Goal: Task Accomplishment & Management: Use online tool/utility

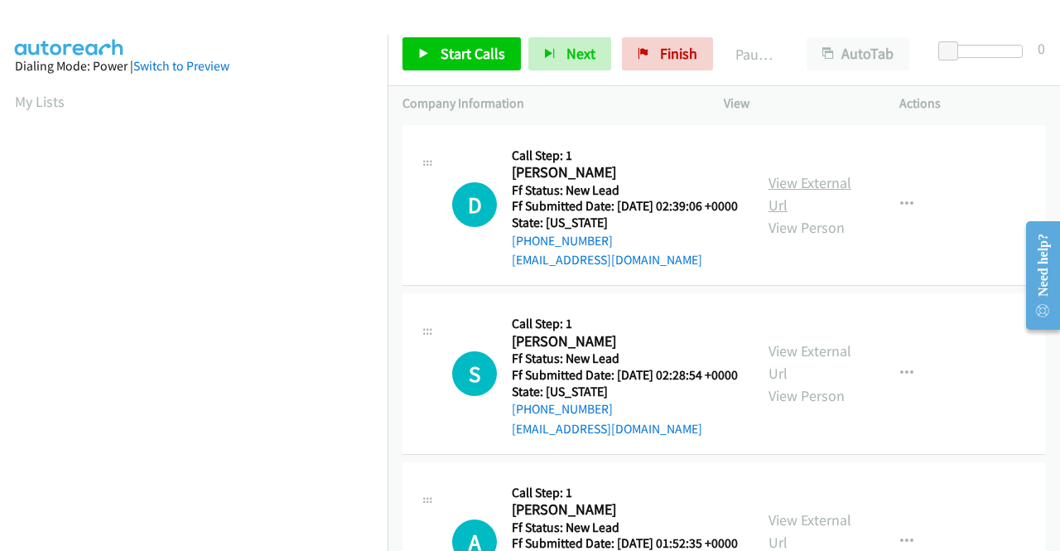
click at [818, 193] on link "View External Url" at bounding box center [809, 193] width 83 height 41
click at [823, 379] on link "View External Url" at bounding box center [809, 361] width 83 height 41
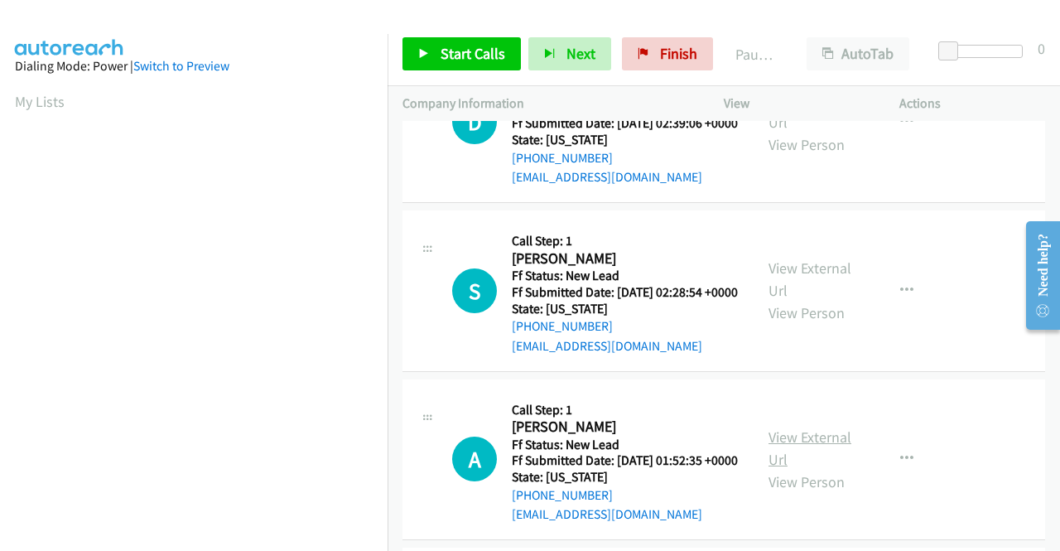
click at [782, 469] on link "View External Url" at bounding box center [809, 447] width 83 height 41
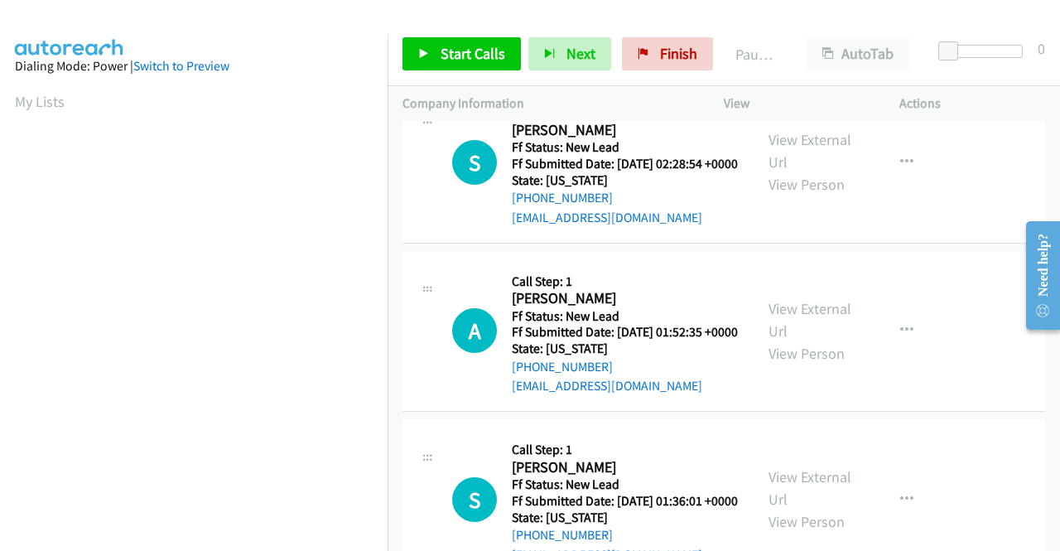
scroll to position [248, 0]
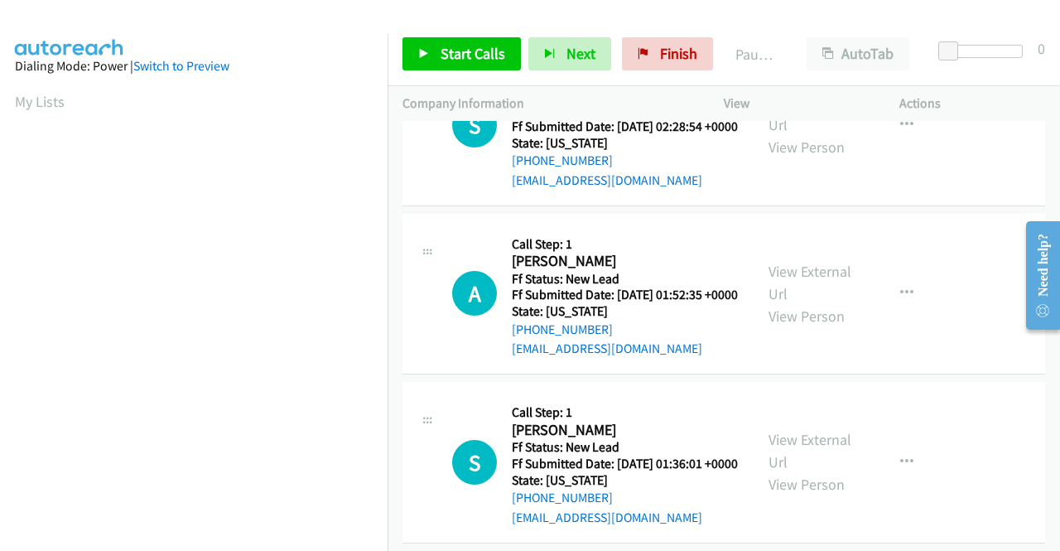
click at [815, 495] on div "View External Url View Person" at bounding box center [811, 461] width 86 height 67
click at [816, 471] on link "View External Url" at bounding box center [809, 450] width 83 height 41
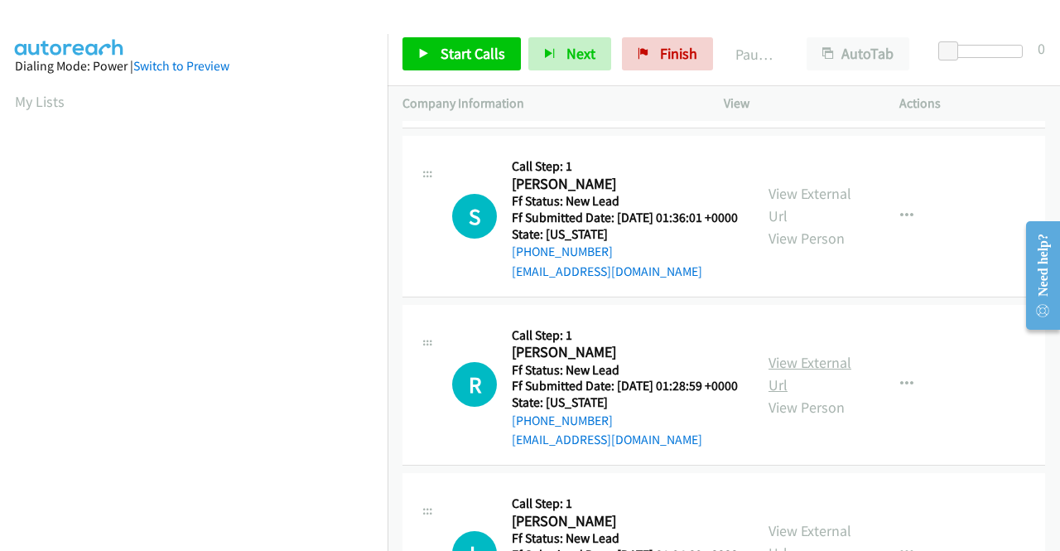
scroll to position [497, 0]
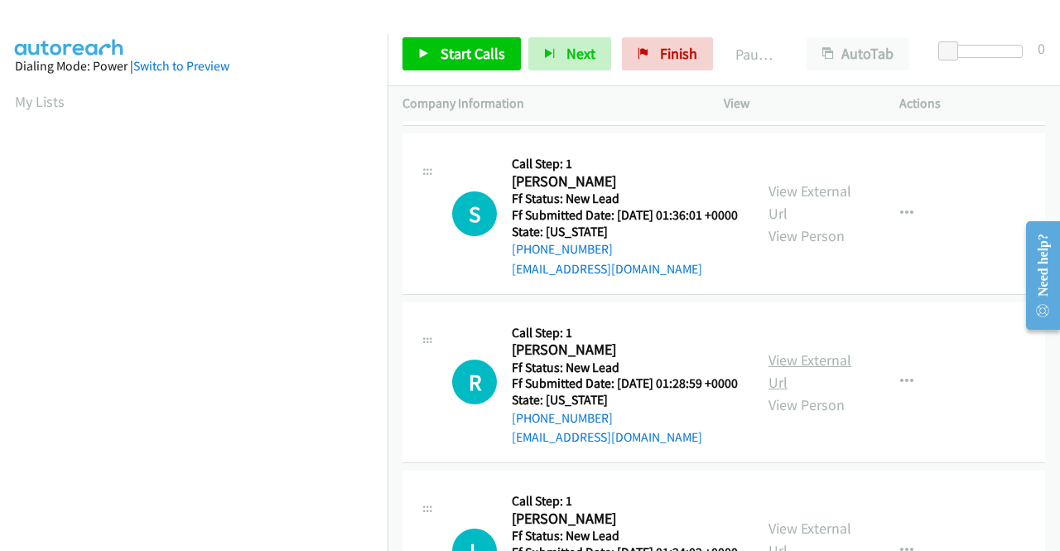
click at [826, 392] on link "View External Url" at bounding box center [809, 370] width 83 height 41
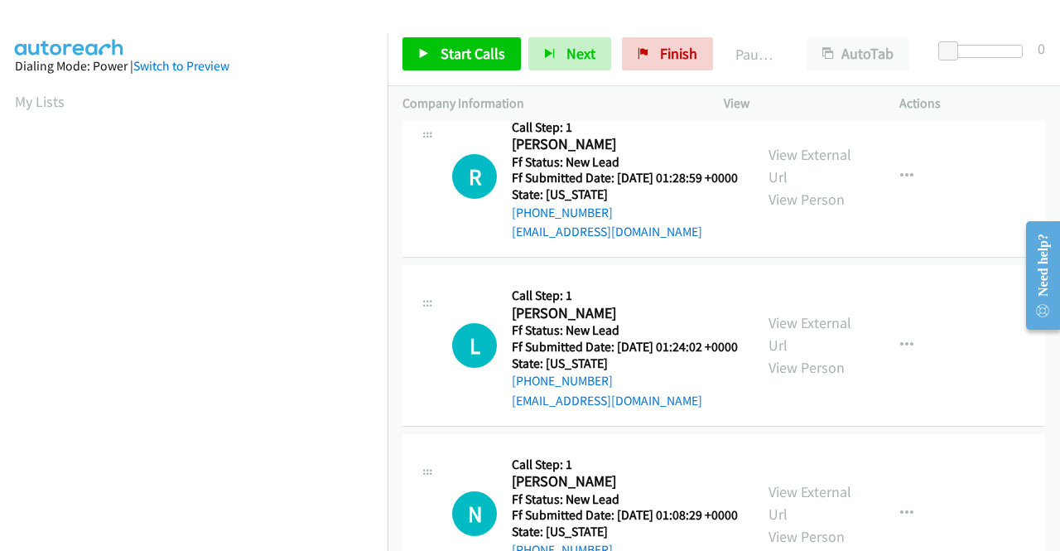
scroll to position [745, 0]
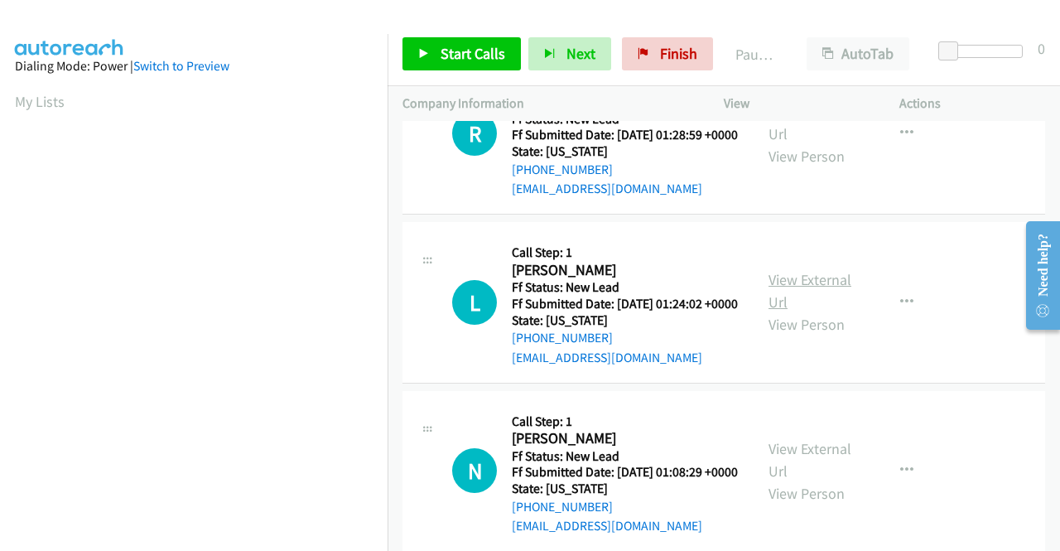
click at [795, 311] on link "View External Url" at bounding box center [809, 290] width 83 height 41
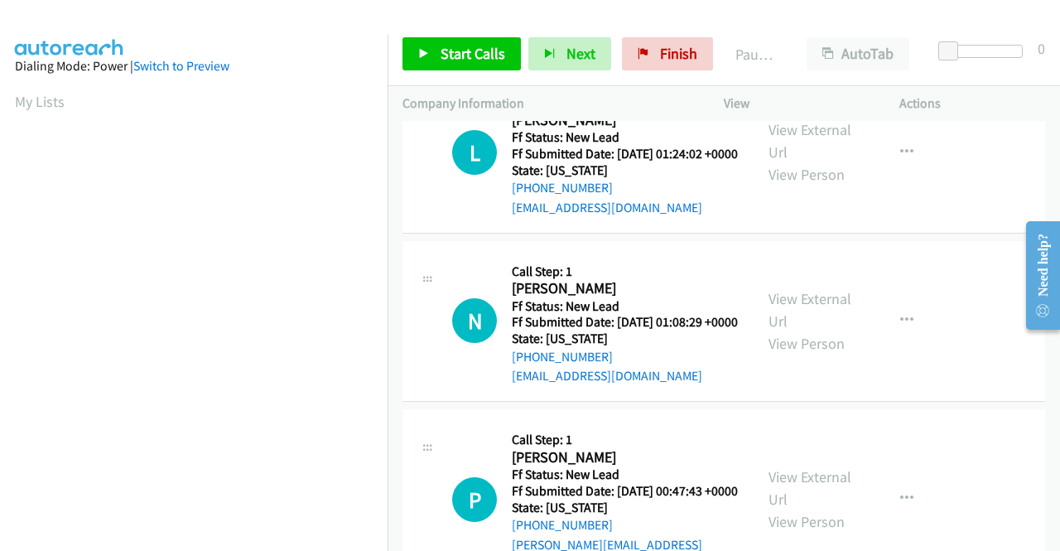
scroll to position [911, 0]
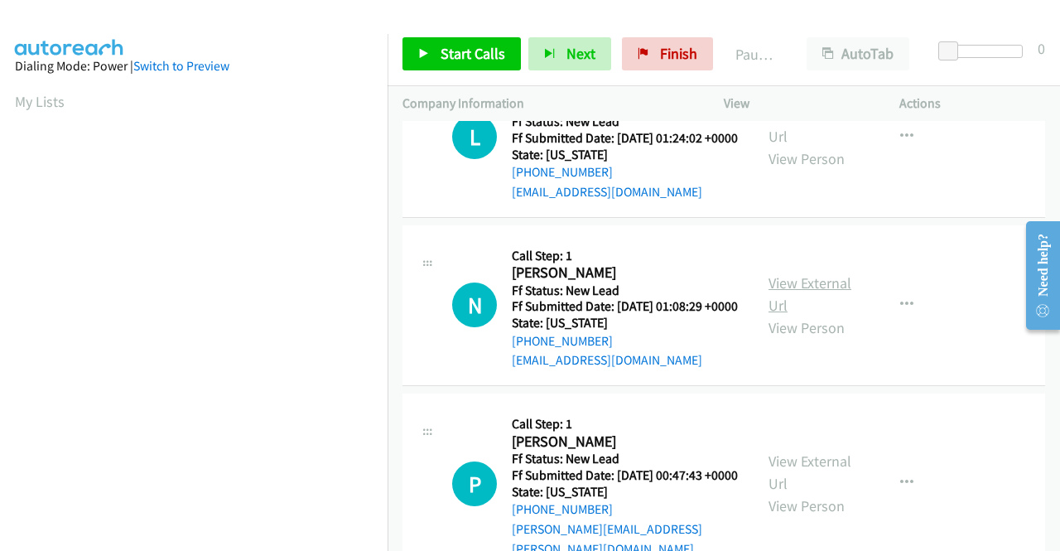
click at [810, 315] on link "View External Url" at bounding box center [809, 293] width 83 height 41
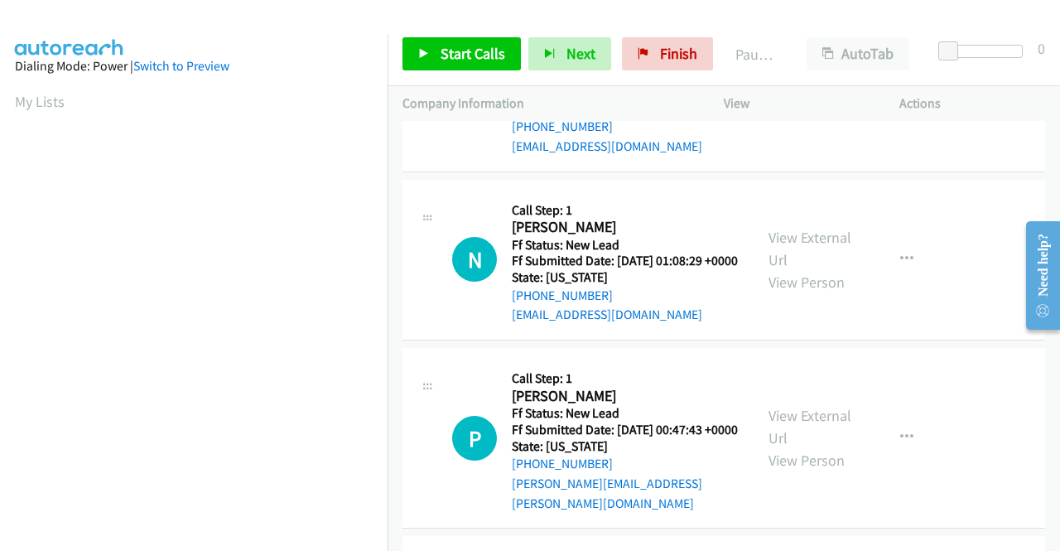
scroll to position [1076, 0]
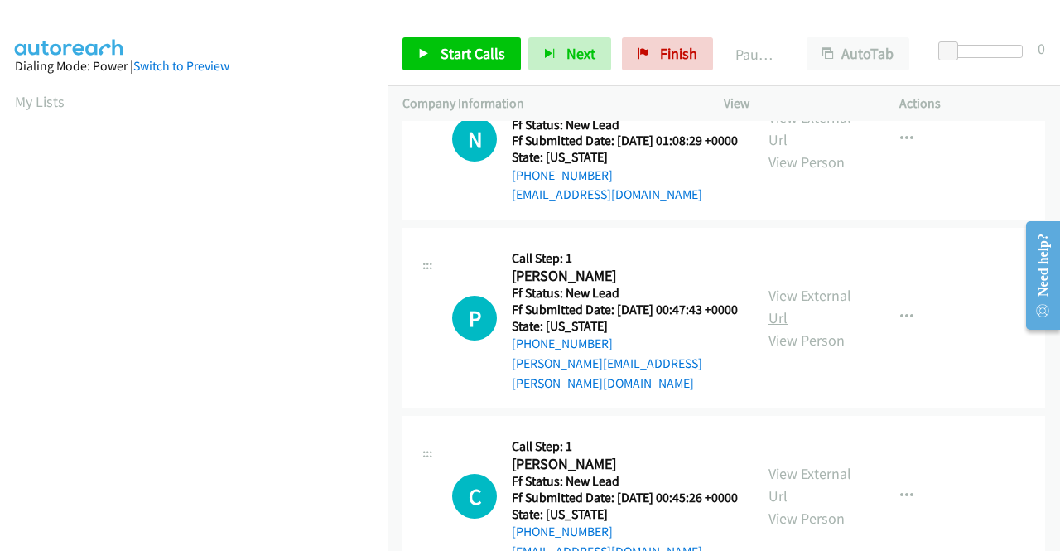
click at [823, 327] on link "View External Url" at bounding box center [809, 306] width 83 height 41
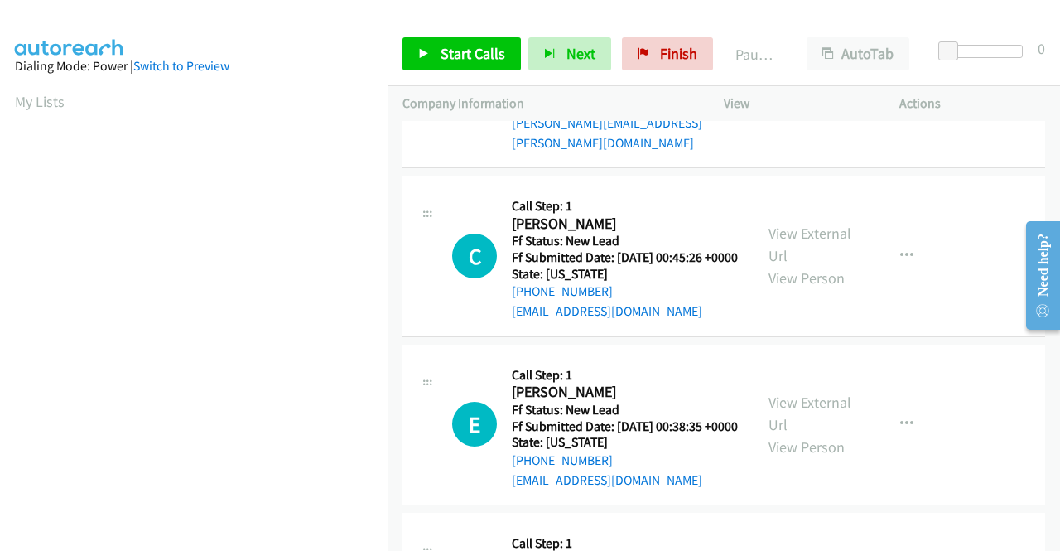
scroll to position [1325, 0]
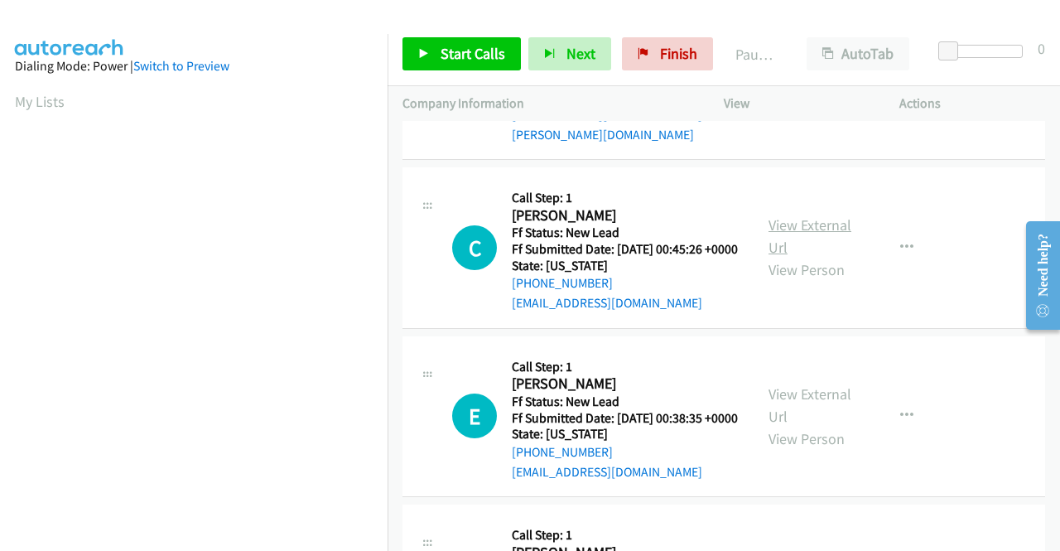
click at [817, 257] on link "View External Url" at bounding box center [809, 235] width 83 height 41
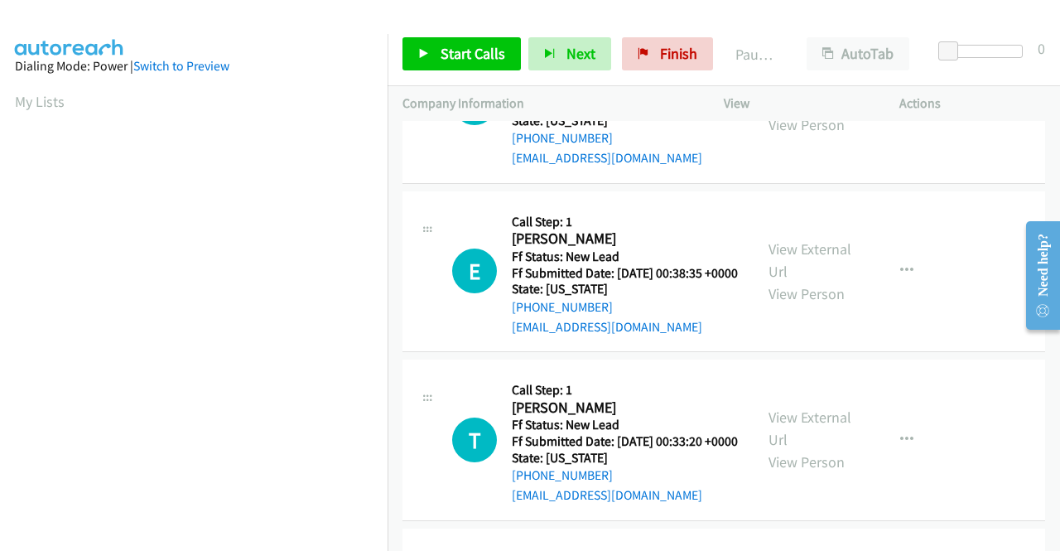
scroll to position [1490, 0]
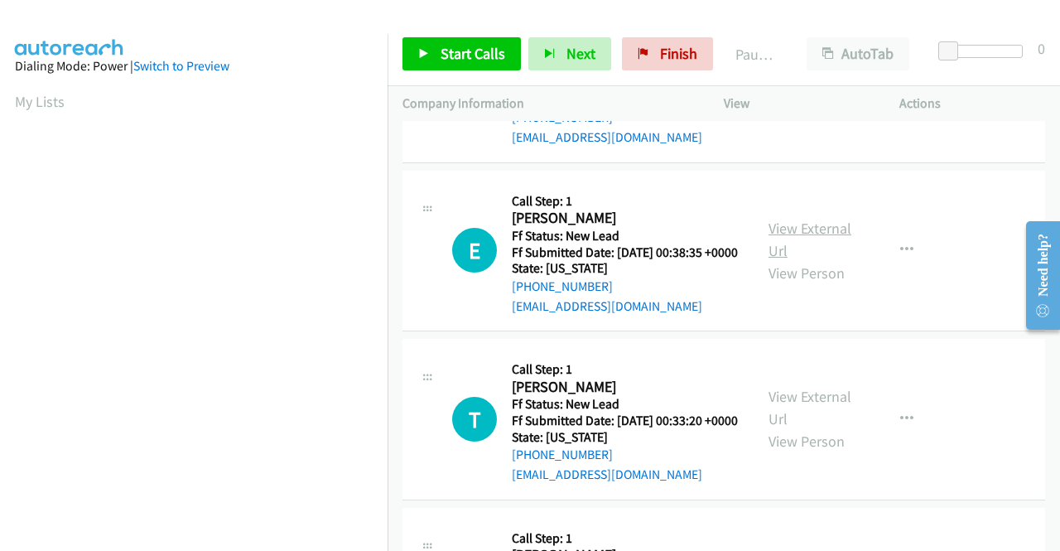
click at [804, 260] on link "View External Url" at bounding box center [809, 239] width 83 height 41
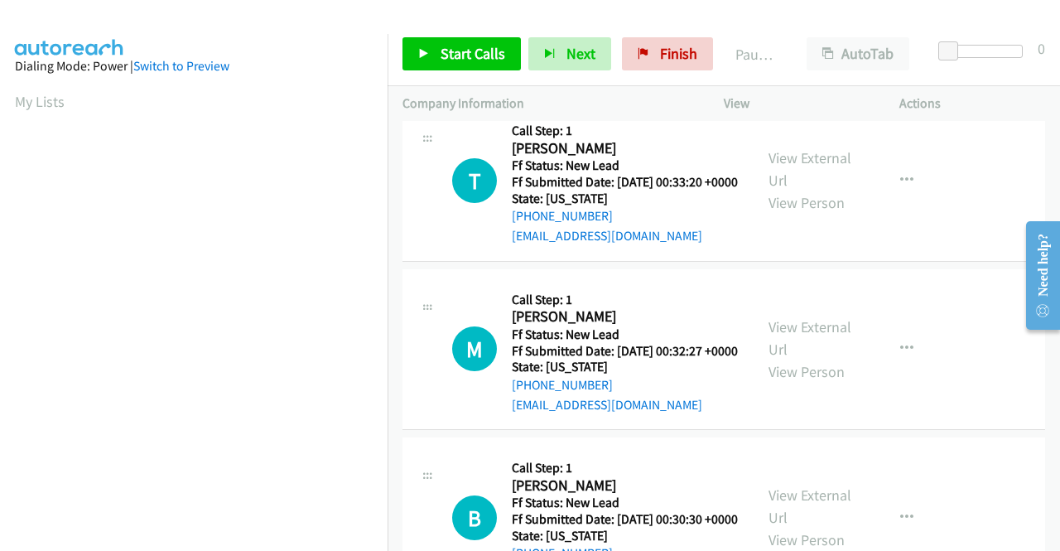
scroll to position [1739, 0]
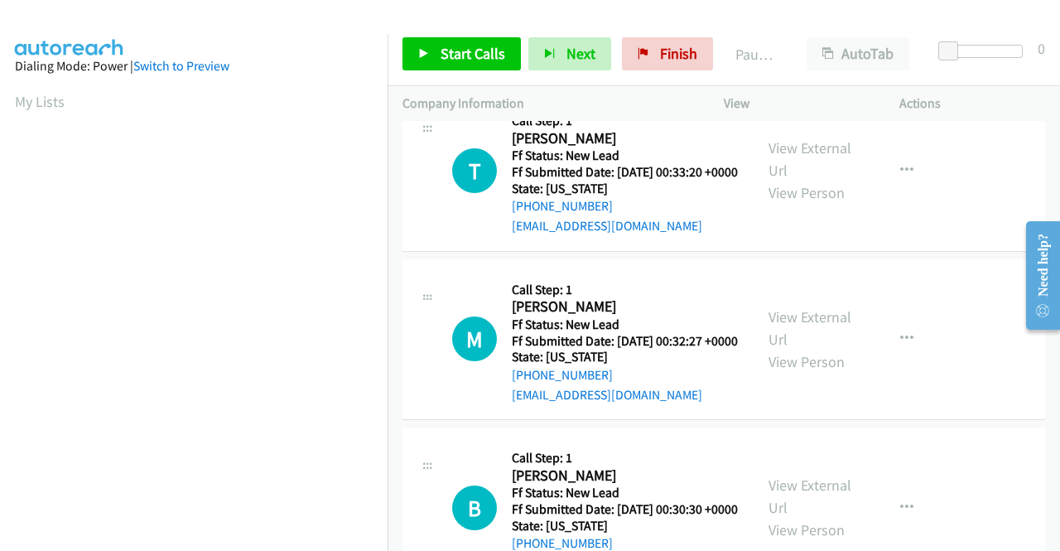
click at [794, 236] on div "View External Url View Person View External Url Email Schedule/Manage Callback …" at bounding box center [848, 170] width 190 height 131
click at [792, 180] on link "View External Url" at bounding box center [809, 158] width 83 height 41
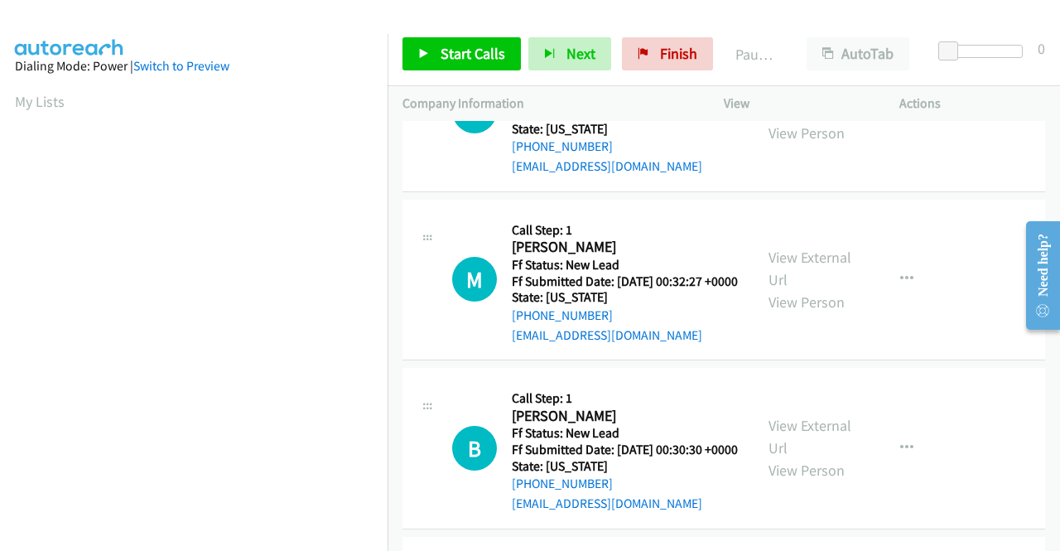
scroll to position [1822, 0]
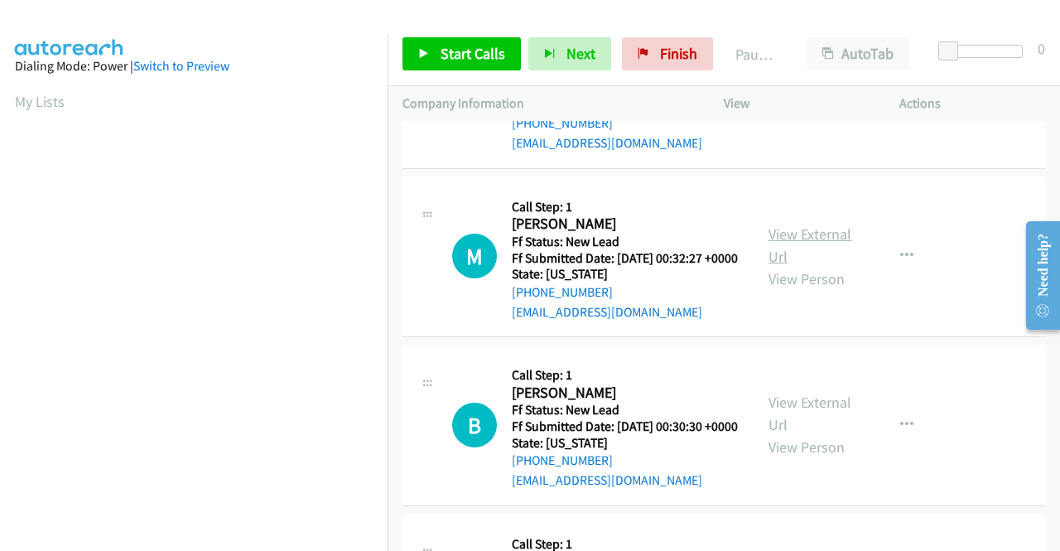
click at [815, 266] on link "View External Url" at bounding box center [809, 244] width 83 height 41
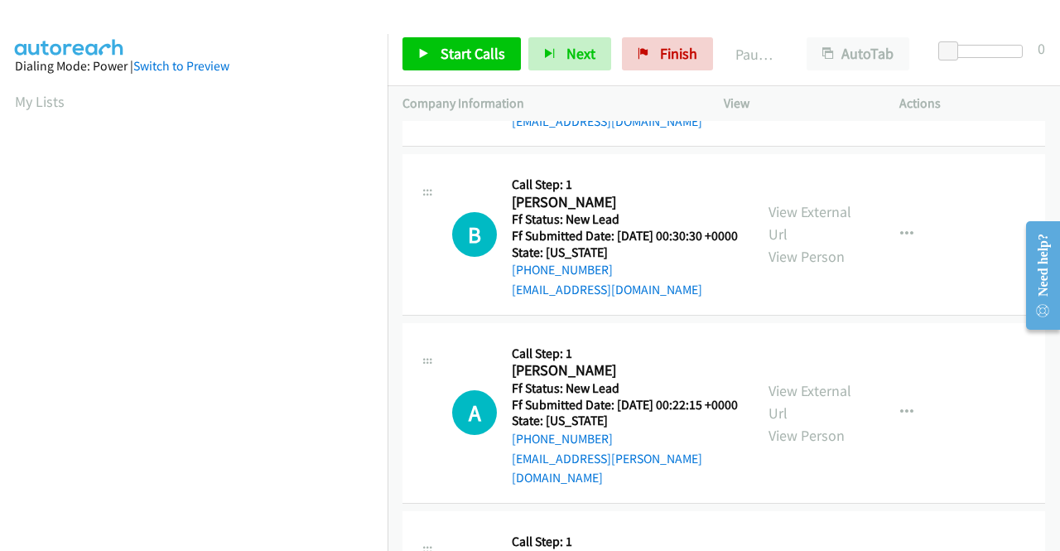
scroll to position [2070, 0]
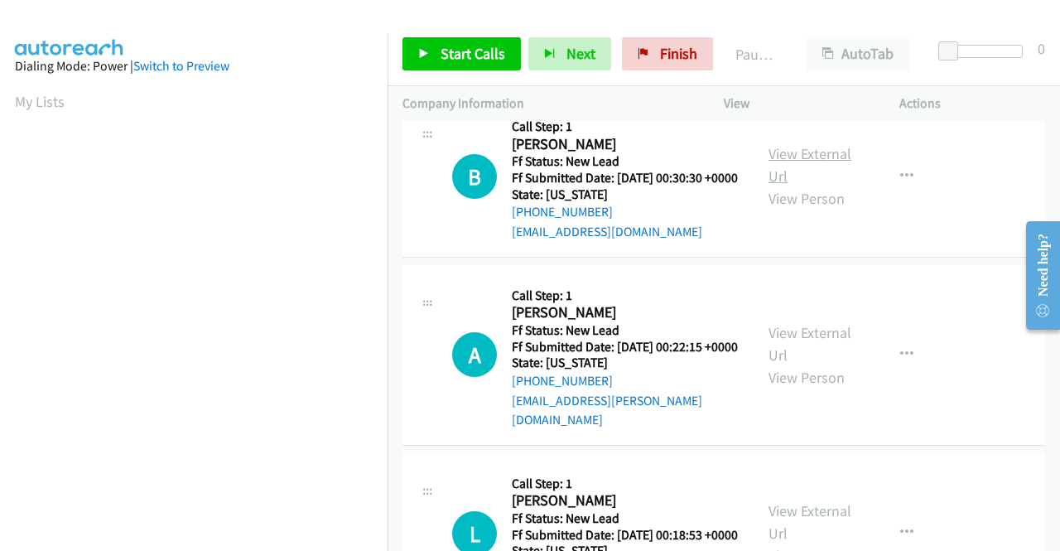
click at [774, 185] on link "View External Url" at bounding box center [809, 164] width 83 height 41
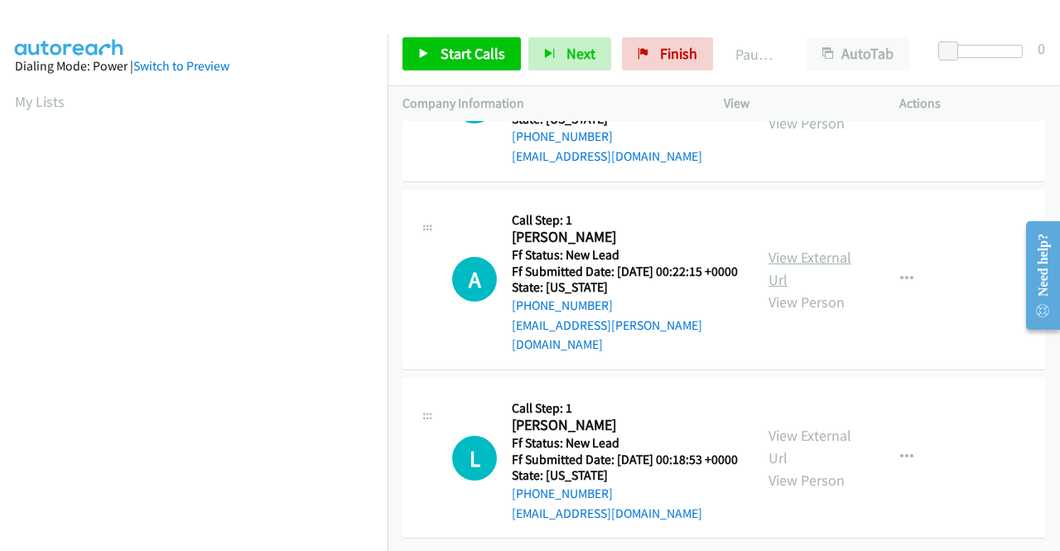
scroll to position [2236, 0]
click at [780, 289] on link "View External Url" at bounding box center [809, 268] width 83 height 41
click at [806, 426] on link "View External Url" at bounding box center [809, 446] width 83 height 41
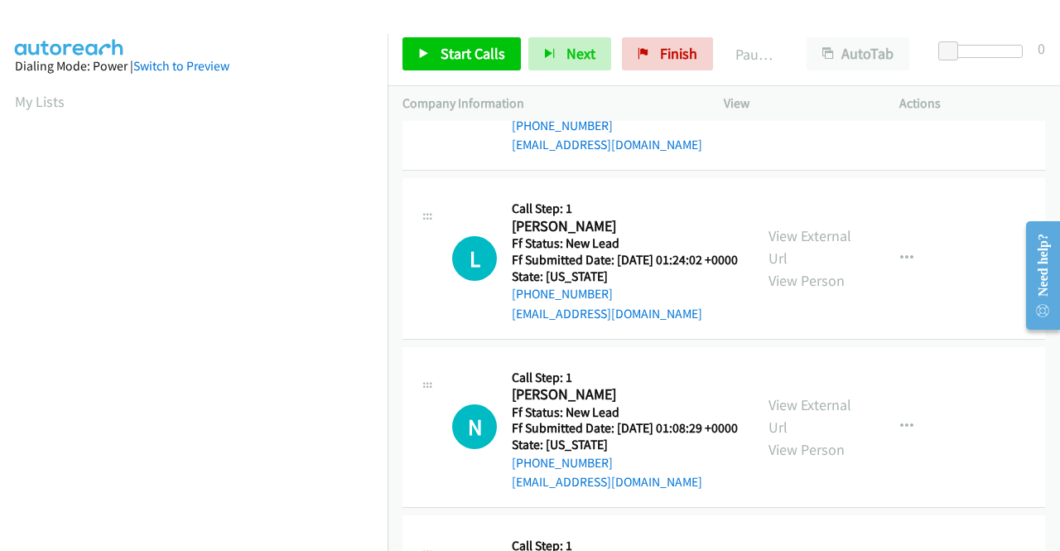
scroll to position [0, 0]
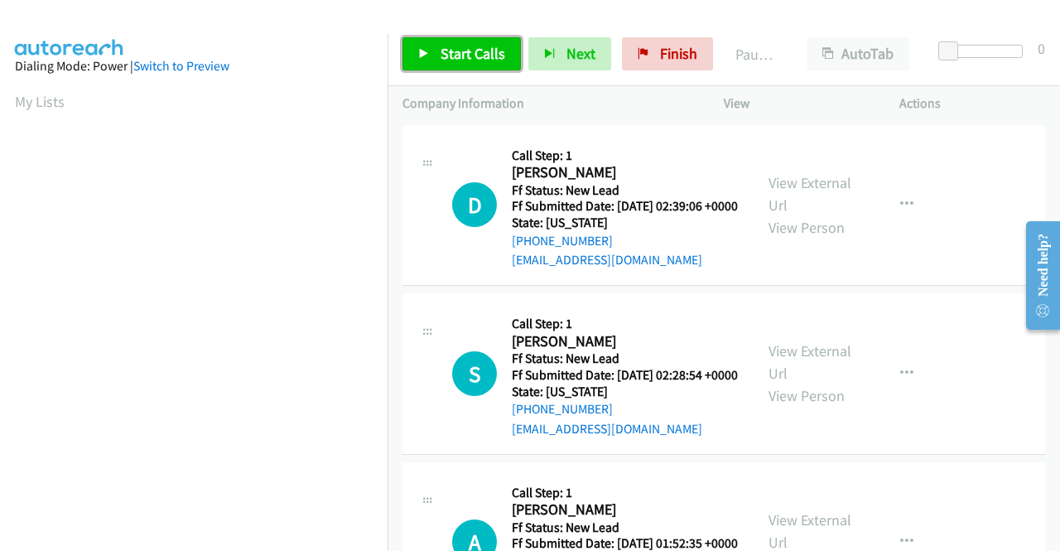
click at [474, 60] on span "Start Calls" at bounding box center [473, 53] width 65 height 19
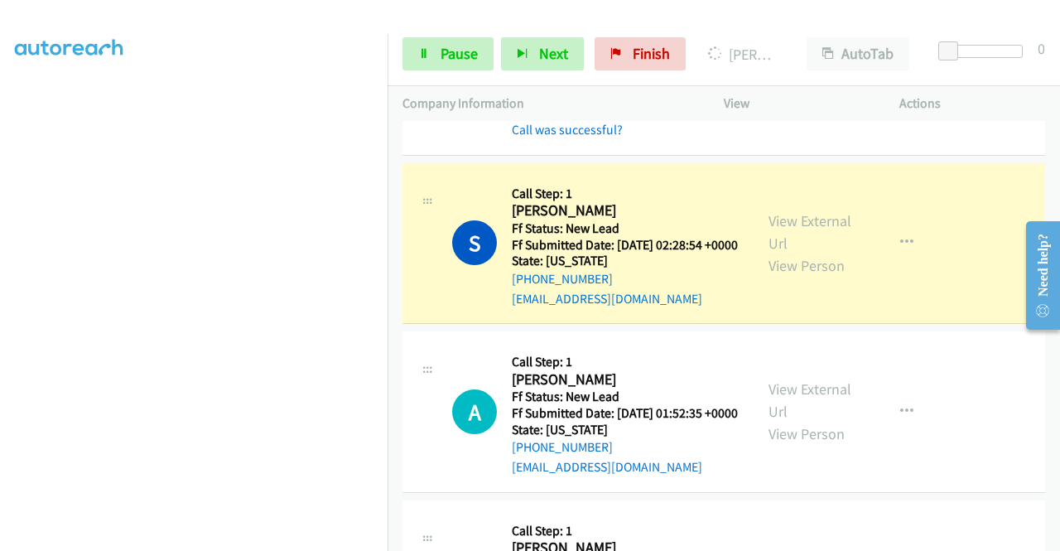
scroll to position [248, 0]
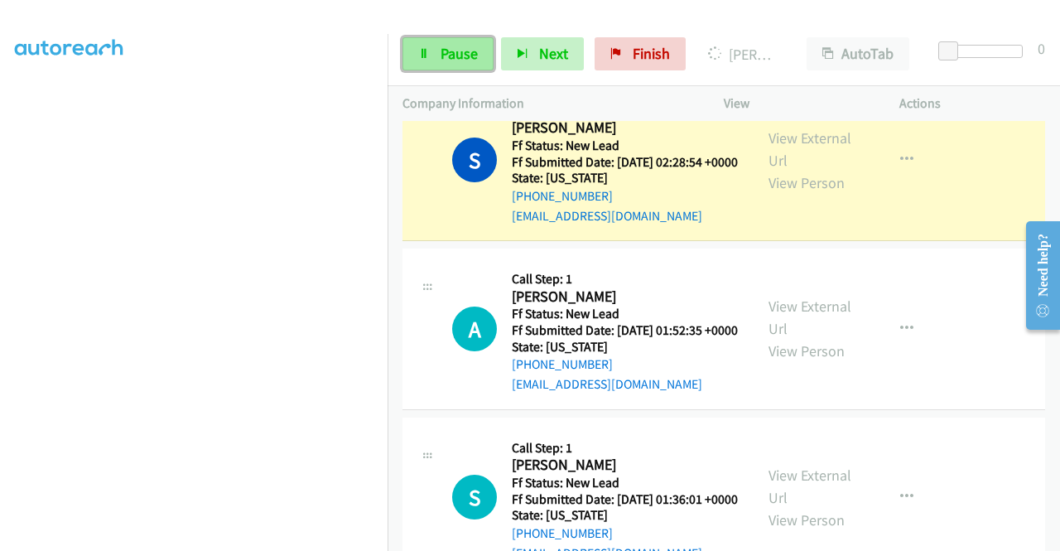
click at [448, 44] on span "Pause" at bounding box center [459, 53] width 37 height 19
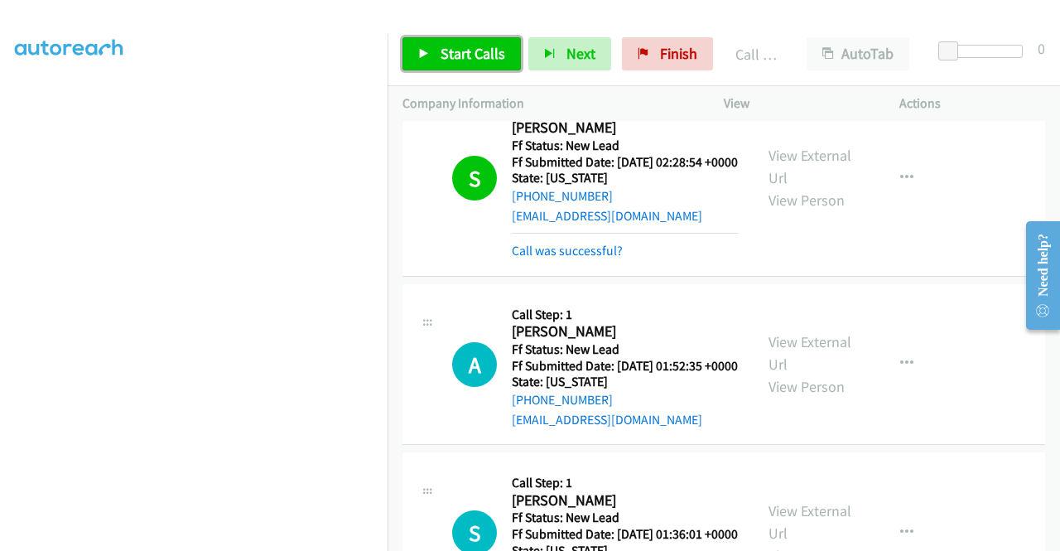
click at [478, 55] on span "Start Calls" at bounding box center [473, 53] width 65 height 19
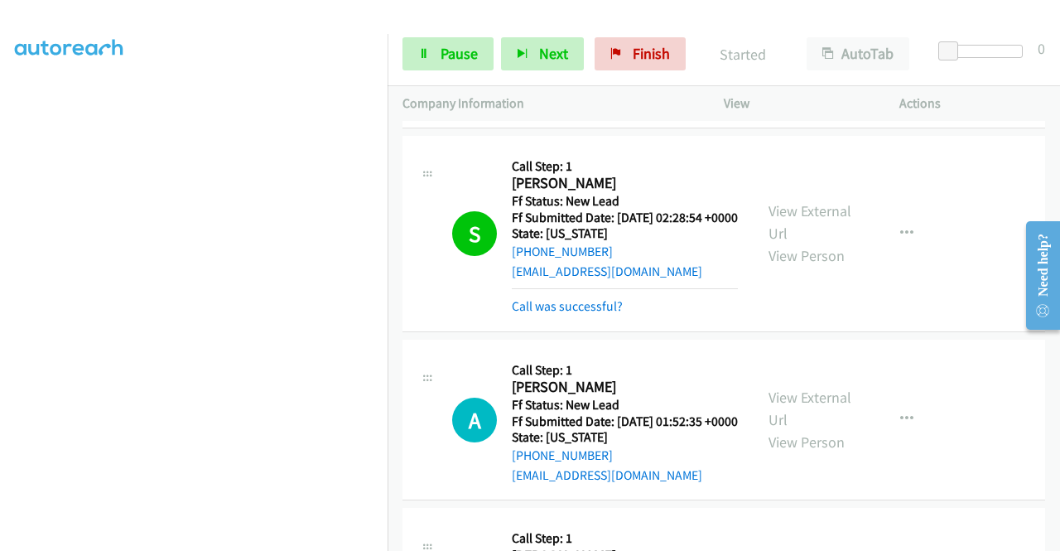
scroll to position [83, 0]
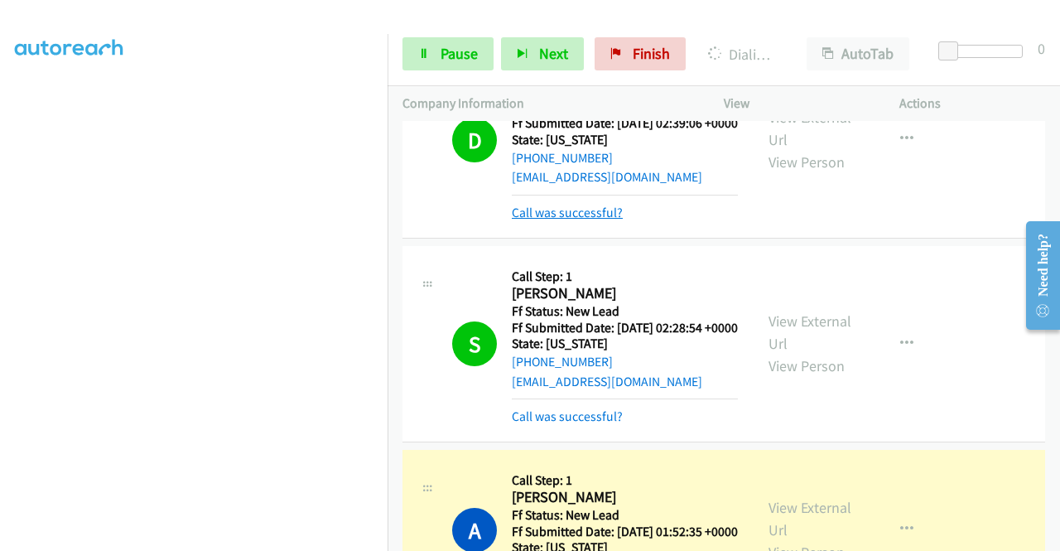
click at [595, 220] on link "Call was successful?" at bounding box center [567, 213] width 111 height 16
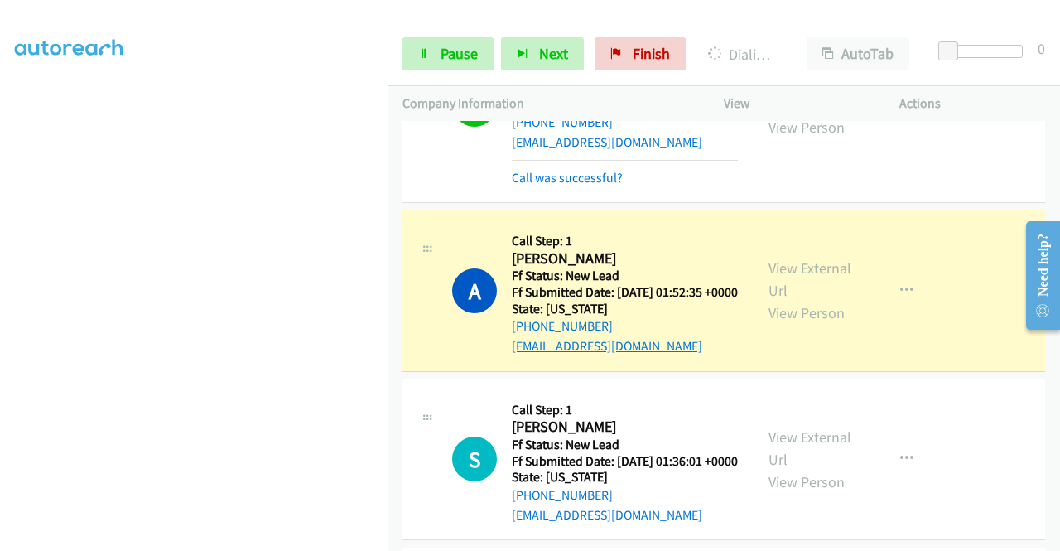
scroll to position [313, 0]
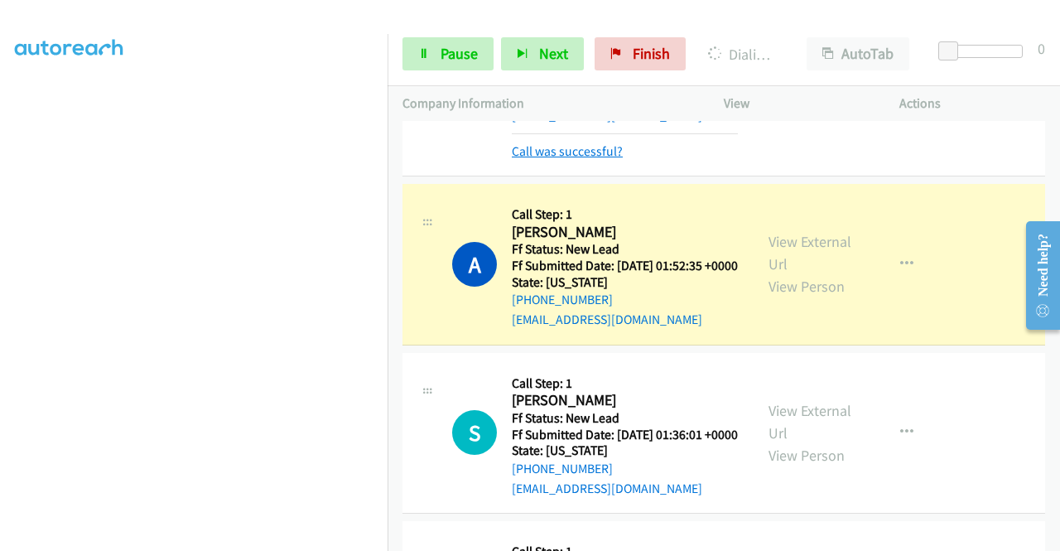
click at [592, 159] on link "Call was successful?" at bounding box center [567, 151] width 111 height 16
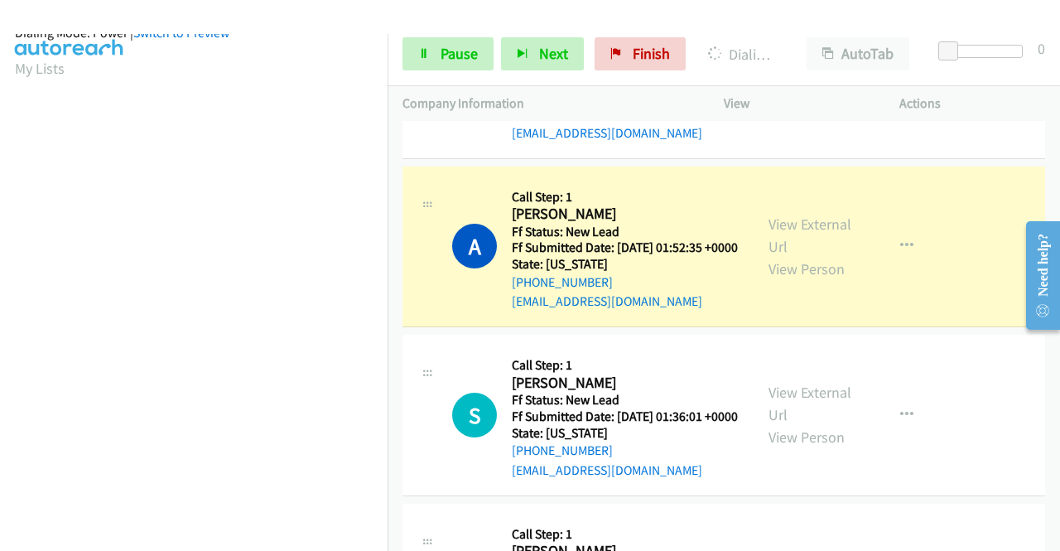
scroll to position [378, 0]
click at [442, 54] on span "Pause" at bounding box center [459, 53] width 37 height 19
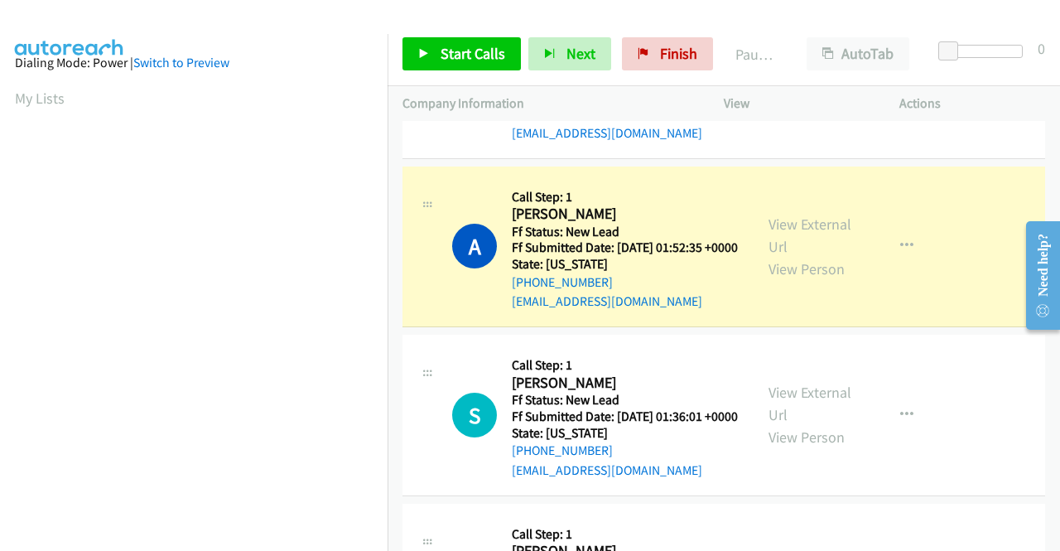
scroll to position [0, 0]
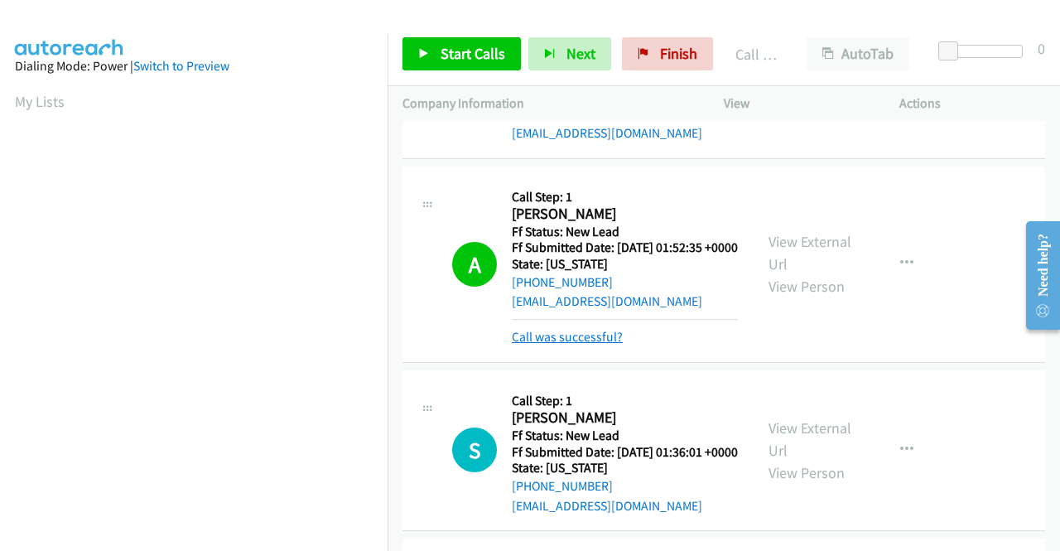
click at [580, 344] on link "Call was successful?" at bounding box center [567, 337] width 111 height 16
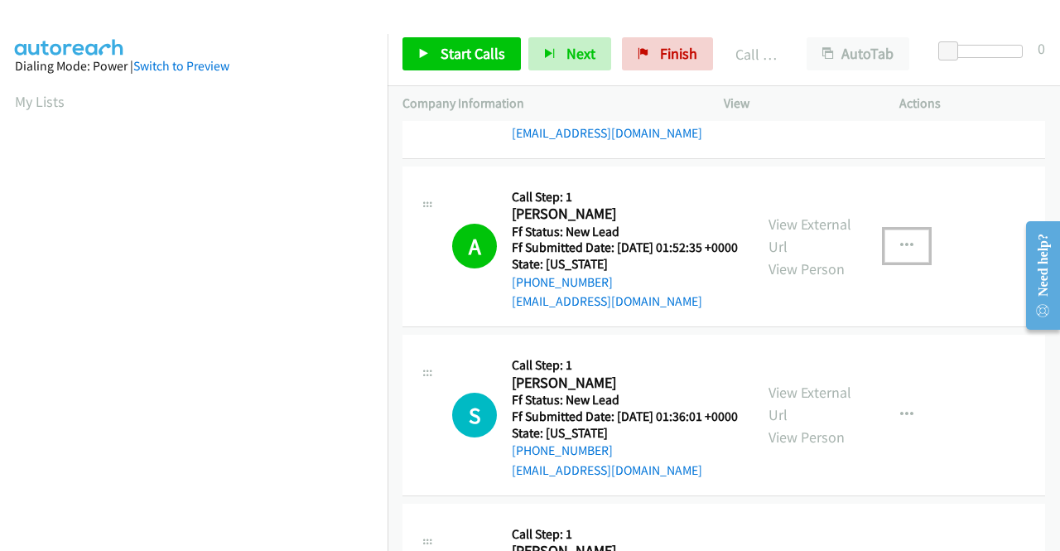
click at [900, 253] on icon "button" at bounding box center [906, 245] width 13 height 13
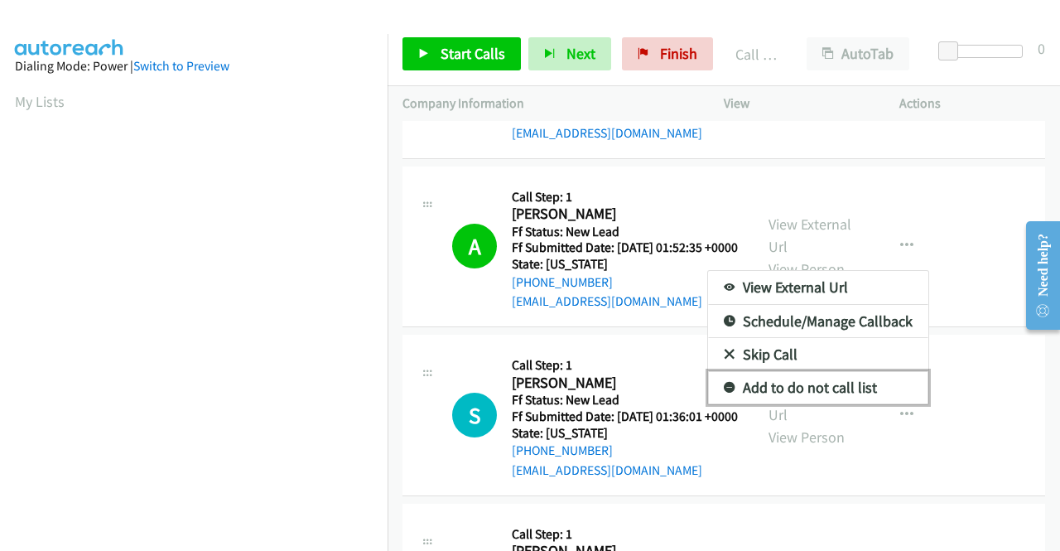
click at [843, 404] on link "Add to do not call list" at bounding box center [818, 387] width 220 height 33
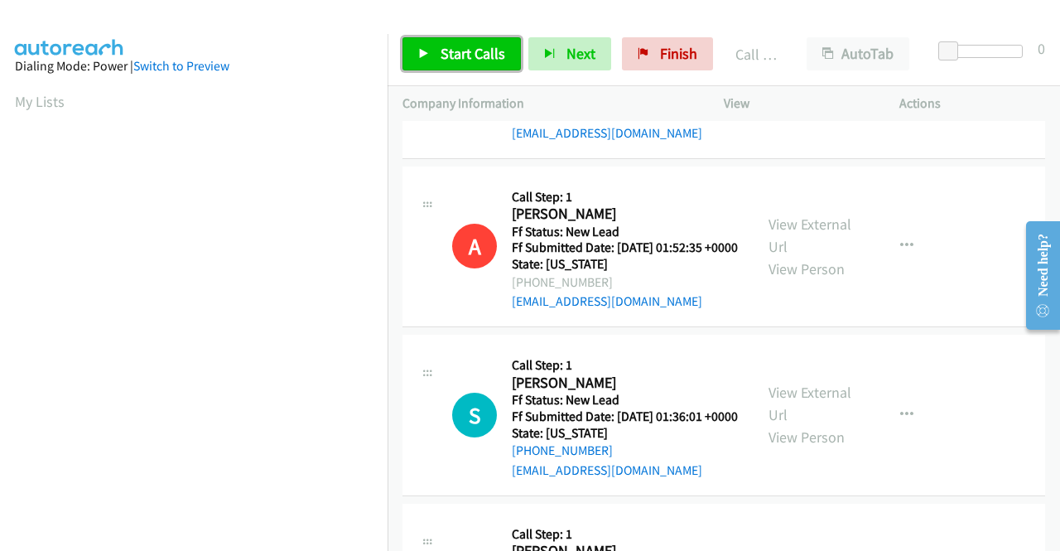
click at [485, 42] on link "Start Calls" at bounding box center [461, 53] width 118 height 33
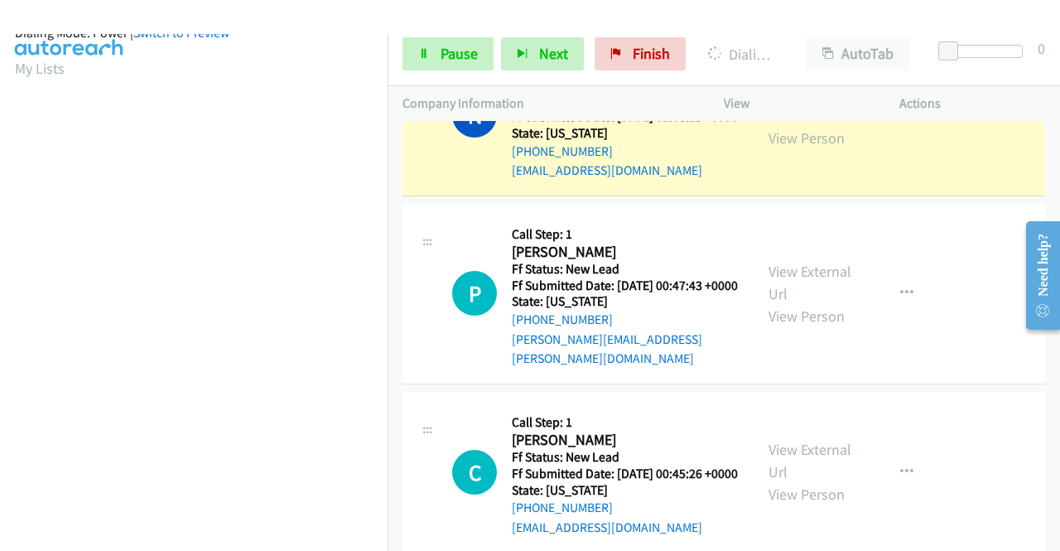
scroll to position [378, 0]
click at [482, 44] on link "Pause" at bounding box center [447, 53] width 91 height 33
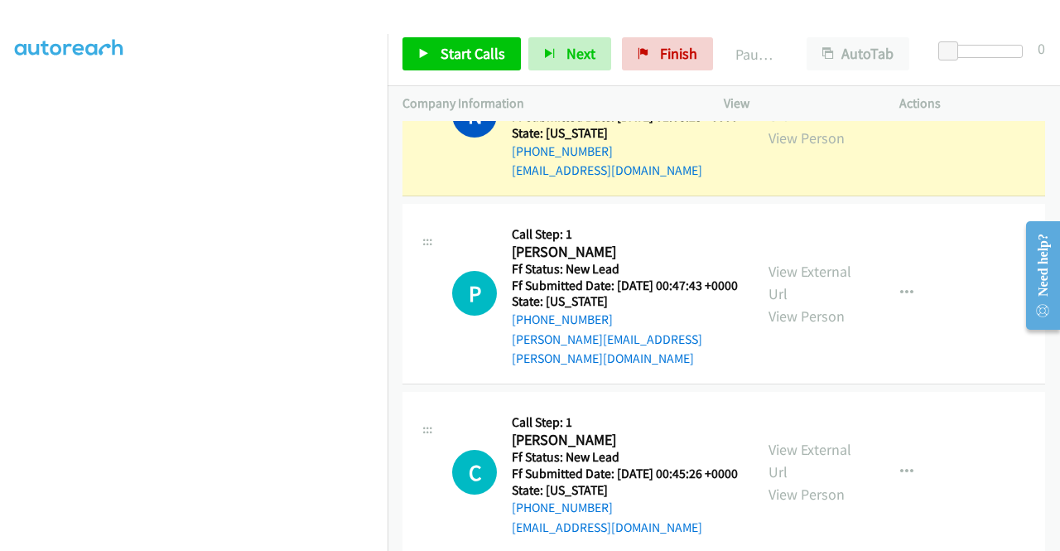
scroll to position [129, 0]
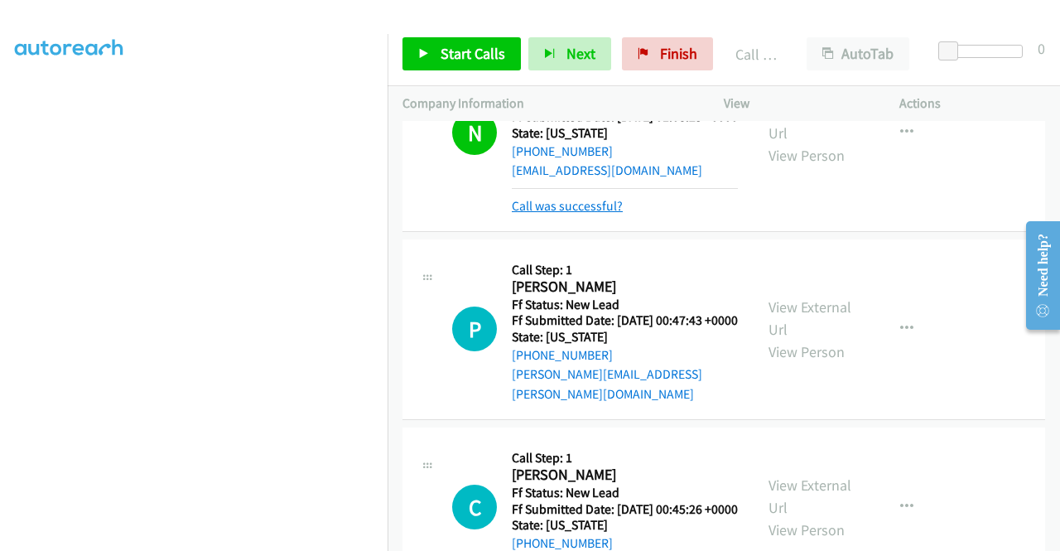
click at [568, 214] on link "Call was successful?" at bounding box center [567, 206] width 111 height 16
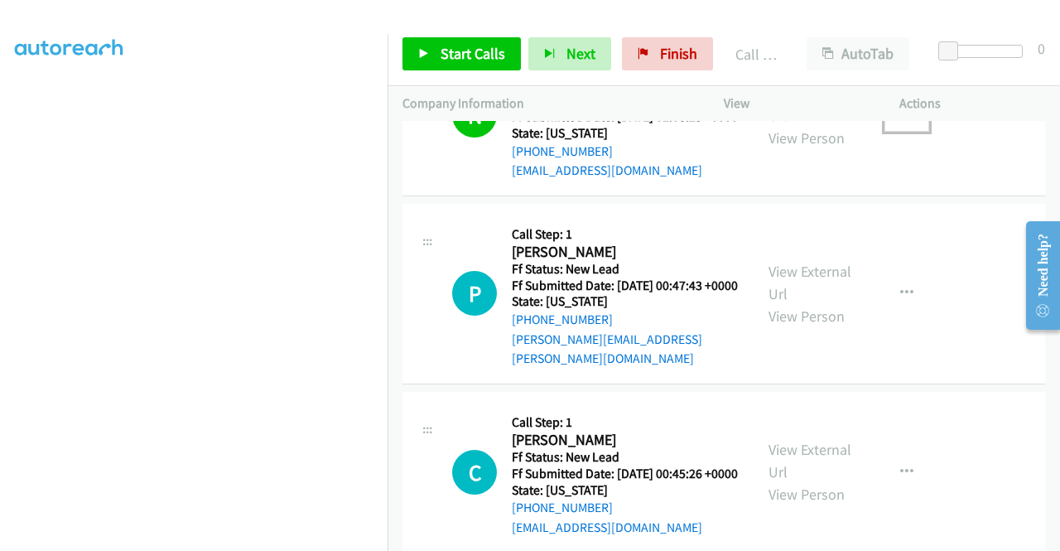
click at [896, 132] on button "button" at bounding box center [906, 115] width 45 height 33
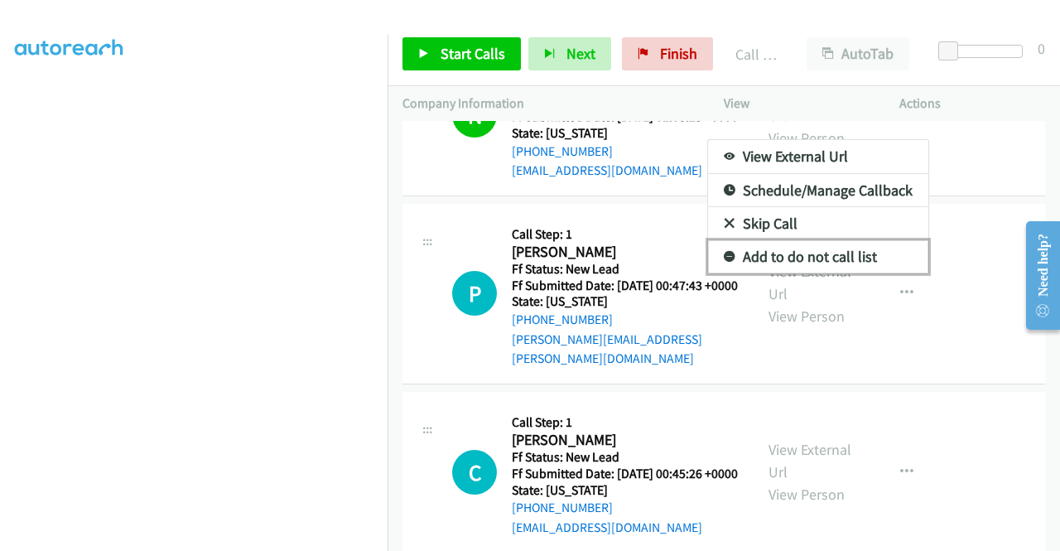
click at [856, 273] on link "Add to do not call list" at bounding box center [818, 256] width 220 height 33
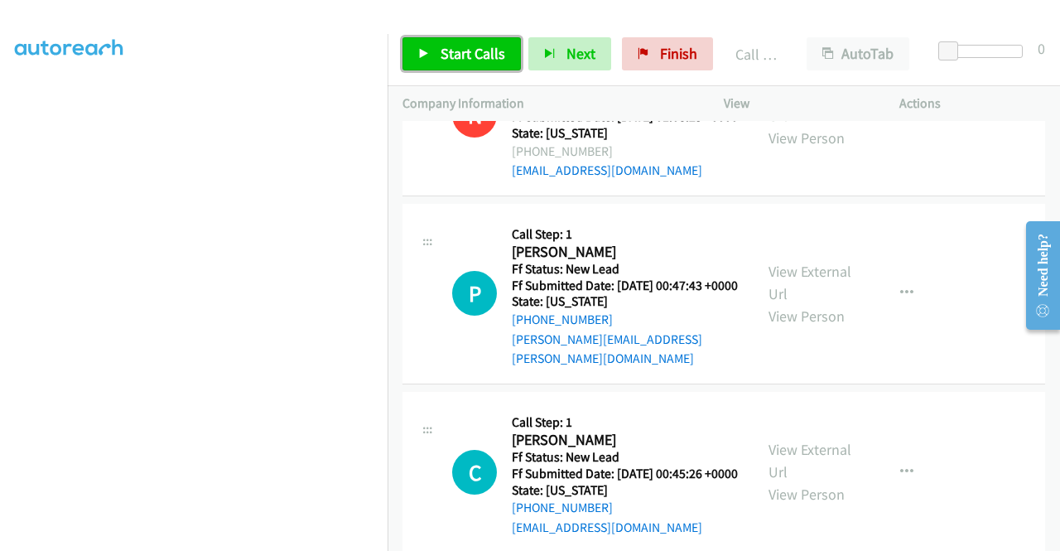
click at [464, 69] on link "Start Calls" at bounding box center [461, 53] width 118 height 33
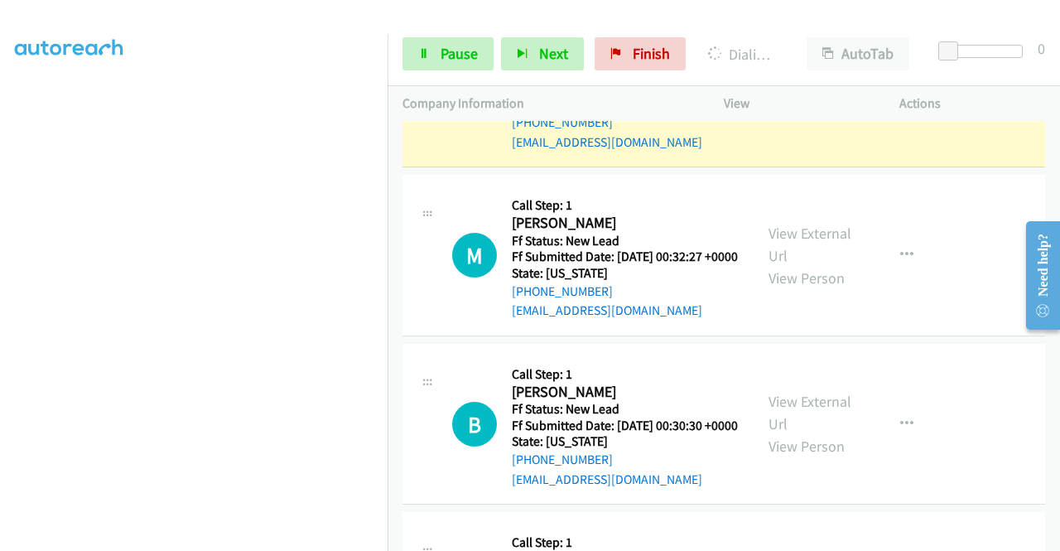
scroll to position [364, 0]
click at [453, 57] on span "Pause" at bounding box center [459, 53] width 37 height 19
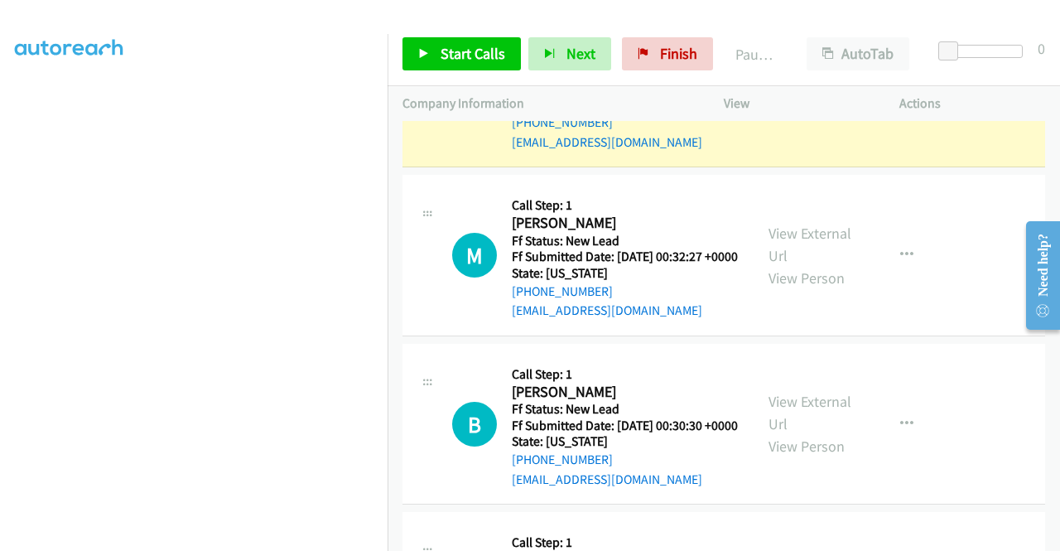
scroll to position [0, 0]
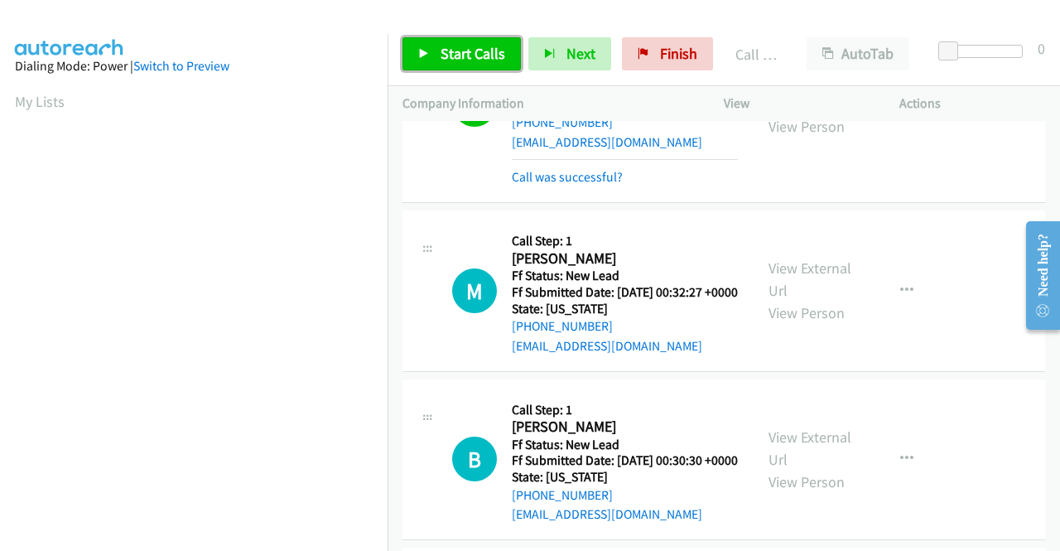
click at [464, 52] on span "Start Calls" at bounding box center [473, 53] width 65 height 19
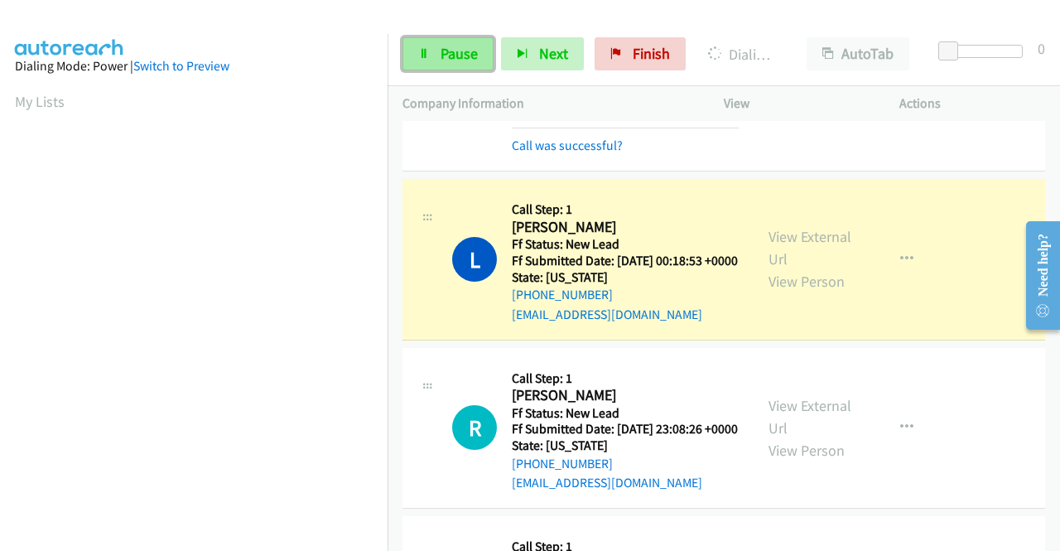
drag, startPoint x: 461, startPoint y: 42, endPoint x: 459, endPoint y: 77, distance: 34.9
click at [460, 42] on link "Pause" at bounding box center [447, 53] width 91 height 33
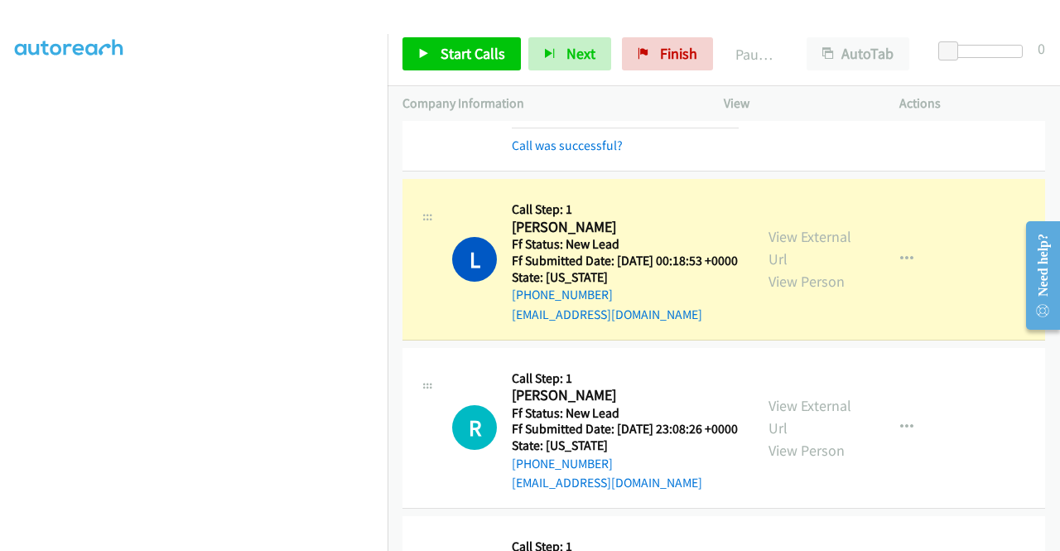
scroll to position [378, 0]
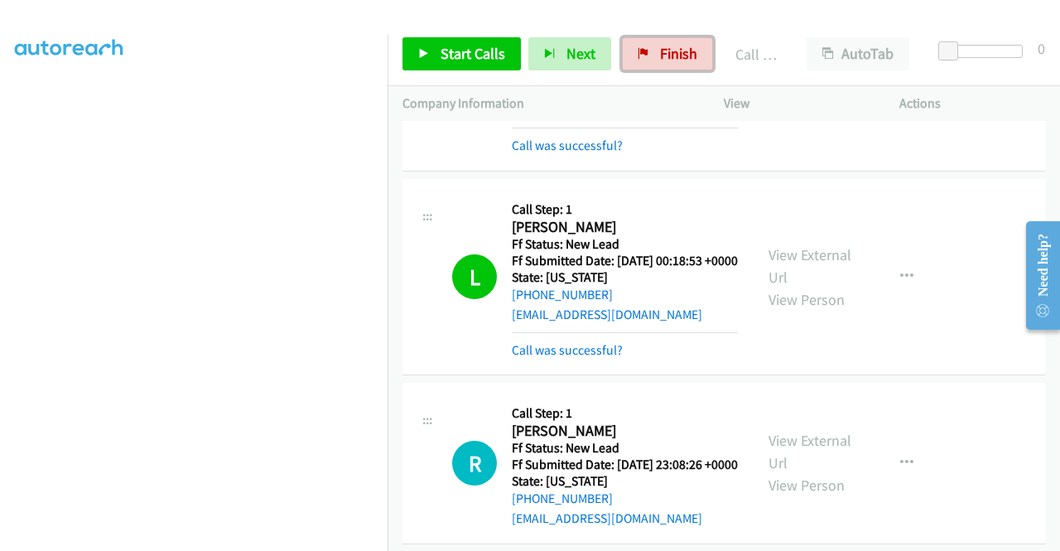
click at [690, 52] on span "Finish" at bounding box center [678, 53] width 37 height 19
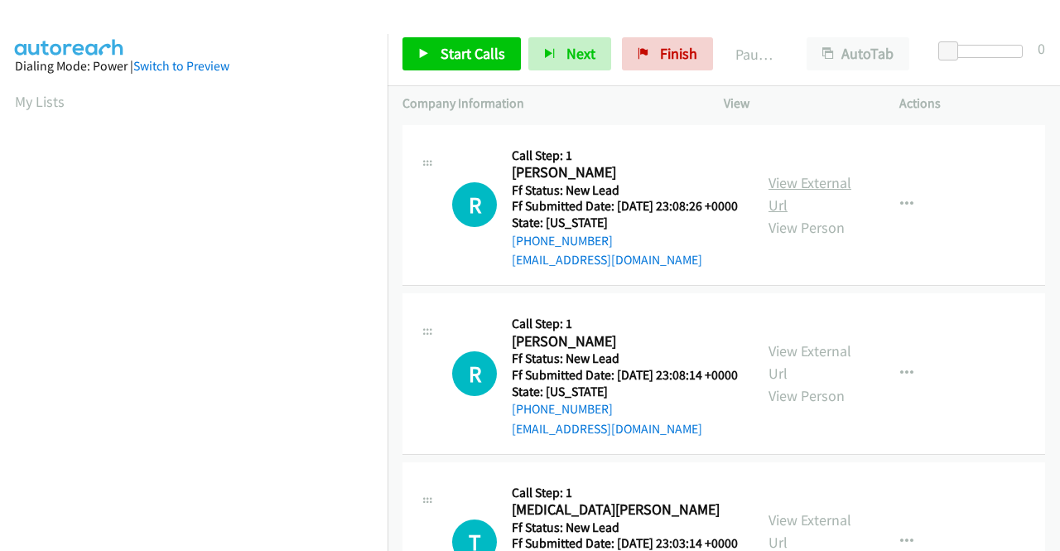
click at [795, 185] on link "View External Url" at bounding box center [809, 193] width 83 height 41
click at [811, 379] on link "View External Url" at bounding box center [809, 361] width 83 height 41
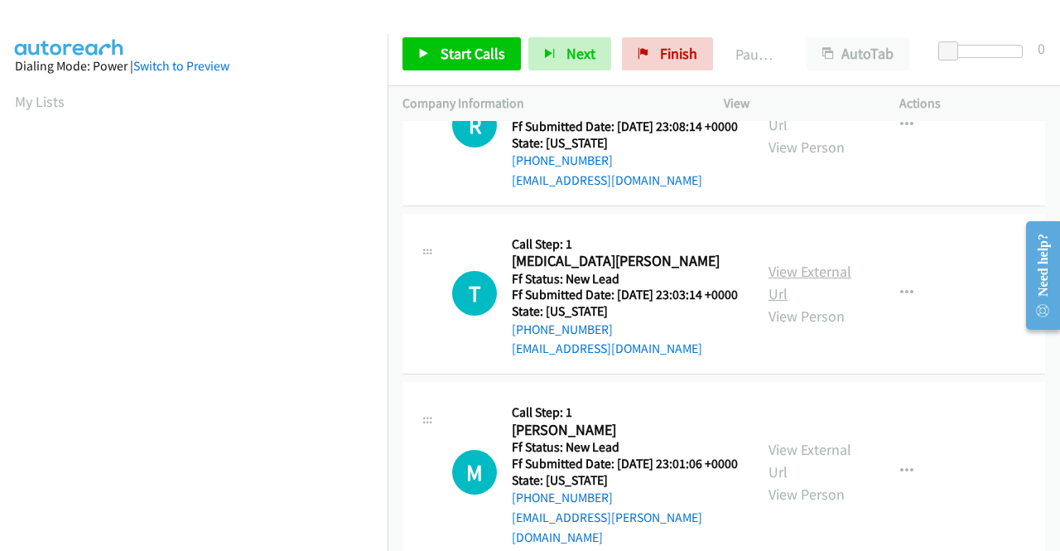
click at [780, 301] on link "View External Url" at bounding box center [809, 282] width 83 height 41
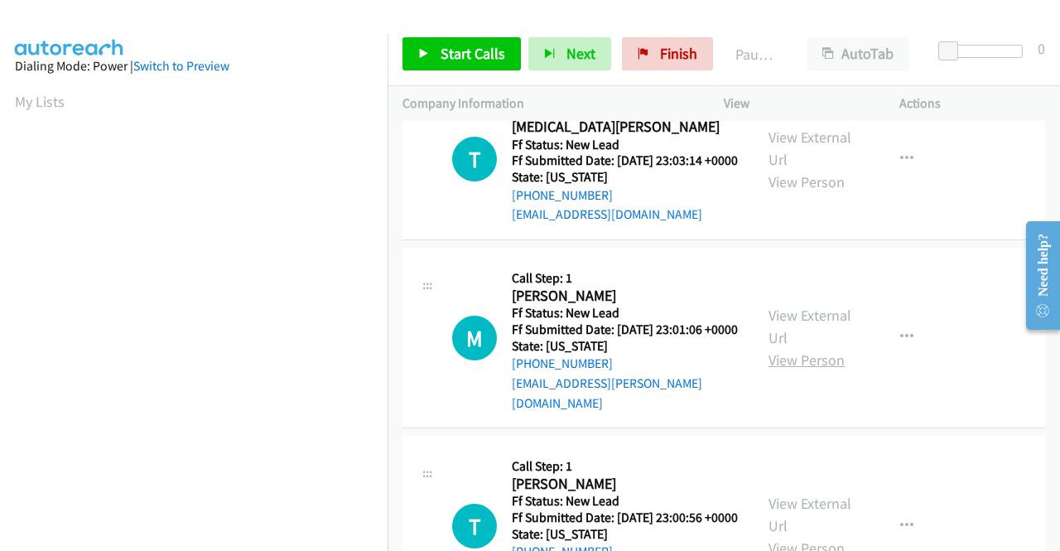
scroll to position [414, 0]
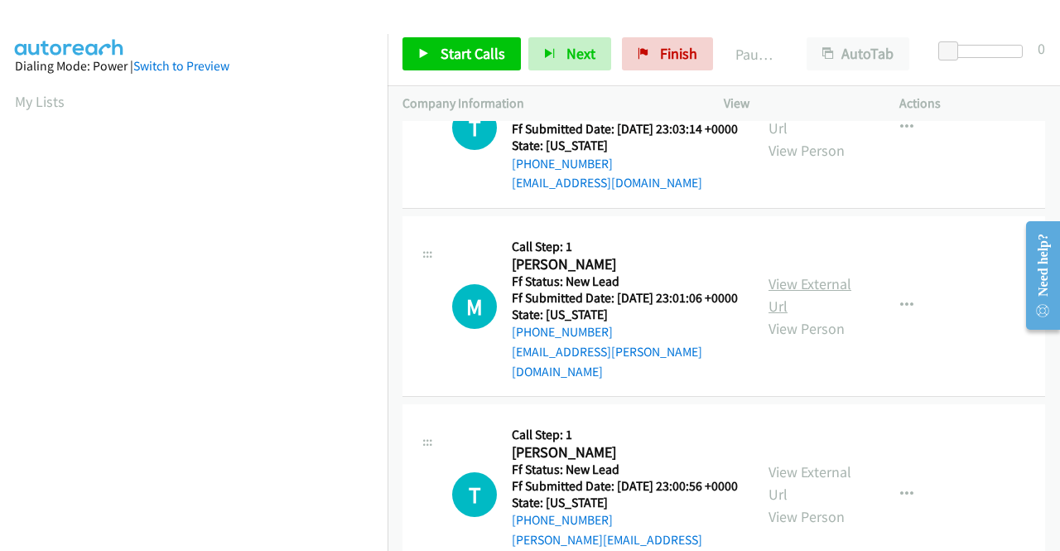
click at [818, 315] on link "View External Url" at bounding box center [809, 294] width 83 height 41
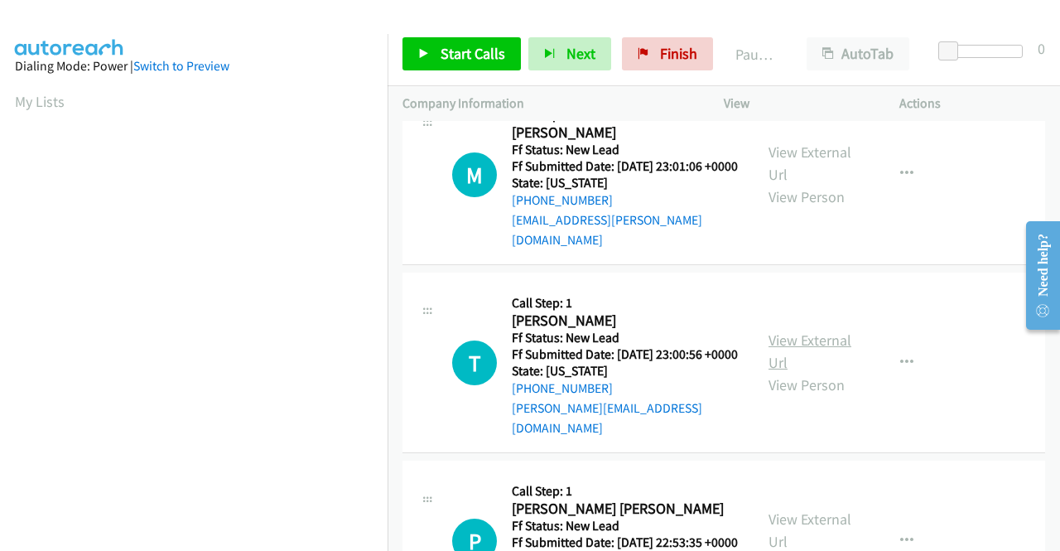
scroll to position [580, 0]
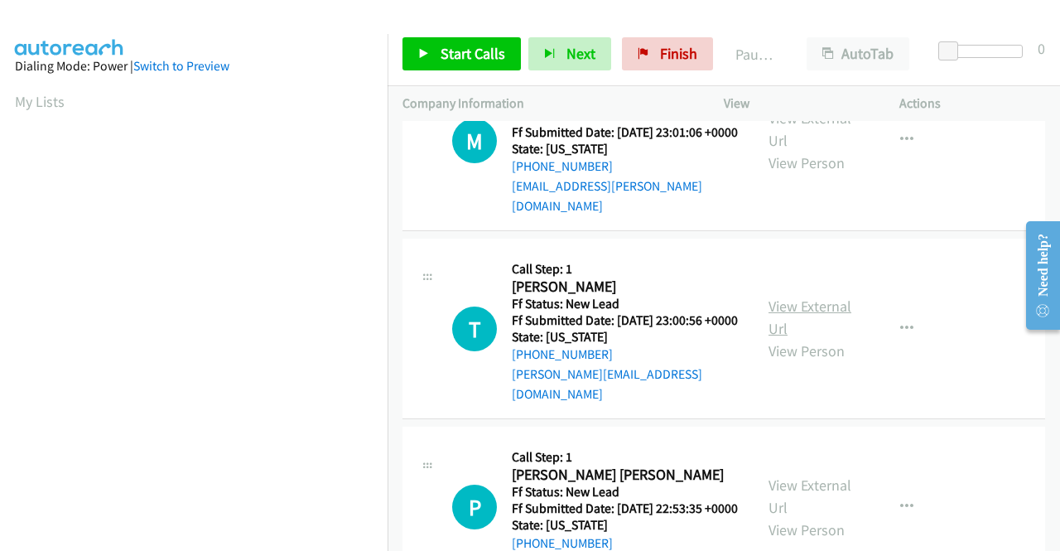
click at [793, 338] on link "View External Url" at bounding box center [809, 316] width 83 height 41
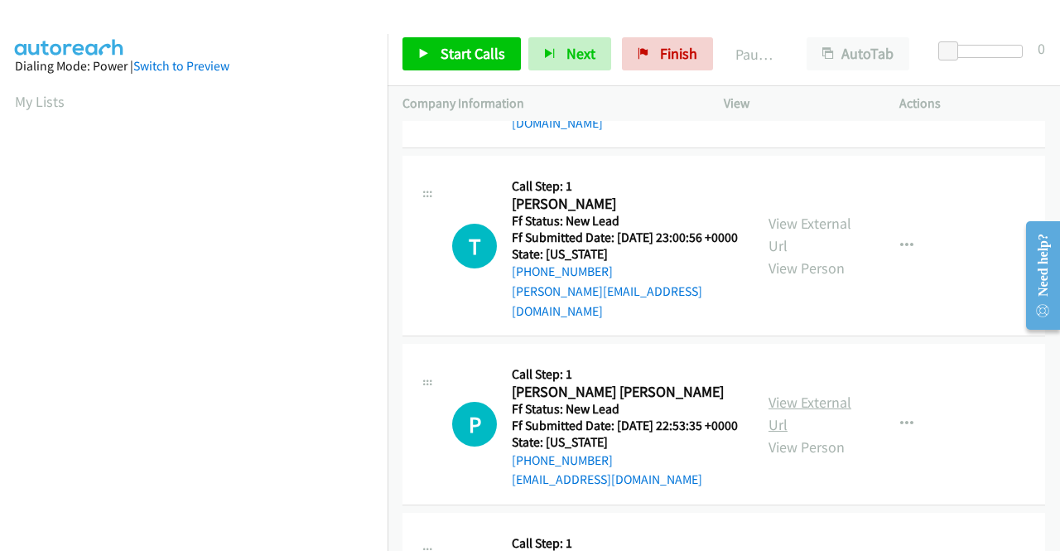
click at [826, 434] on link "View External Url" at bounding box center [809, 412] width 83 height 41
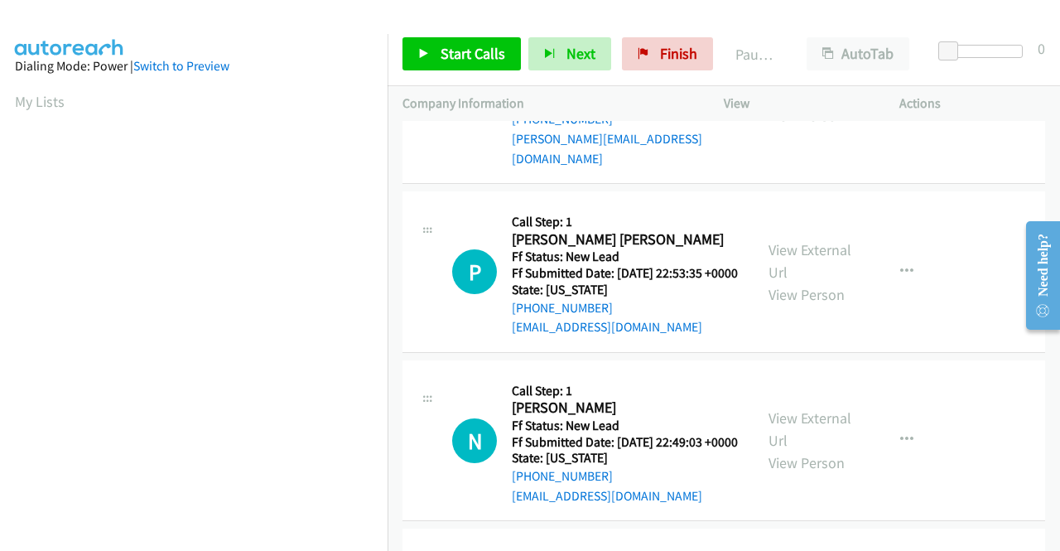
scroll to position [828, 0]
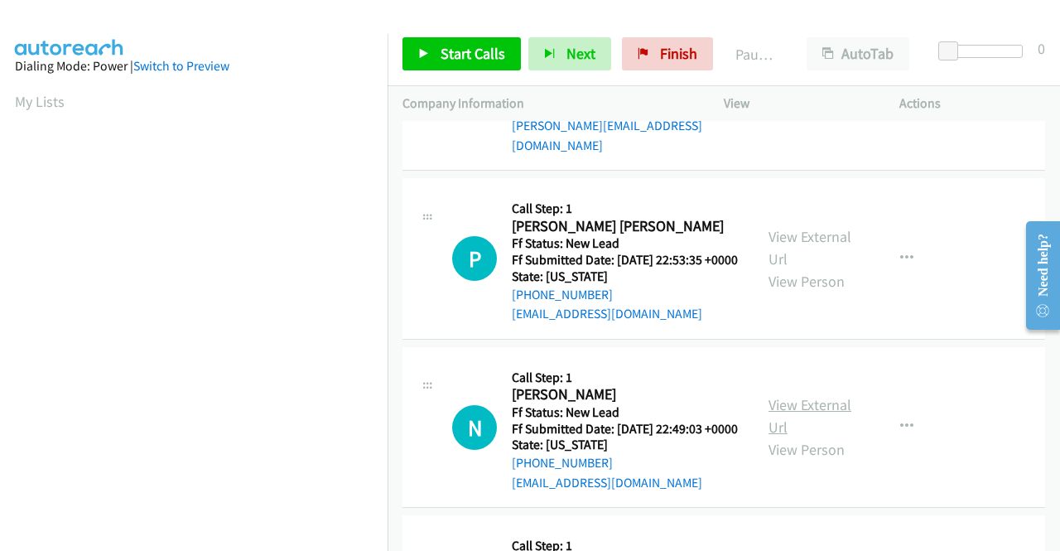
click at [797, 436] on link "View External Url" at bounding box center [809, 415] width 83 height 41
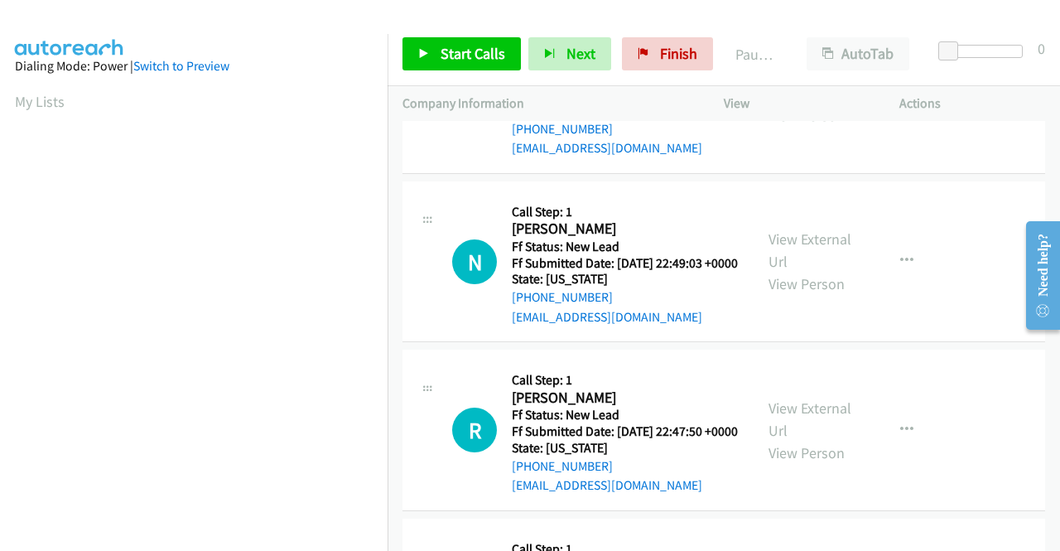
scroll to position [1076, 0]
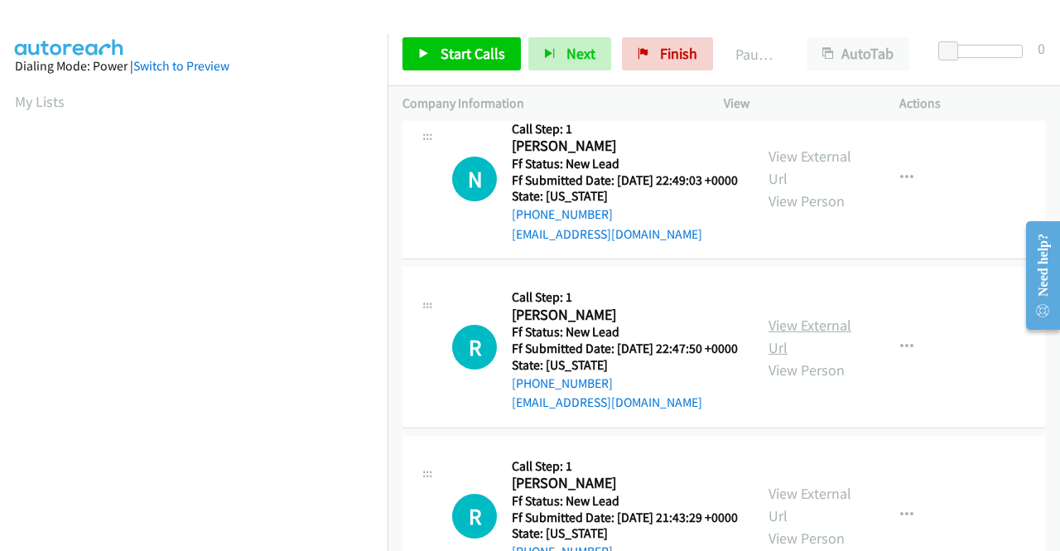
click at [803, 357] on link "View External Url" at bounding box center [809, 335] width 83 height 41
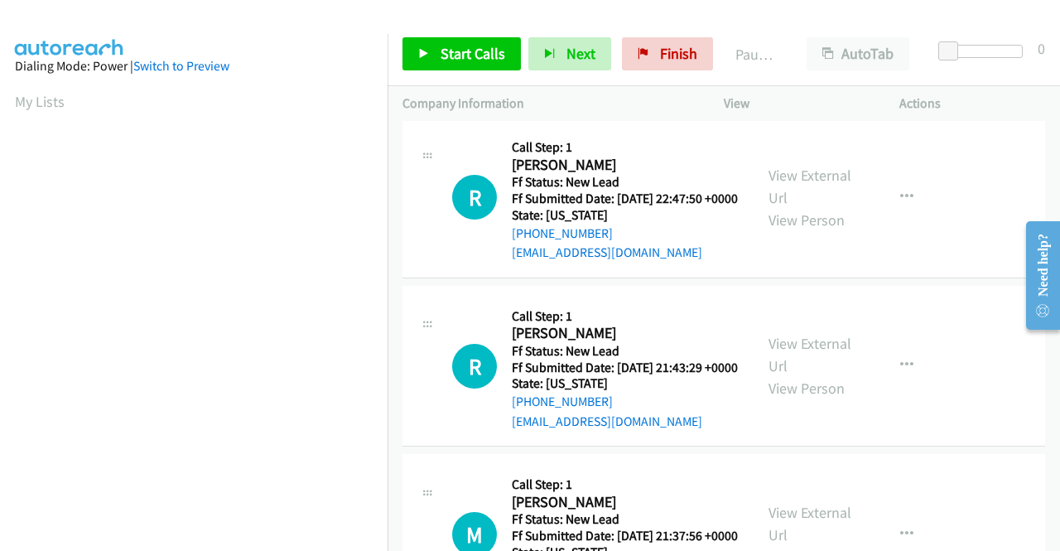
scroll to position [1242, 0]
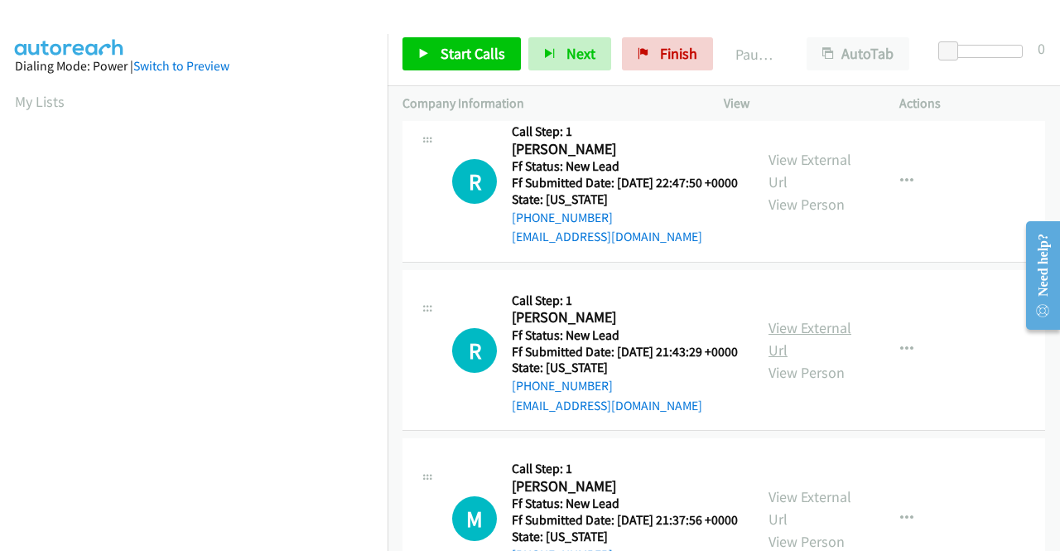
click at [814, 359] on link "View External Url" at bounding box center [809, 338] width 83 height 41
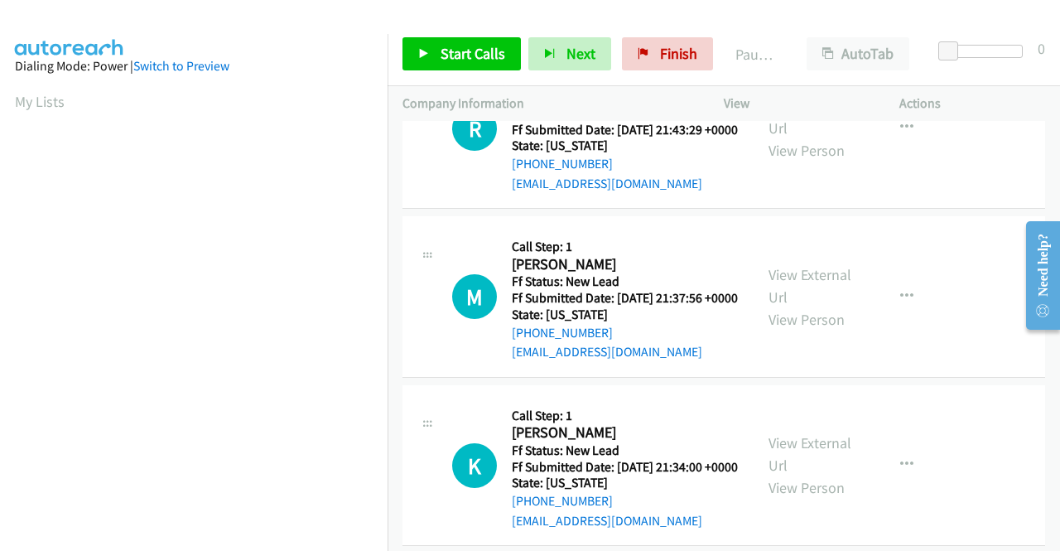
scroll to position [1490, 0]
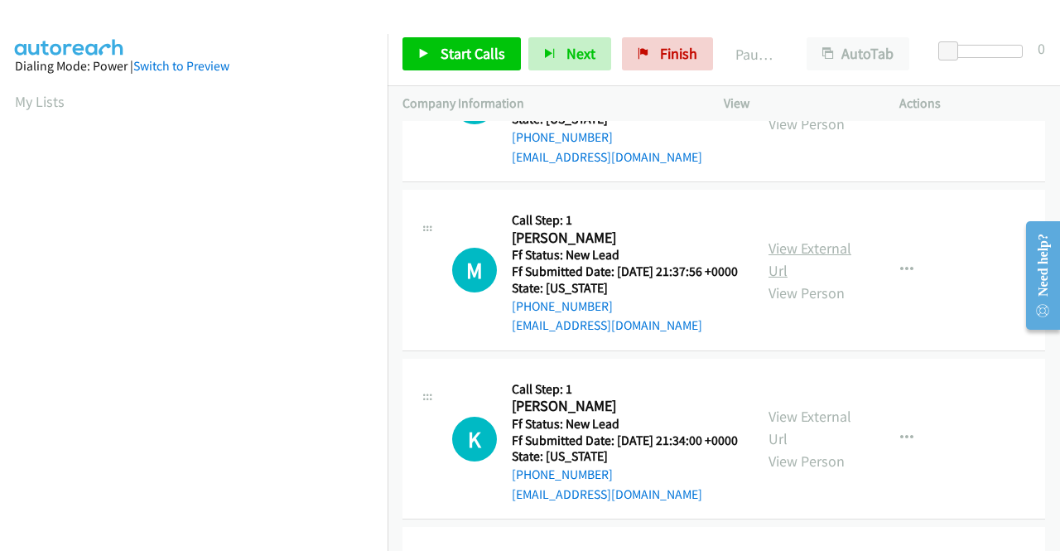
click at [806, 280] on link "View External Url" at bounding box center [809, 258] width 83 height 41
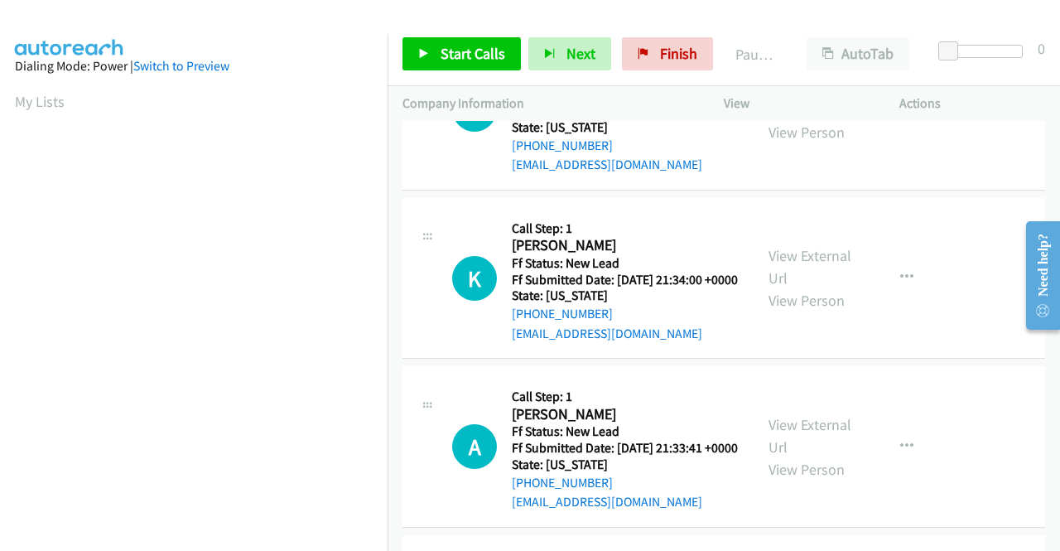
scroll to position [1656, 0]
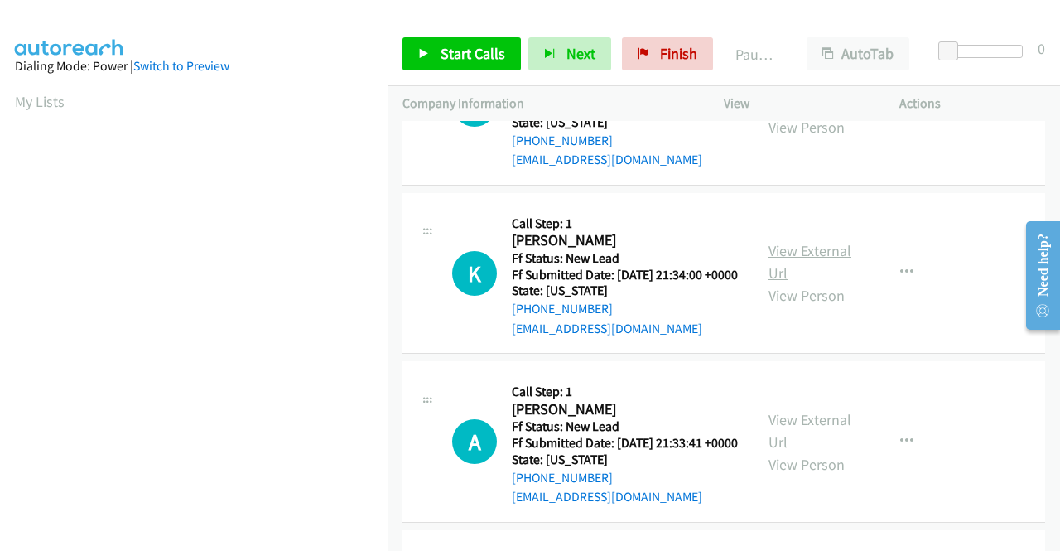
click at [811, 282] on link "View External Url" at bounding box center [809, 261] width 83 height 41
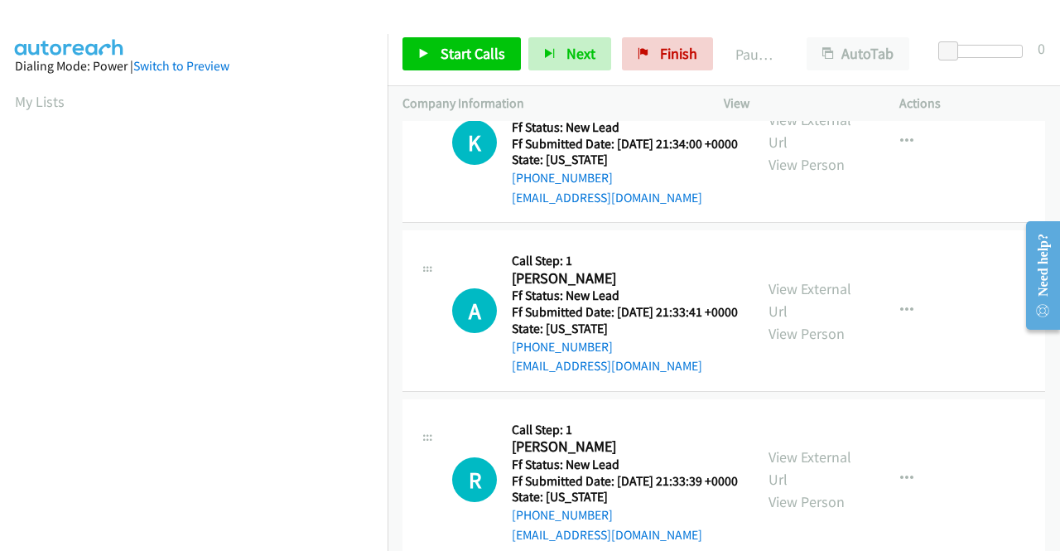
scroll to position [1822, 0]
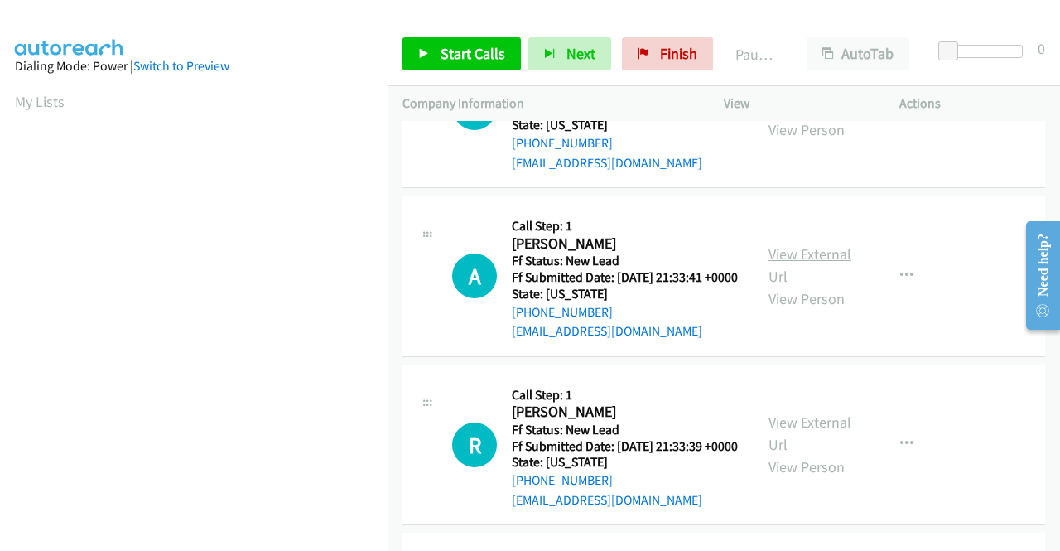
click at [775, 286] on link "View External Url" at bounding box center [809, 264] width 83 height 41
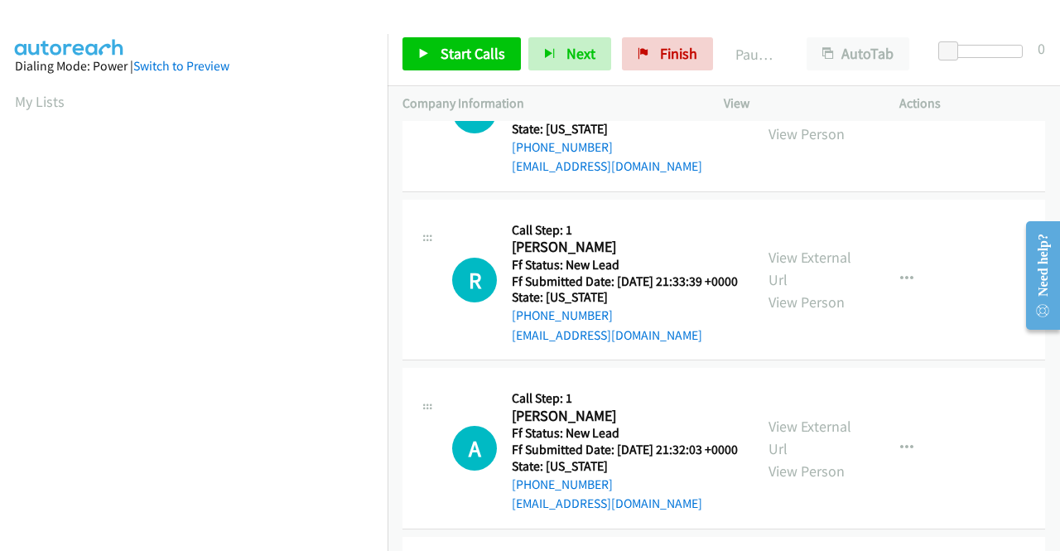
scroll to position [1987, 0]
click at [816, 288] on link "View External Url" at bounding box center [809, 267] width 83 height 41
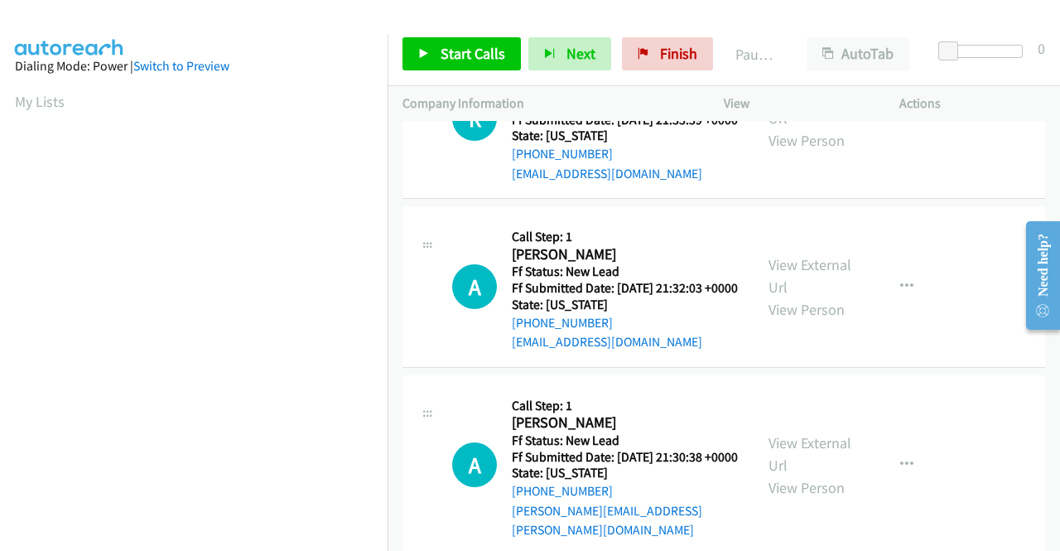
scroll to position [2153, 0]
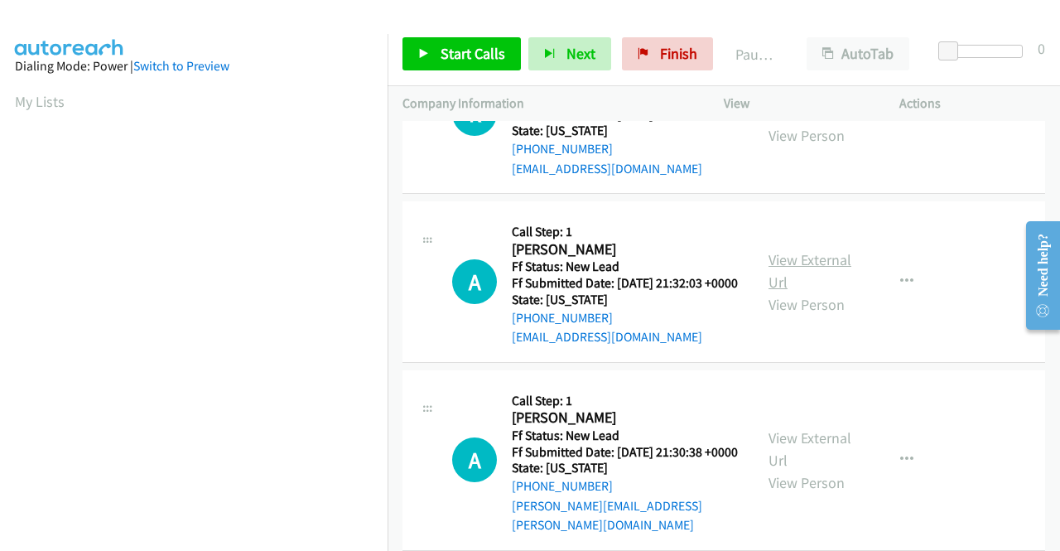
click at [778, 291] on link "View External Url" at bounding box center [809, 270] width 83 height 41
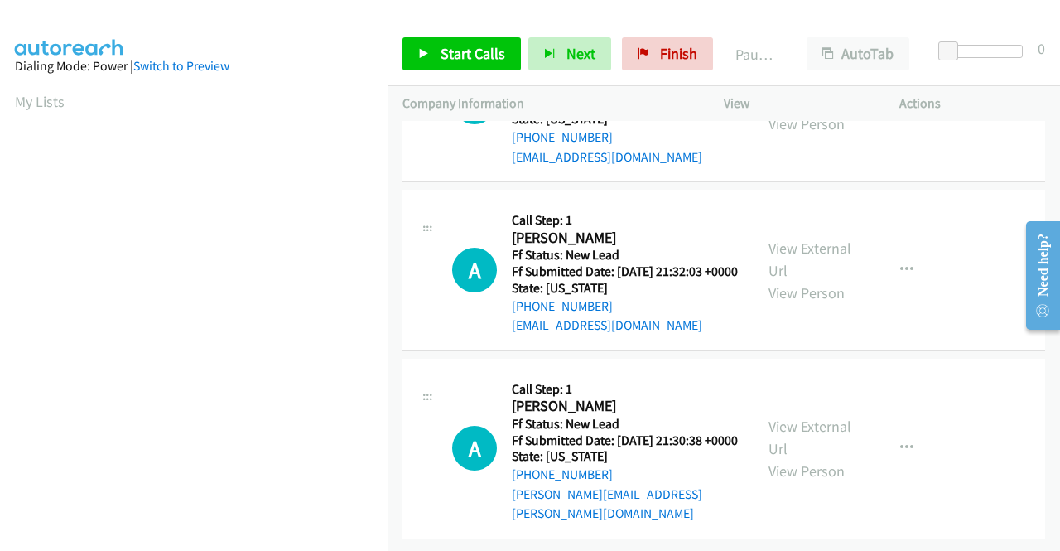
scroll to position [2358, 0]
click at [797, 418] on link "View External Url" at bounding box center [809, 436] width 83 height 41
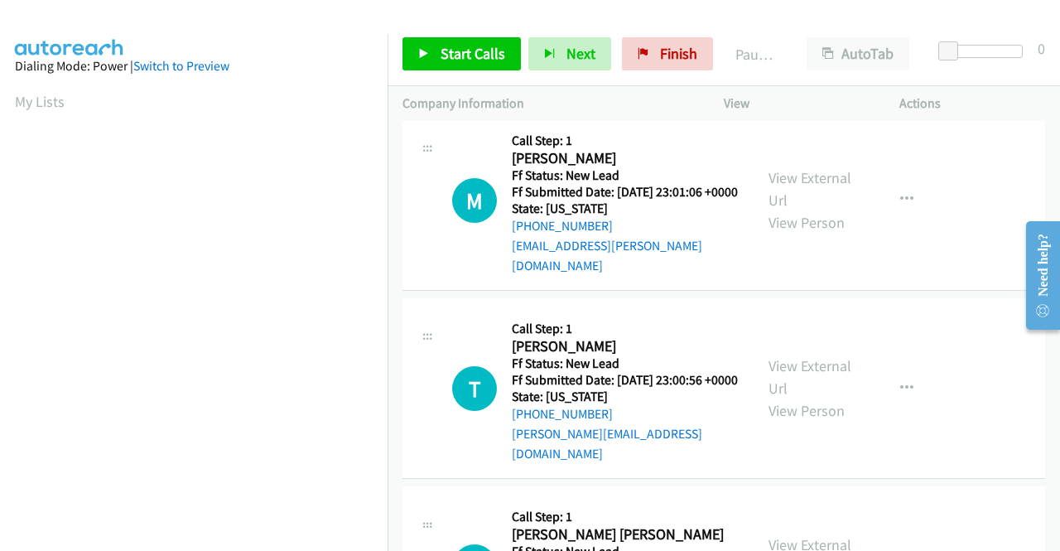
scroll to position [0, 0]
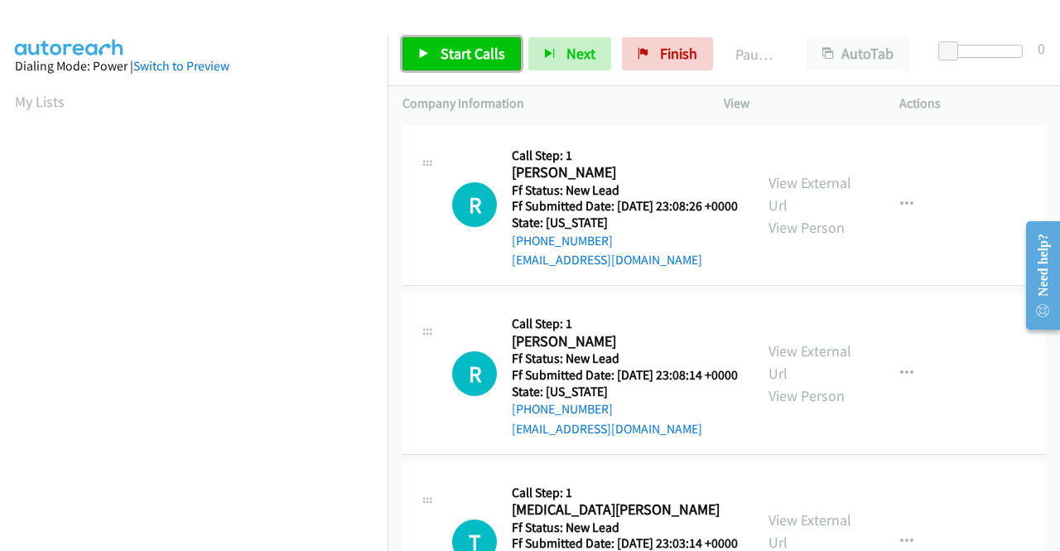
click at [450, 49] on span "Start Calls" at bounding box center [473, 53] width 65 height 19
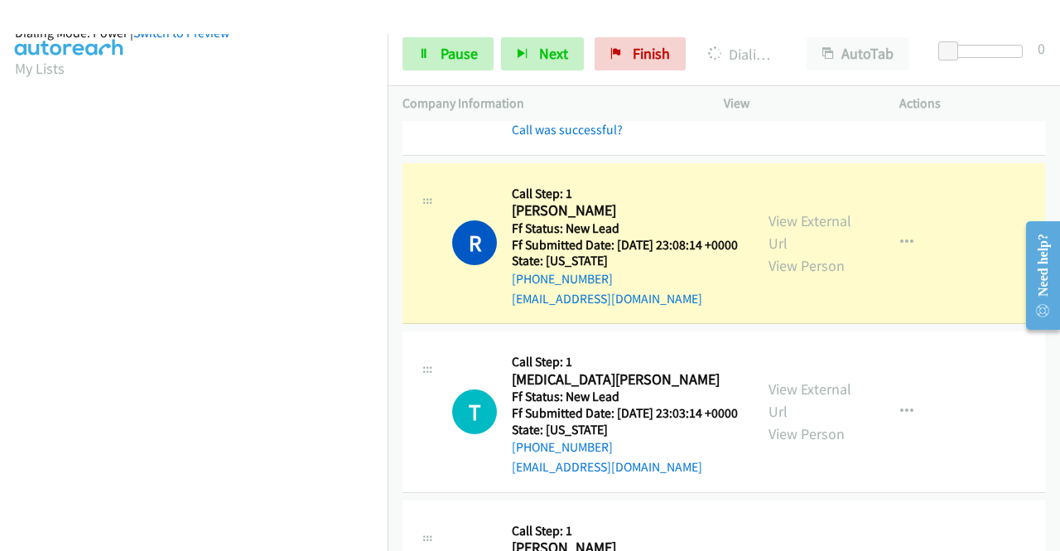
scroll to position [378, 0]
click at [420, 44] on link "Pause" at bounding box center [447, 53] width 91 height 33
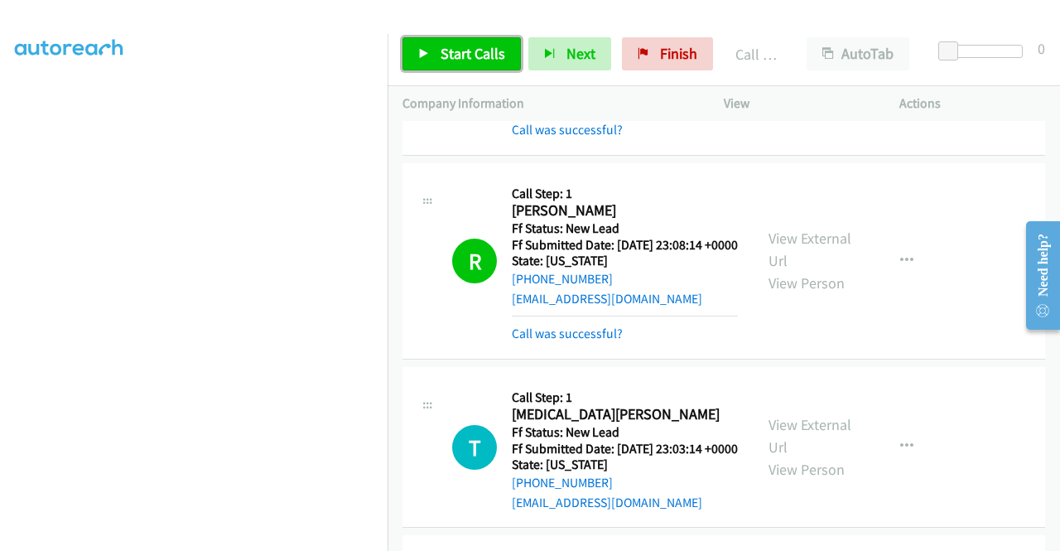
click at [476, 64] on link "Start Calls" at bounding box center [461, 53] width 118 height 33
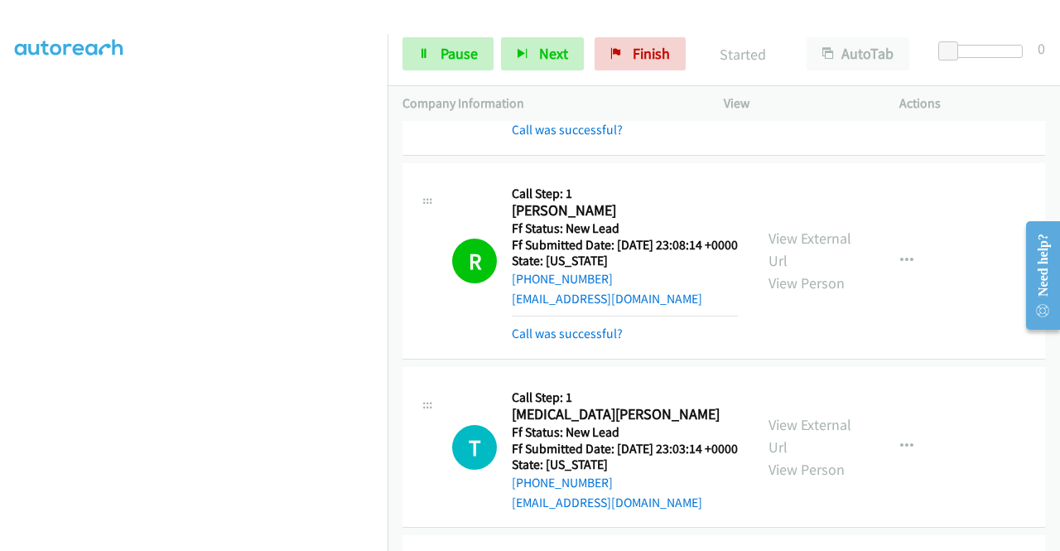
click at [601, 359] on div "R Callback Scheduled Call Step: 1 Rapheal Clarke America/Chicago Ff Status: New…" at bounding box center [723, 261] width 643 height 196
click at [601, 341] on link "Call was successful?" at bounding box center [567, 333] width 111 height 16
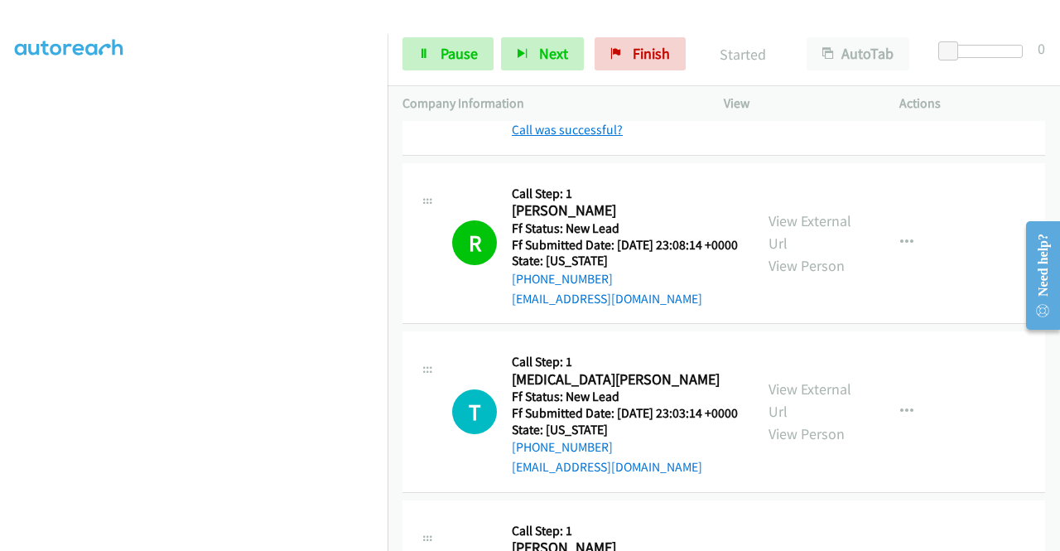
click at [578, 137] on link "Call was successful?" at bounding box center [567, 130] width 111 height 16
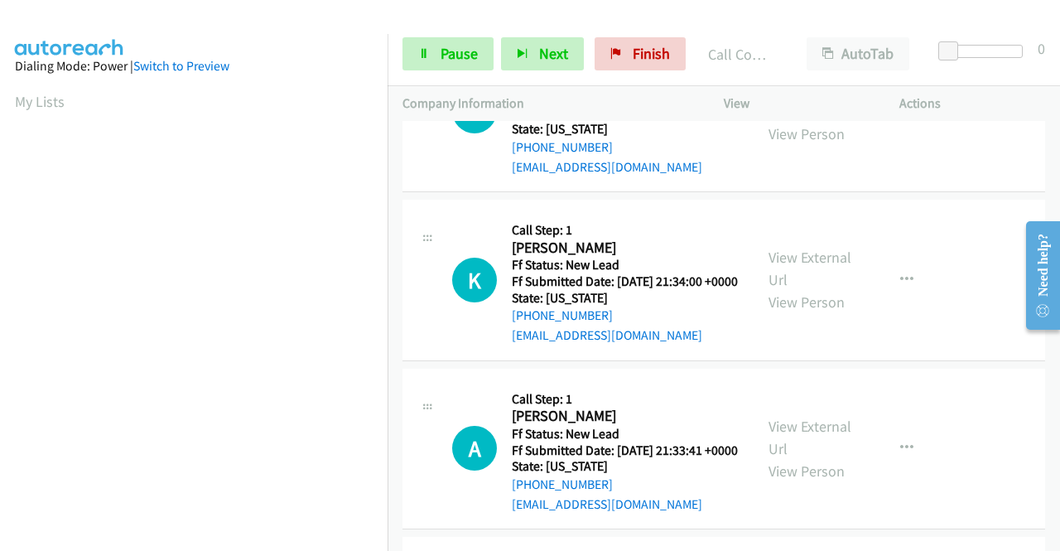
scroll to position [1922, 0]
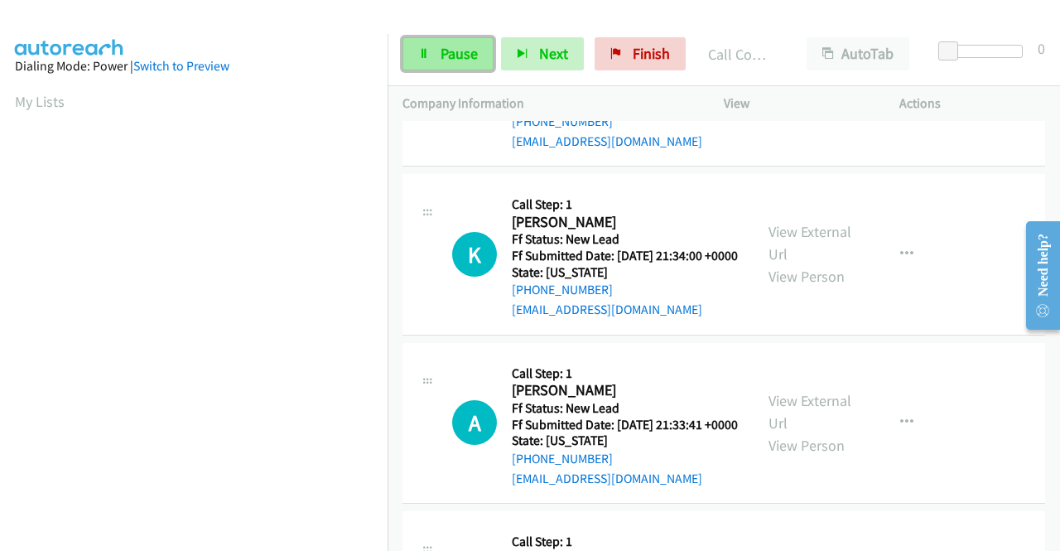
click at [470, 55] on span "Pause" at bounding box center [459, 53] width 37 height 19
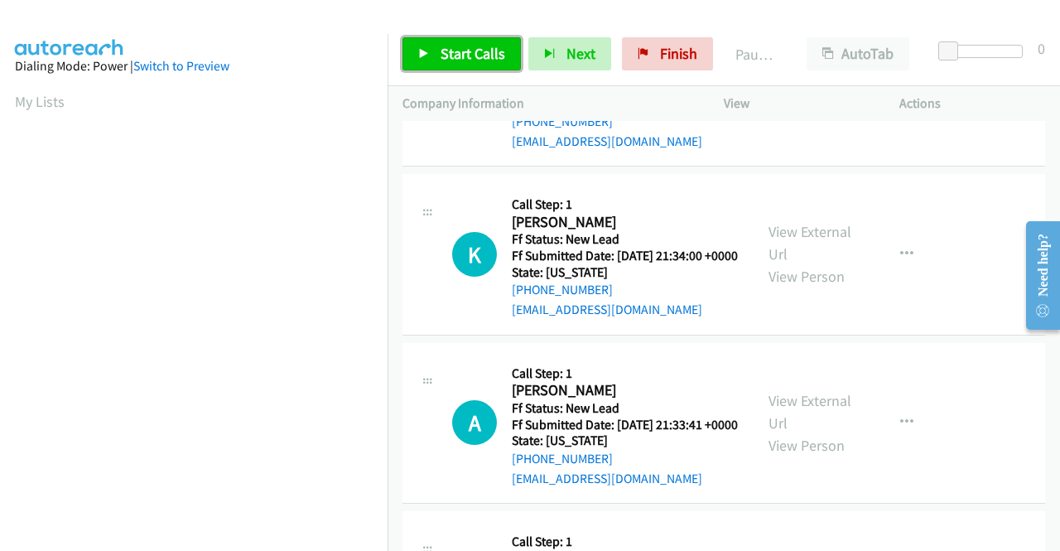
click at [482, 49] on span "Start Calls" at bounding box center [473, 53] width 65 height 19
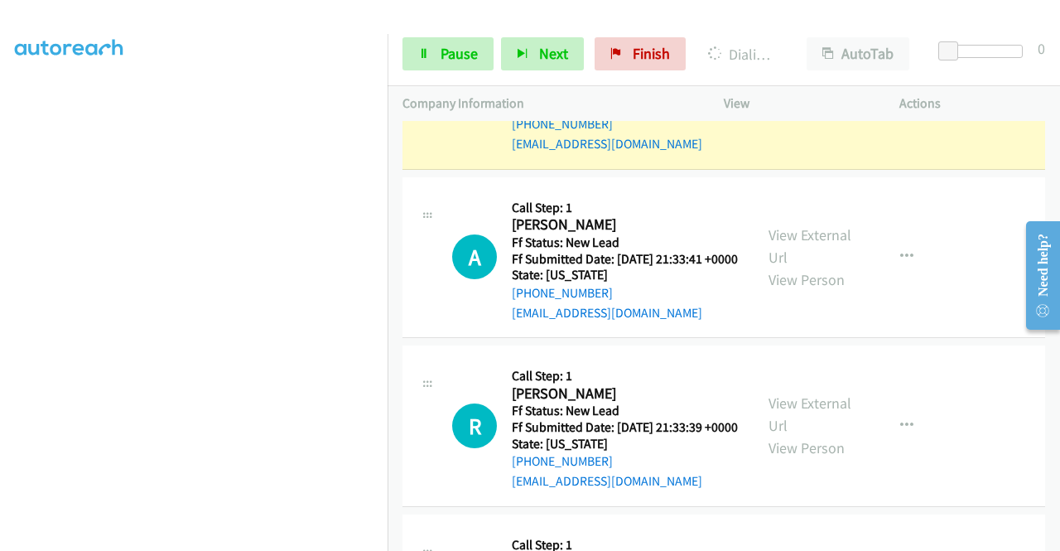
scroll to position [378, 0]
click at [464, 60] on span "Pause" at bounding box center [459, 53] width 37 height 19
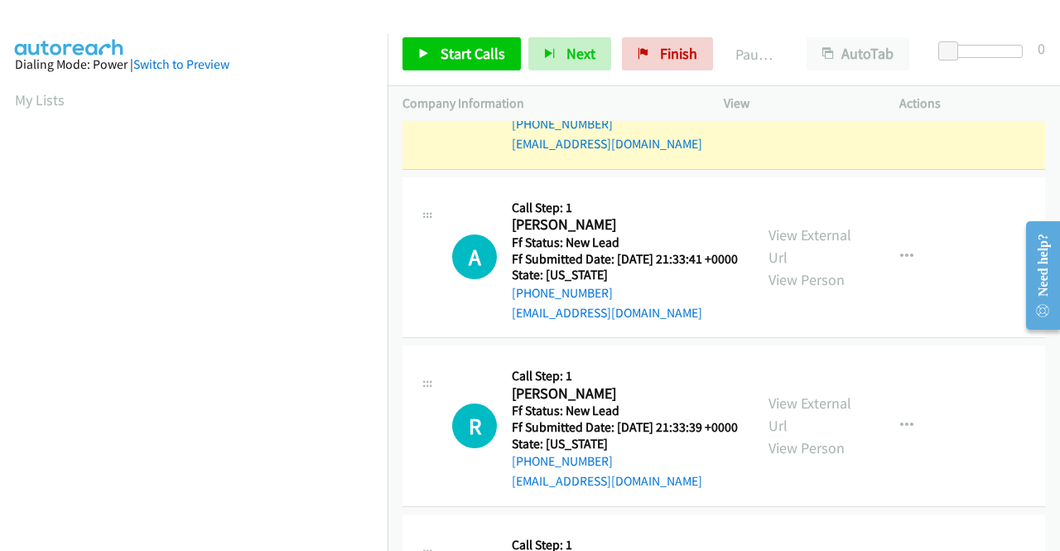
scroll to position [0, 0]
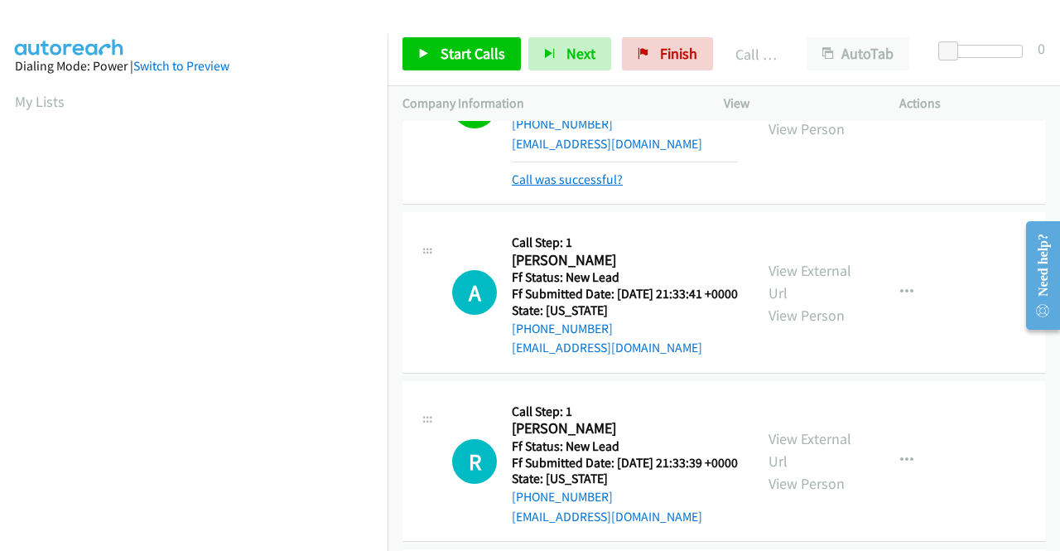
click at [561, 187] on link "Call was successful?" at bounding box center [567, 179] width 111 height 16
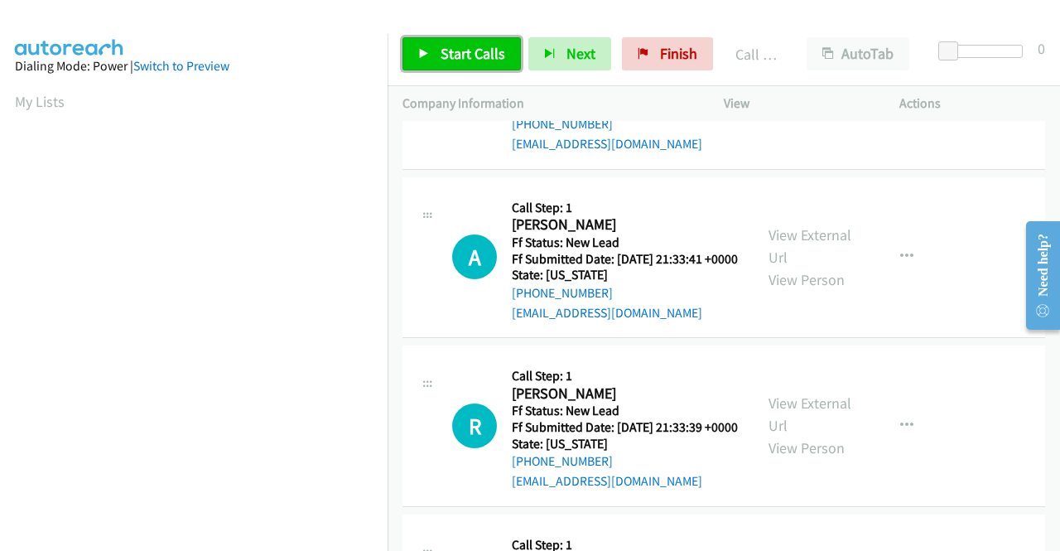
click at [450, 56] on span "Start Calls" at bounding box center [473, 53] width 65 height 19
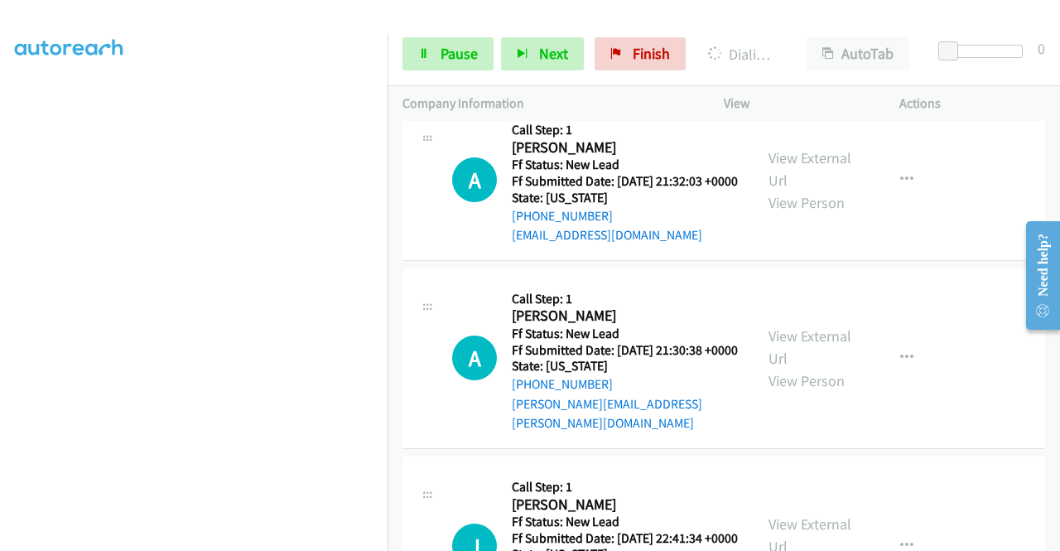
scroll to position [378, 0]
click at [465, 50] on span "Pause" at bounding box center [459, 53] width 37 height 19
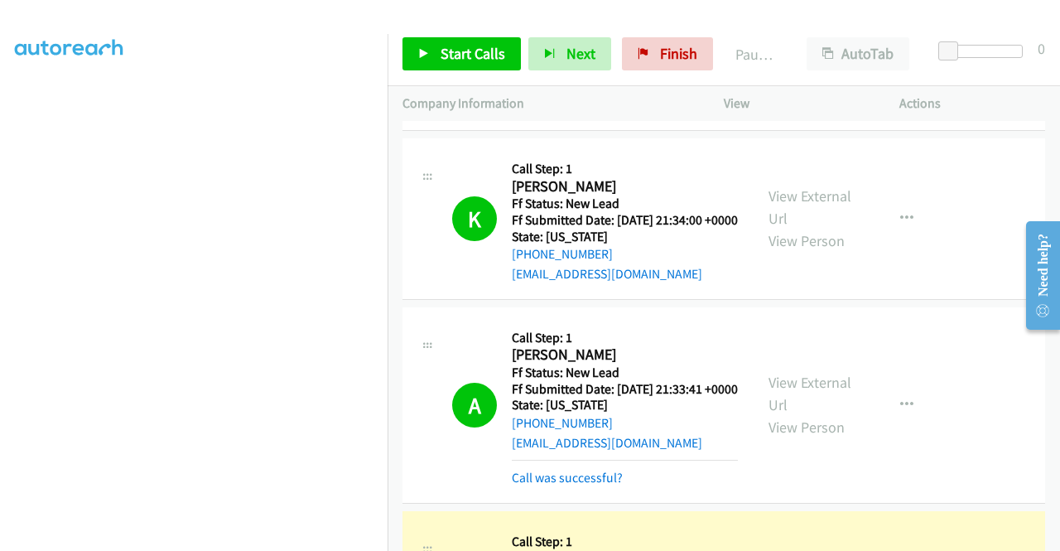
scroll to position [0, 0]
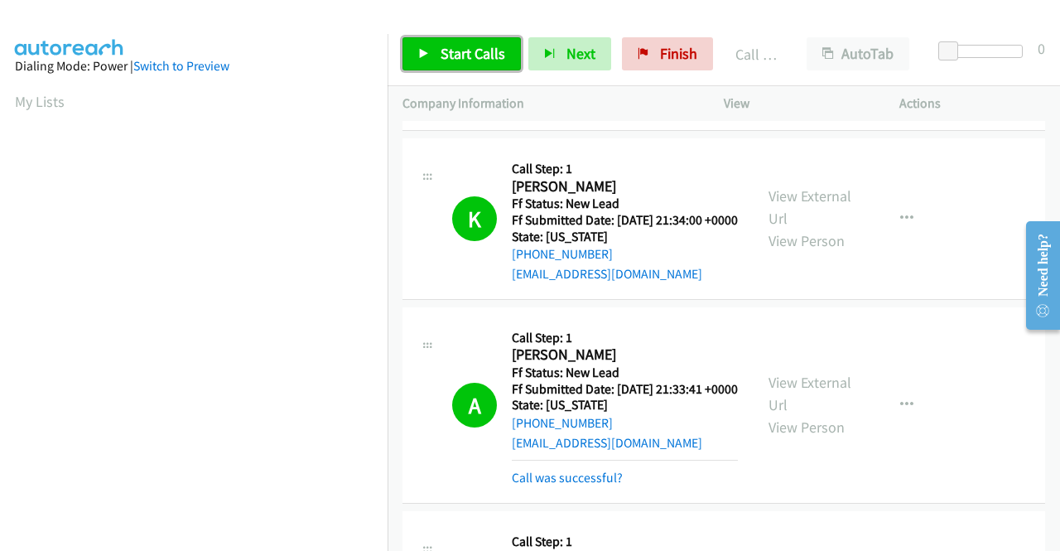
click at [493, 55] on span "Start Calls" at bounding box center [473, 53] width 65 height 19
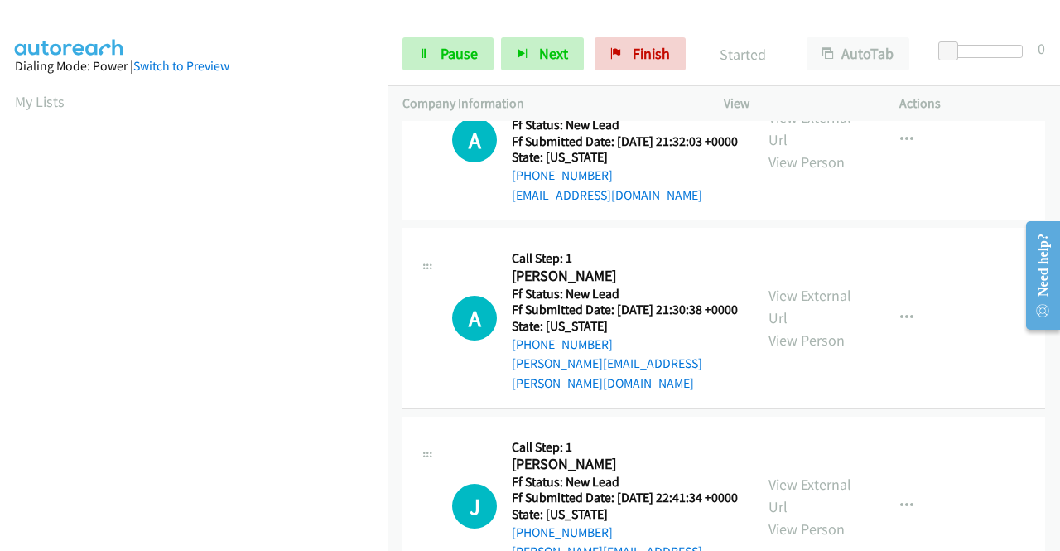
scroll to position [2620, 0]
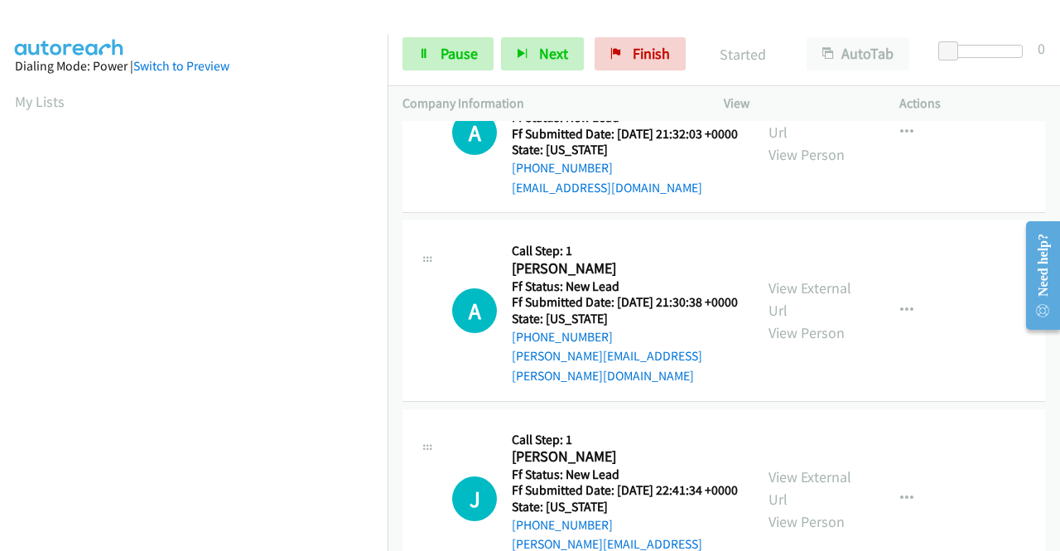
click at [593, 29] on div "Call was successful?" at bounding box center [625, 19] width 226 height 20
click at [593, 26] on link "Call was successful?" at bounding box center [567, 19] width 111 height 16
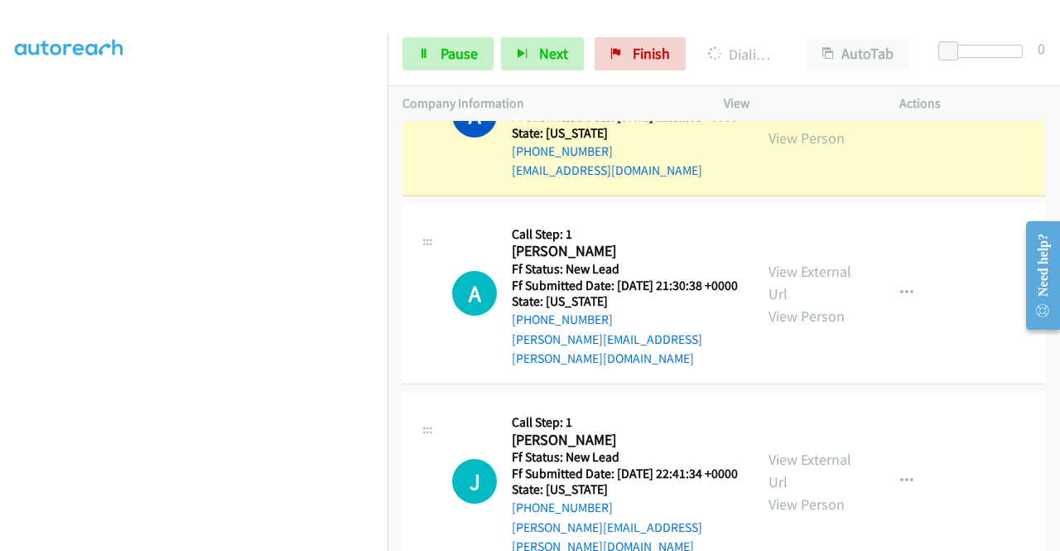
scroll to position [378, 0]
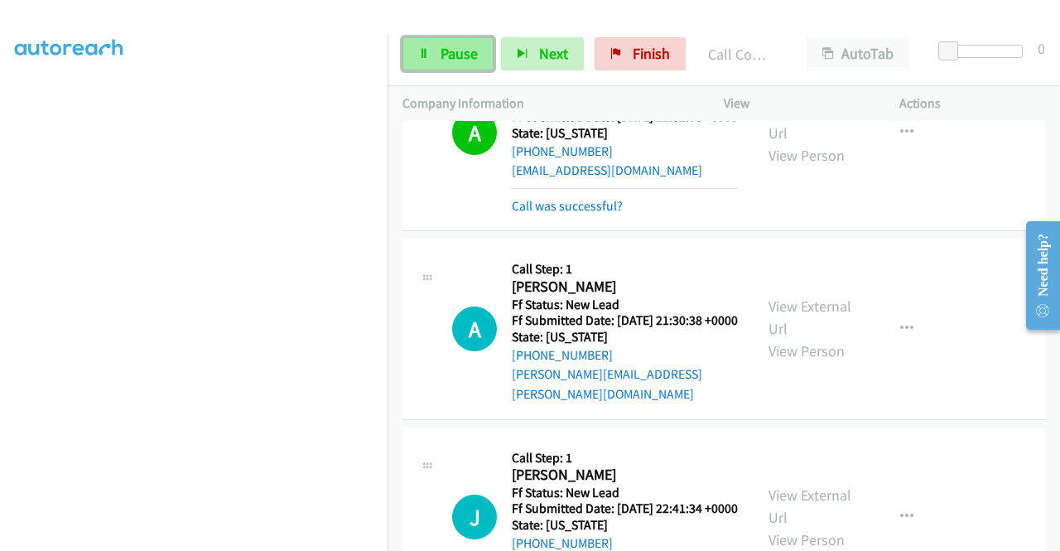
click at [466, 57] on span "Pause" at bounding box center [459, 53] width 37 height 19
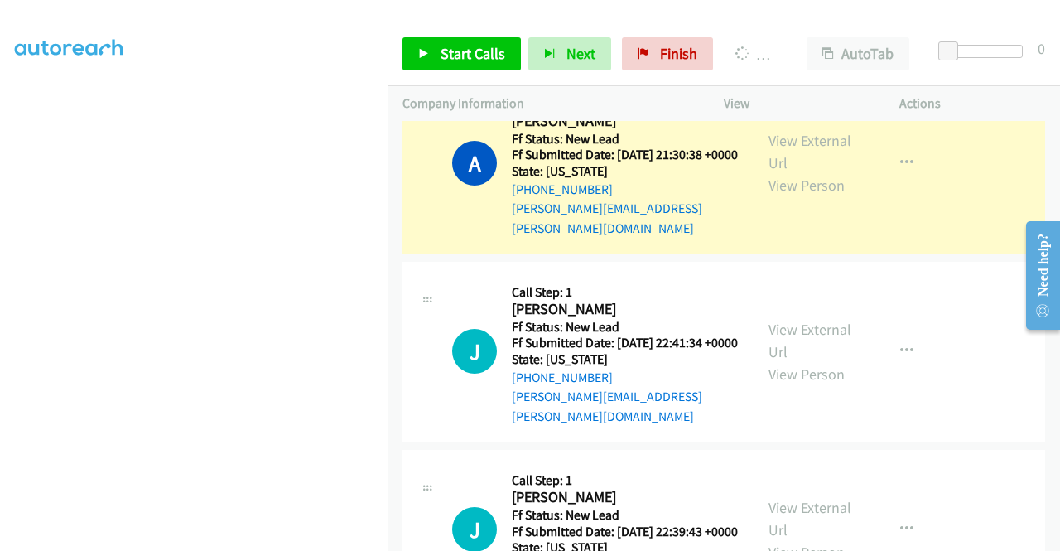
scroll to position [0, 0]
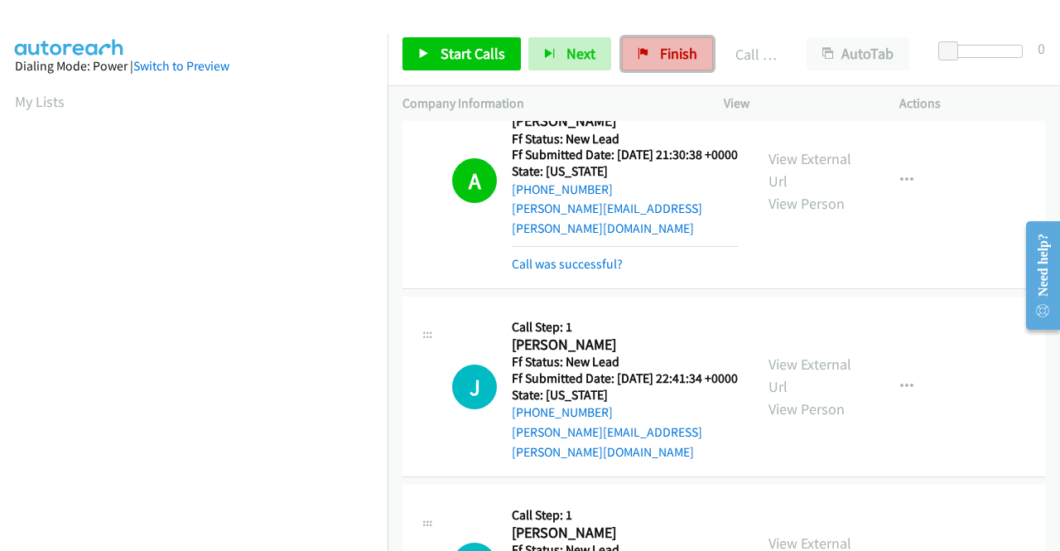
click at [677, 46] on span "Finish" at bounding box center [678, 53] width 37 height 19
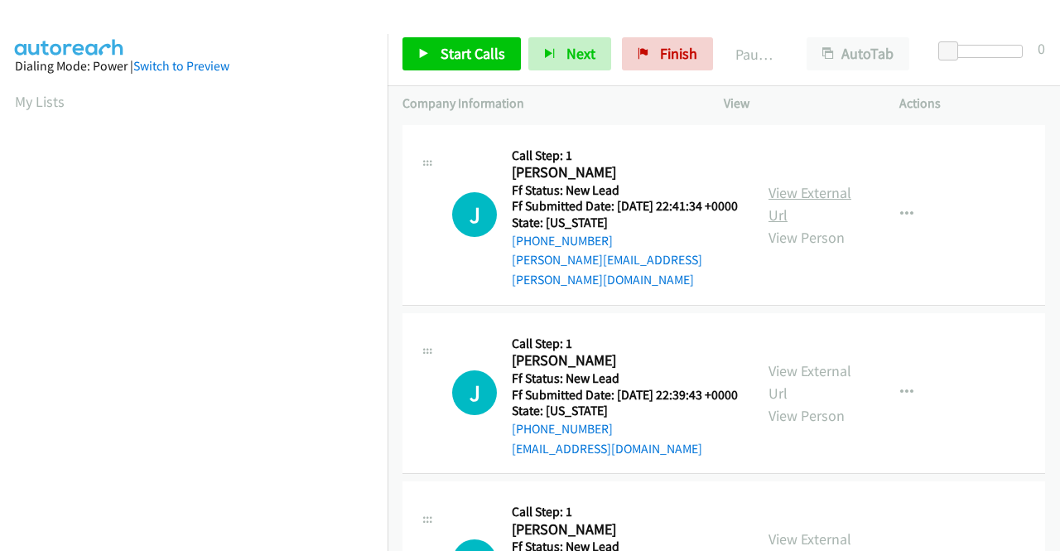
click at [768, 184] on link "View External Url" at bounding box center [809, 203] width 83 height 41
click at [848, 375] on div "View External Url View Person View External Url Email Schedule/Manage Callback …" at bounding box center [848, 393] width 190 height 131
click at [836, 375] on link "View External Url" at bounding box center [809, 381] width 83 height 41
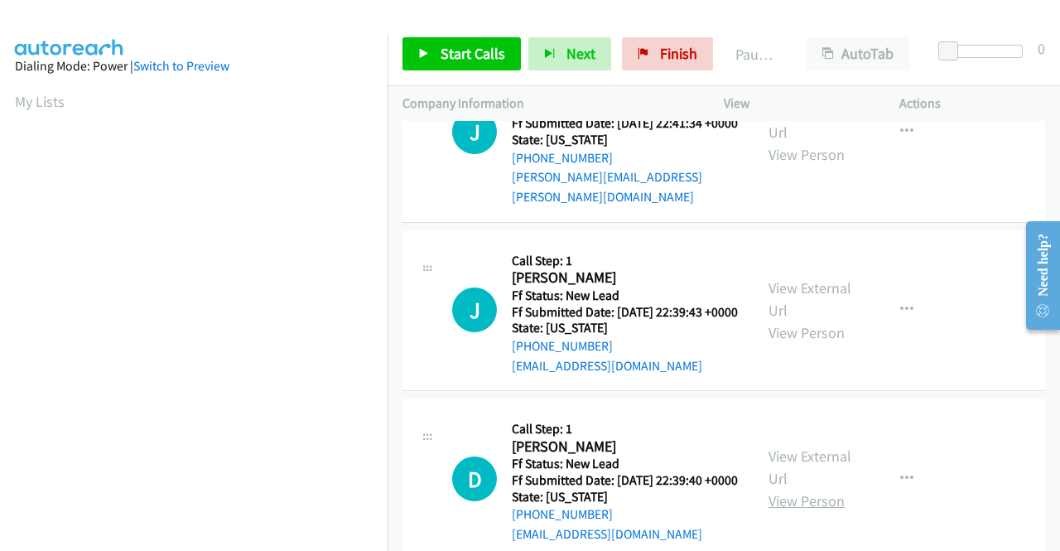
scroll to position [166, 0]
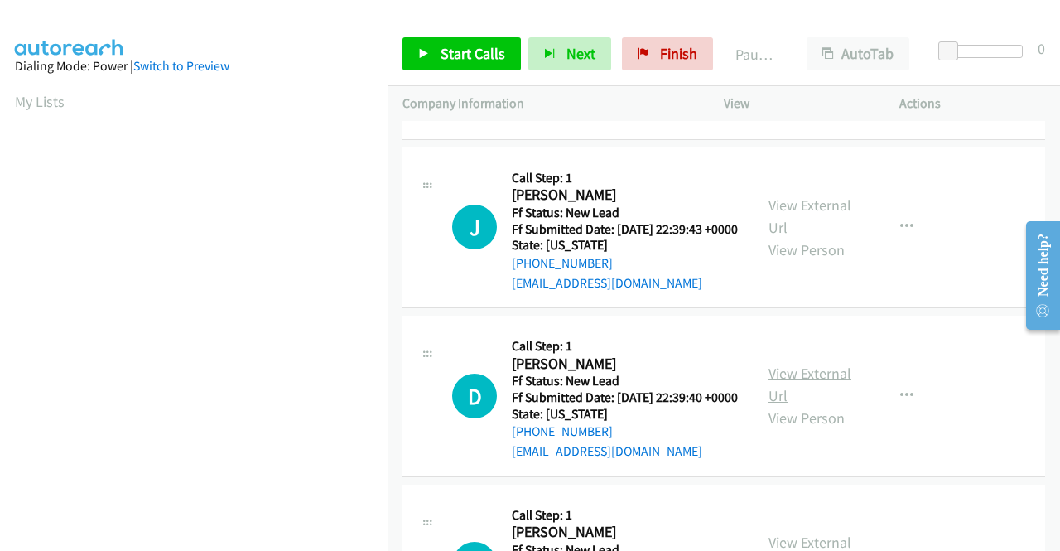
click at [787, 395] on link "View External Url" at bounding box center [809, 383] width 83 height 41
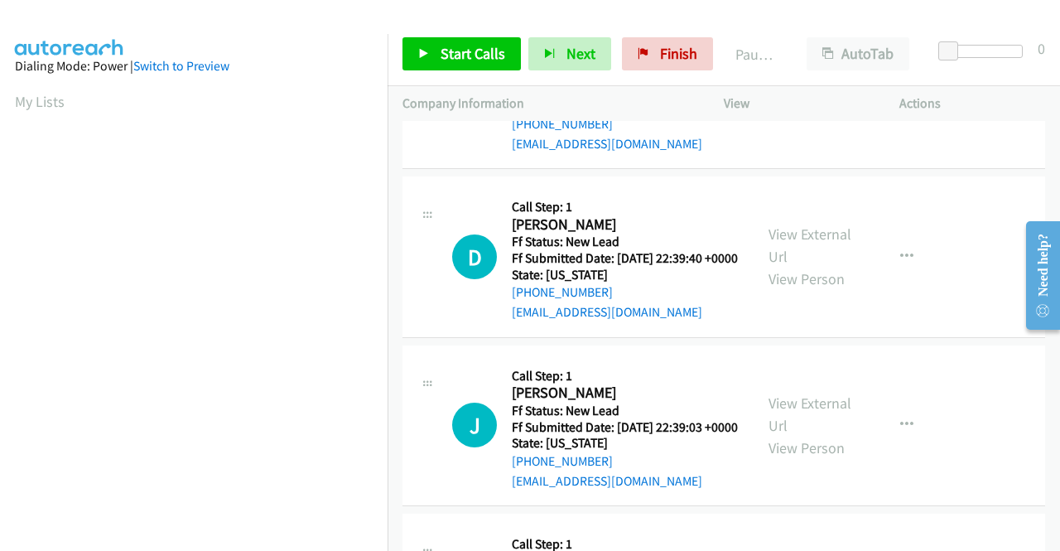
scroll to position [331, 0]
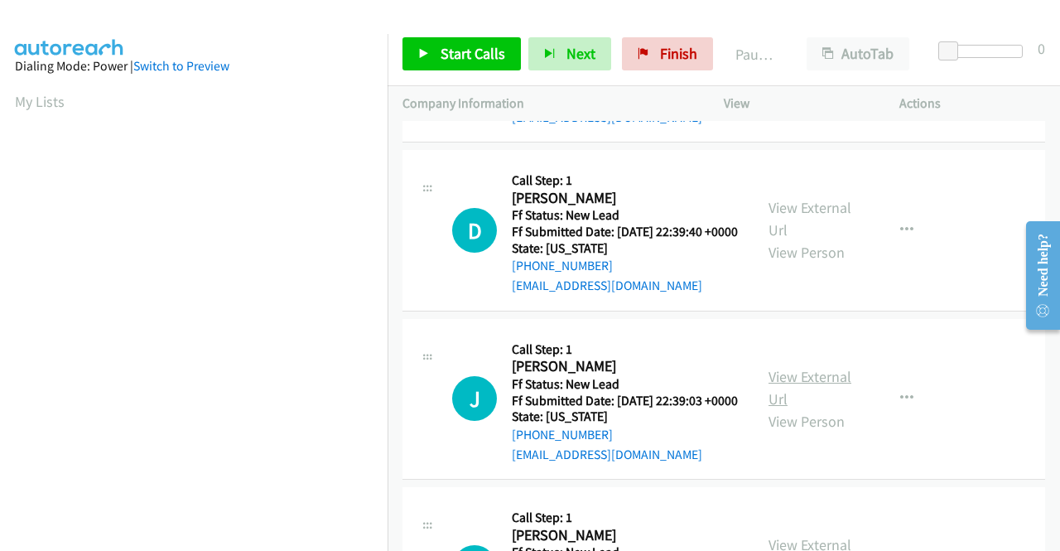
click at [797, 408] on link "View External Url" at bounding box center [809, 387] width 83 height 41
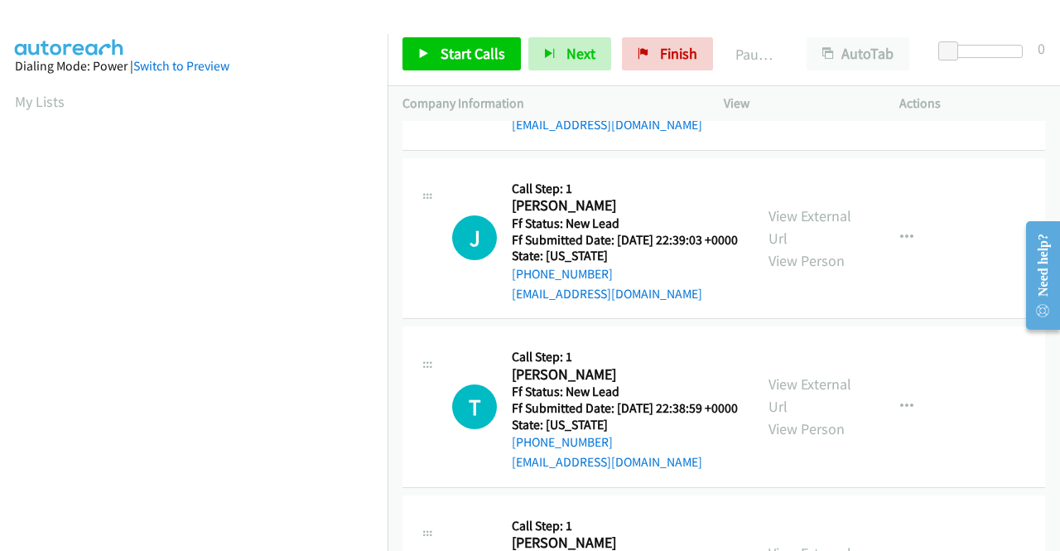
scroll to position [497, 0]
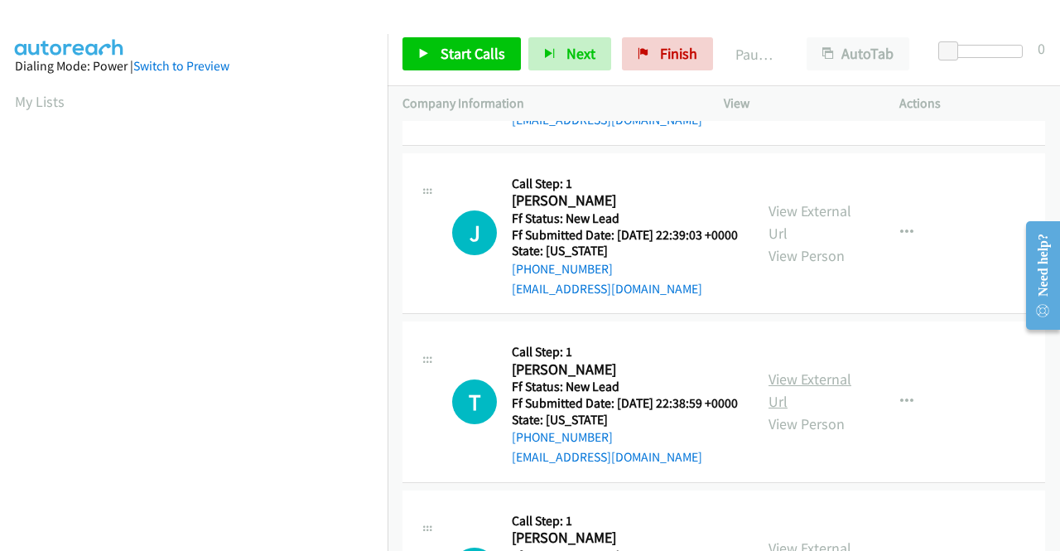
click at [795, 411] on link "View External Url" at bounding box center [809, 389] width 83 height 41
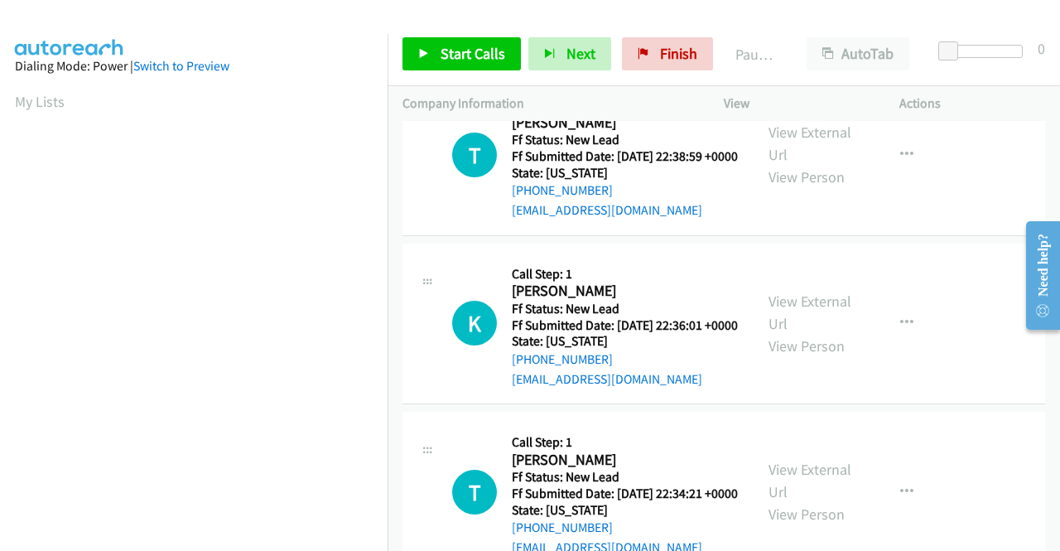
scroll to position [745, 0]
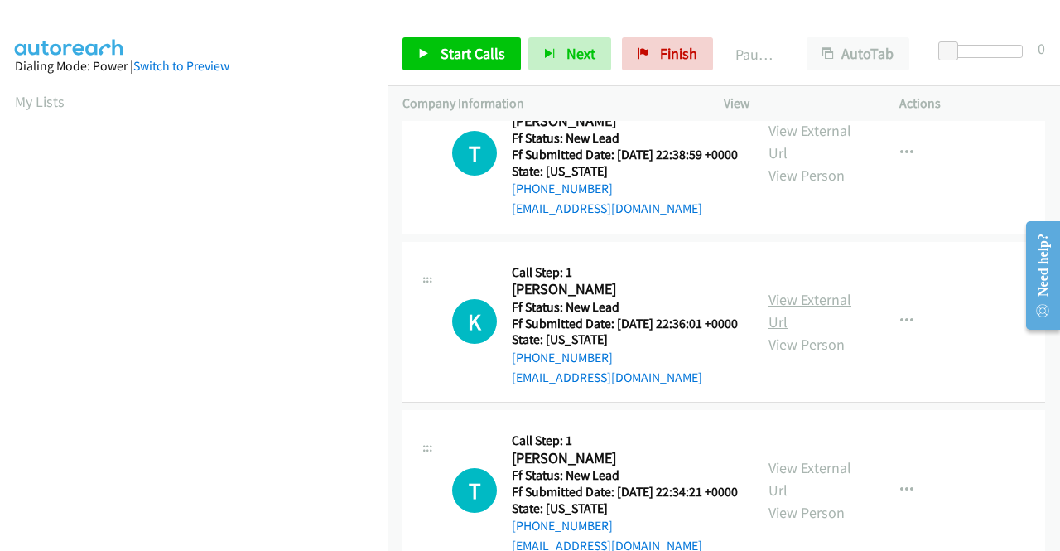
click at [833, 331] on link "View External Url" at bounding box center [809, 310] width 83 height 41
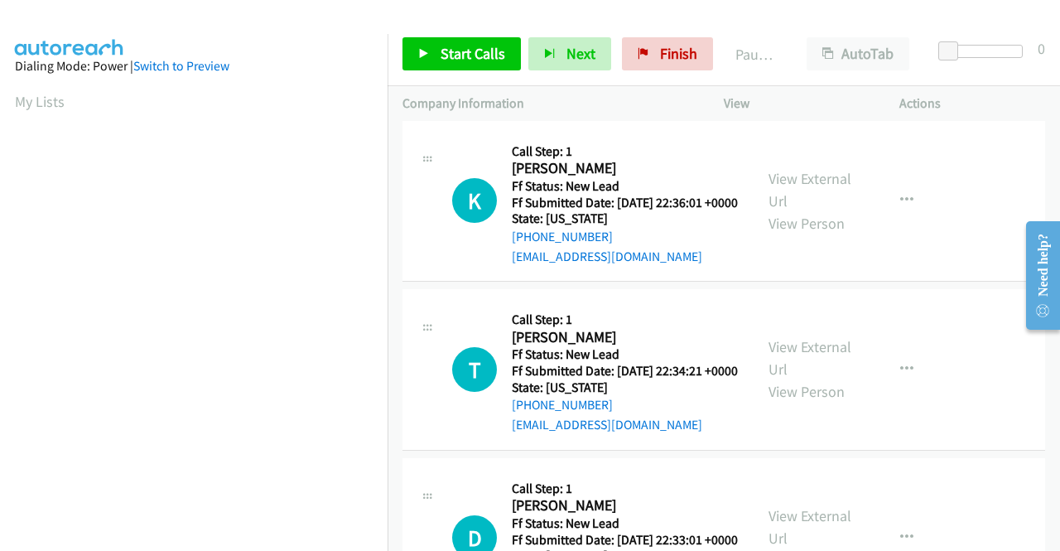
scroll to position [911, 0]
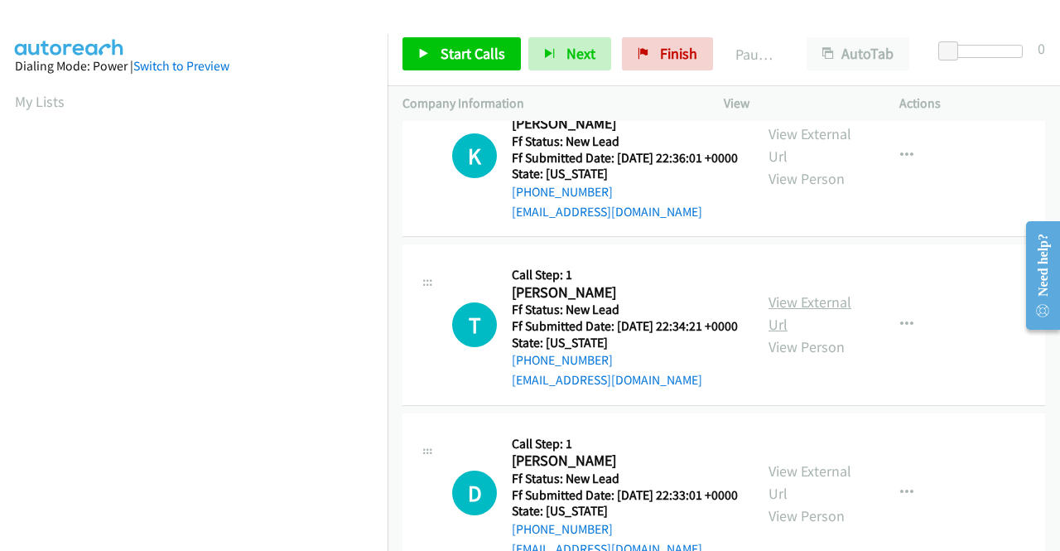
click at [785, 334] on link "View External Url" at bounding box center [809, 312] width 83 height 41
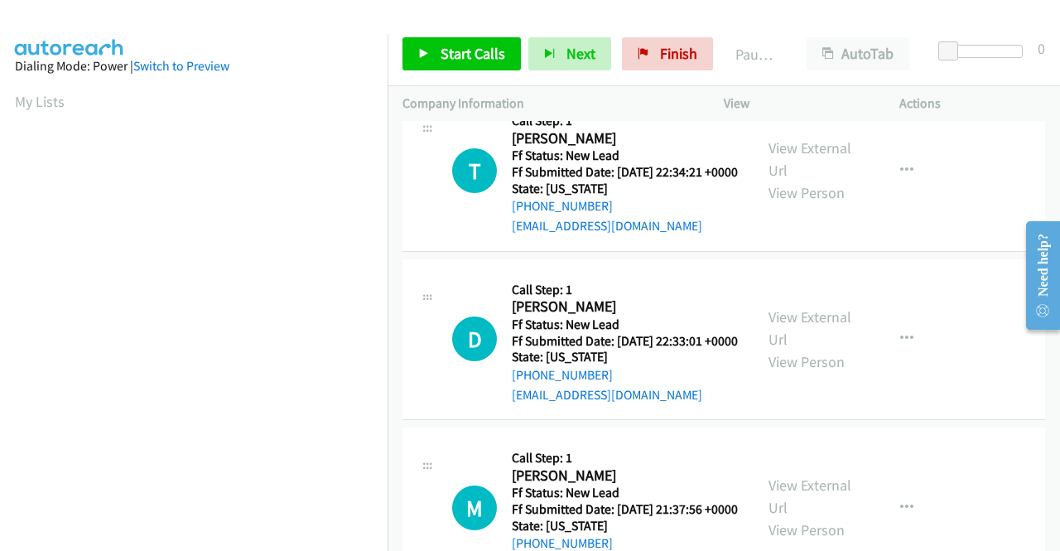
scroll to position [1076, 0]
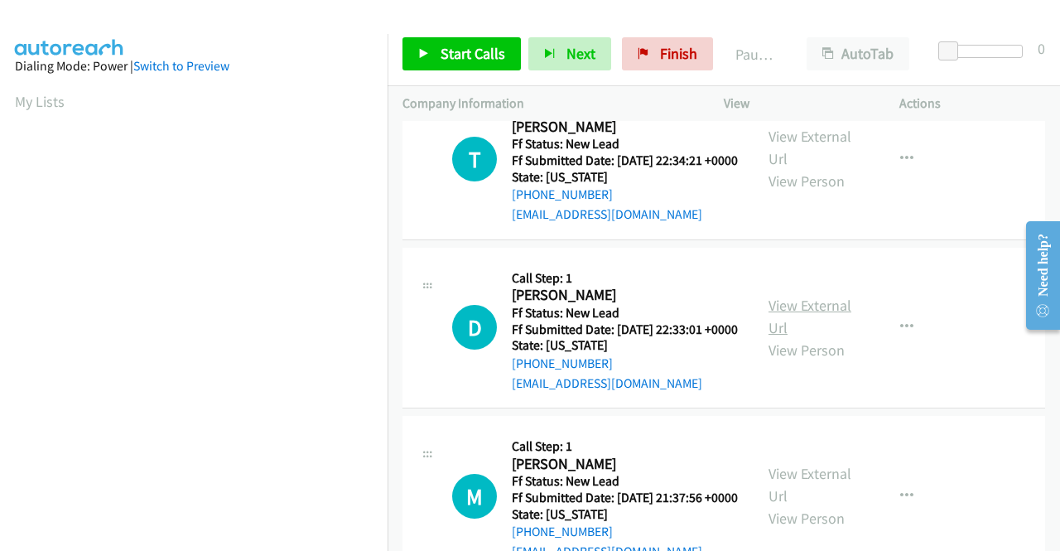
click at [778, 337] on link "View External Url" at bounding box center [809, 316] width 83 height 41
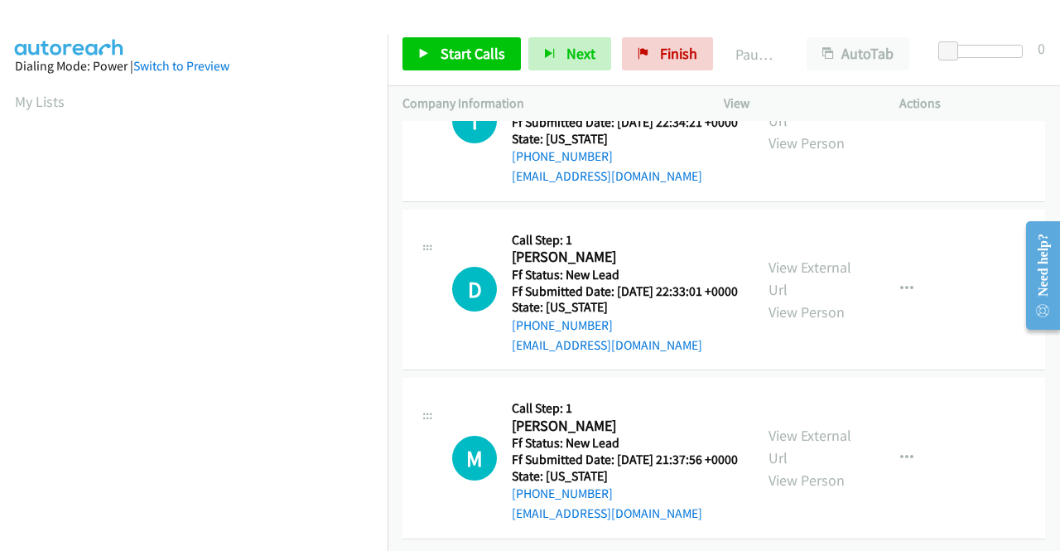
scroll to position [1252, 0]
click at [786, 426] on link "View External Url" at bounding box center [809, 446] width 83 height 41
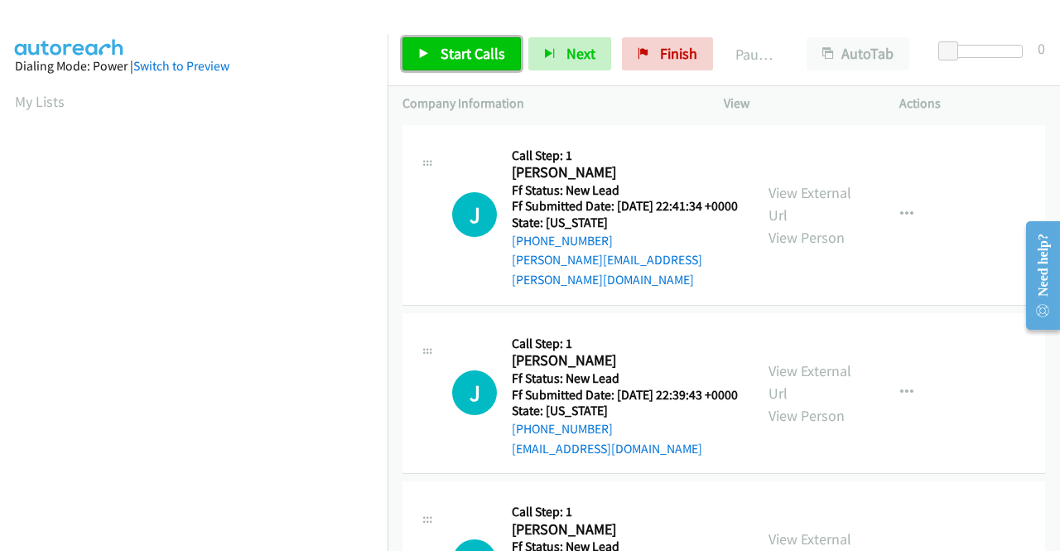
click at [479, 56] on span "Start Calls" at bounding box center [473, 53] width 65 height 19
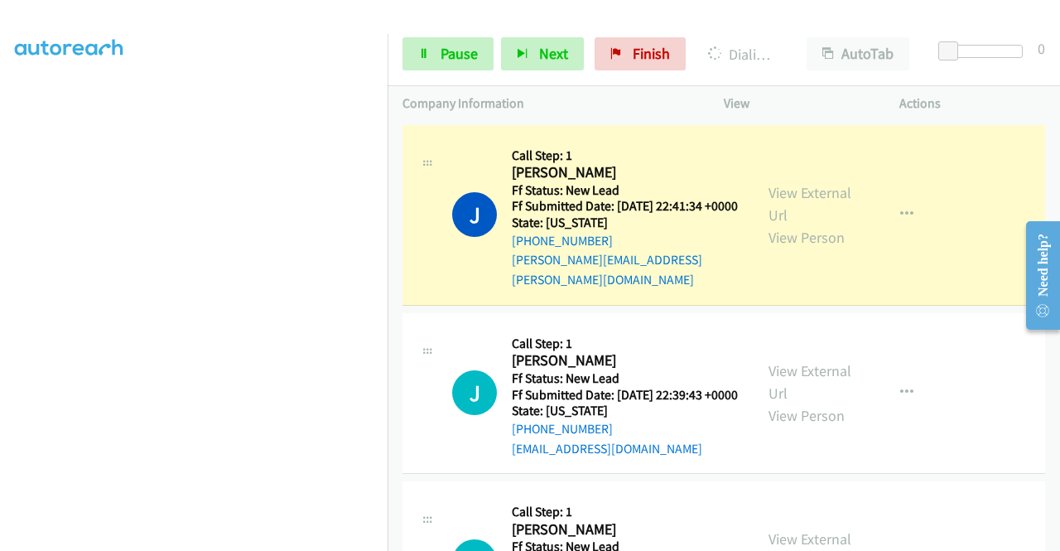
scroll to position [378, 0]
click at [417, 61] on link "Pause" at bounding box center [447, 53] width 91 height 33
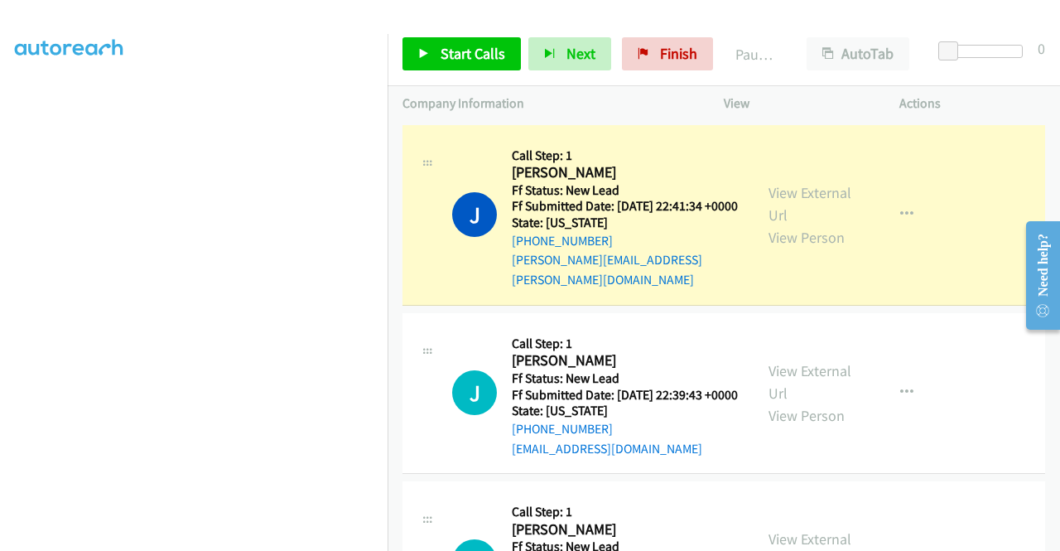
scroll to position [0, 0]
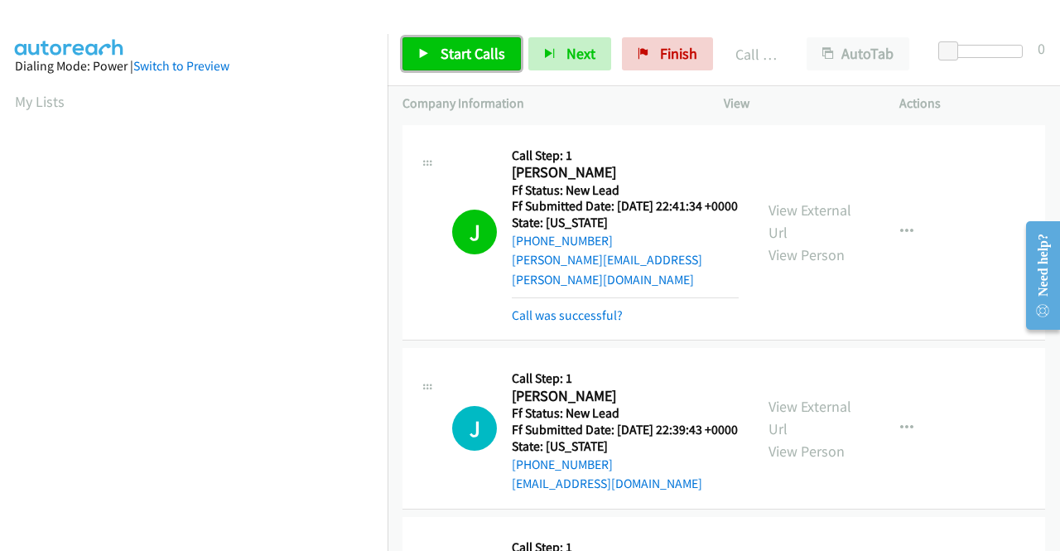
click at [444, 65] on link "Start Calls" at bounding box center [461, 53] width 118 height 33
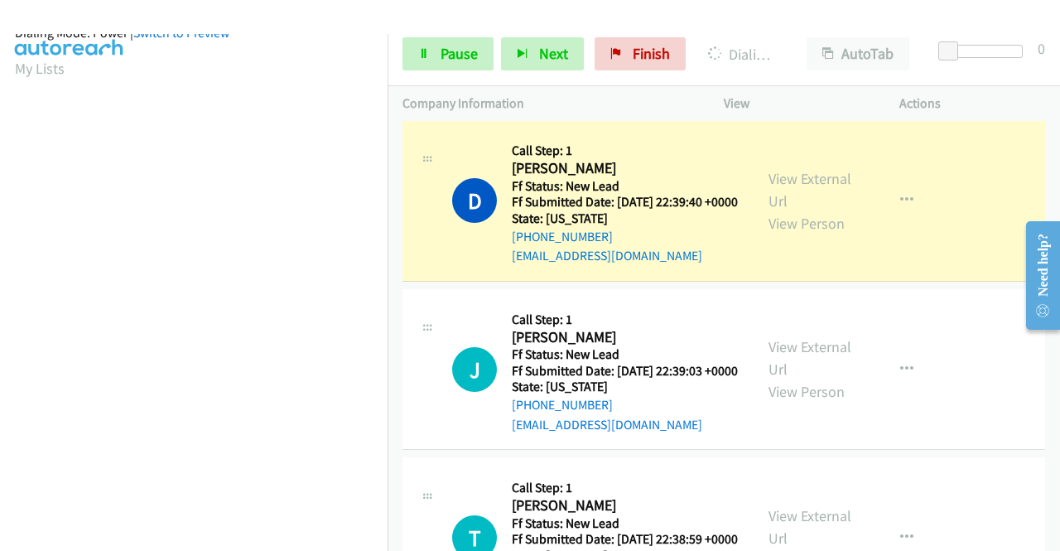
scroll to position [364, 0]
click at [436, 63] on link "Pause" at bounding box center [447, 53] width 91 height 33
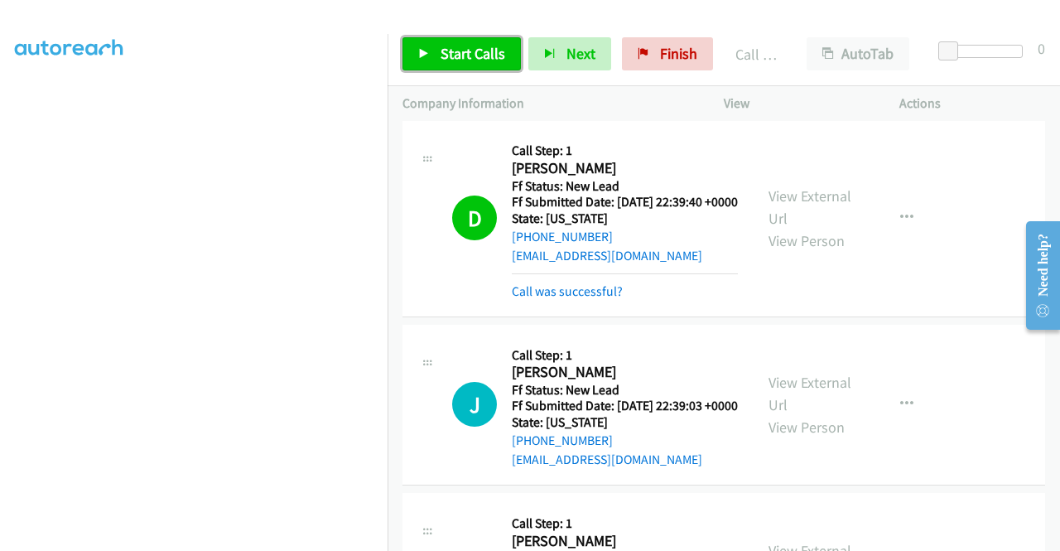
click at [487, 53] on span "Start Calls" at bounding box center [473, 53] width 65 height 19
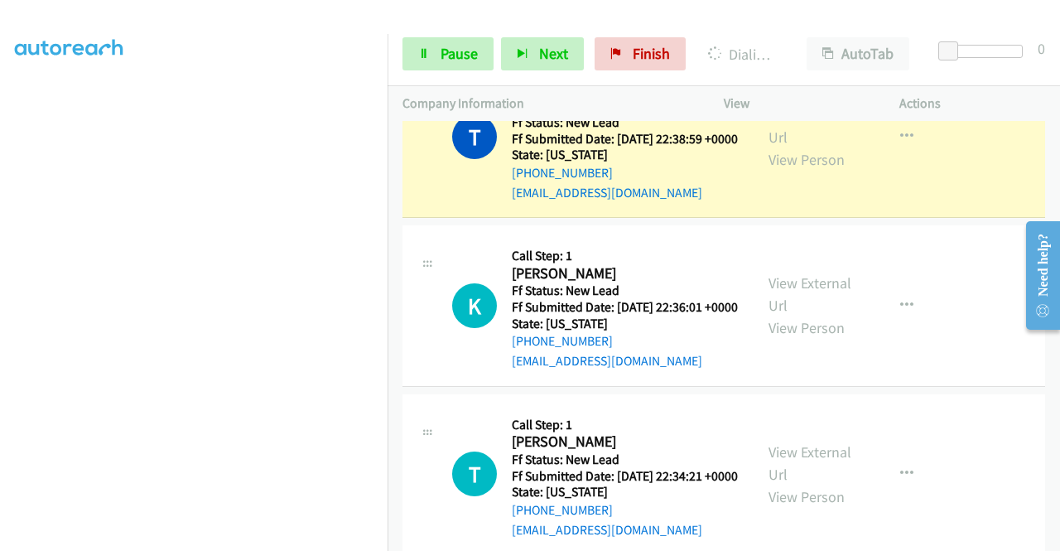
scroll to position [928, 0]
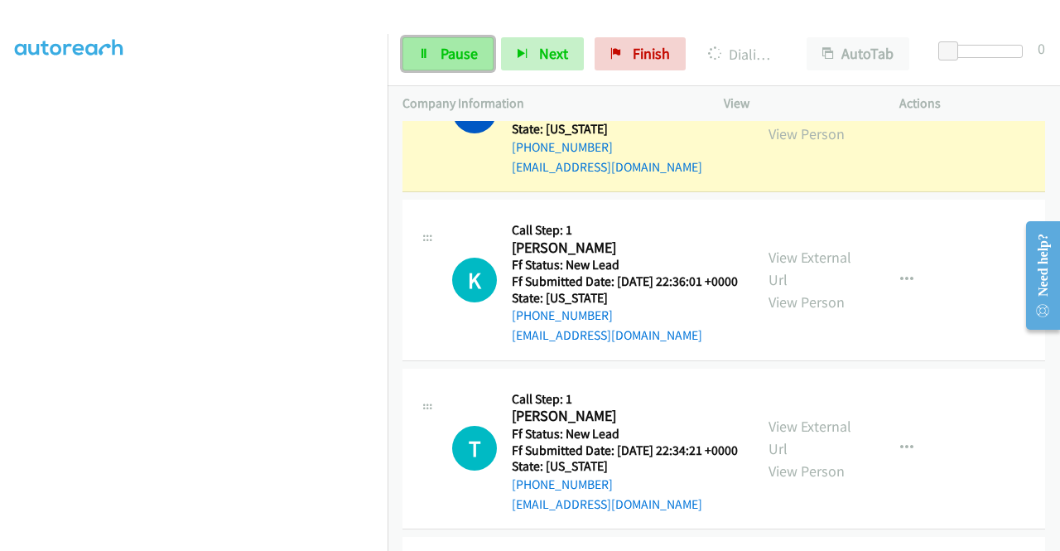
click at [450, 42] on link "Pause" at bounding box center [447, 53] width 91 height 33
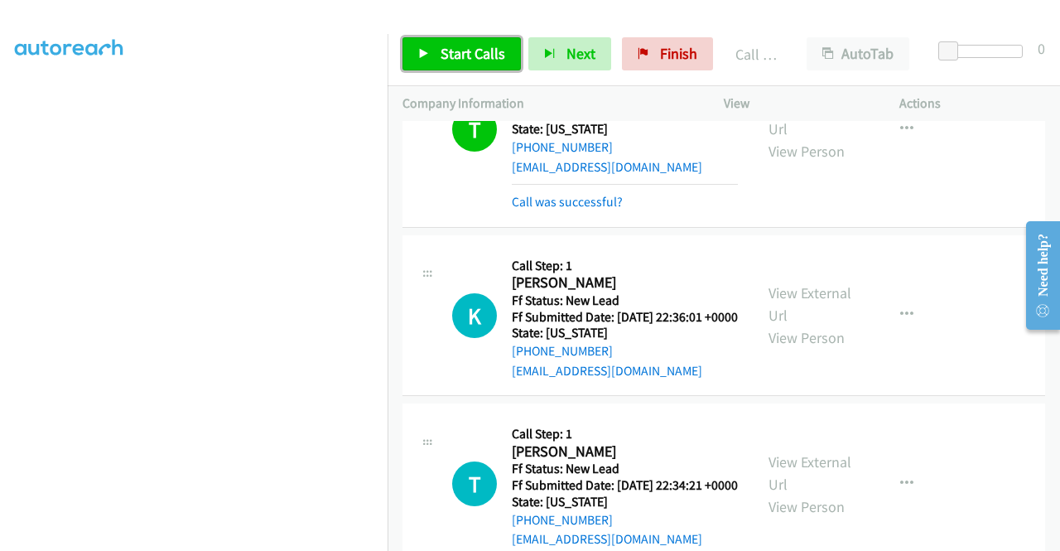
click at [486, 55] on span "Start Calls" at bounding box center [473, 53] width 65 height 19
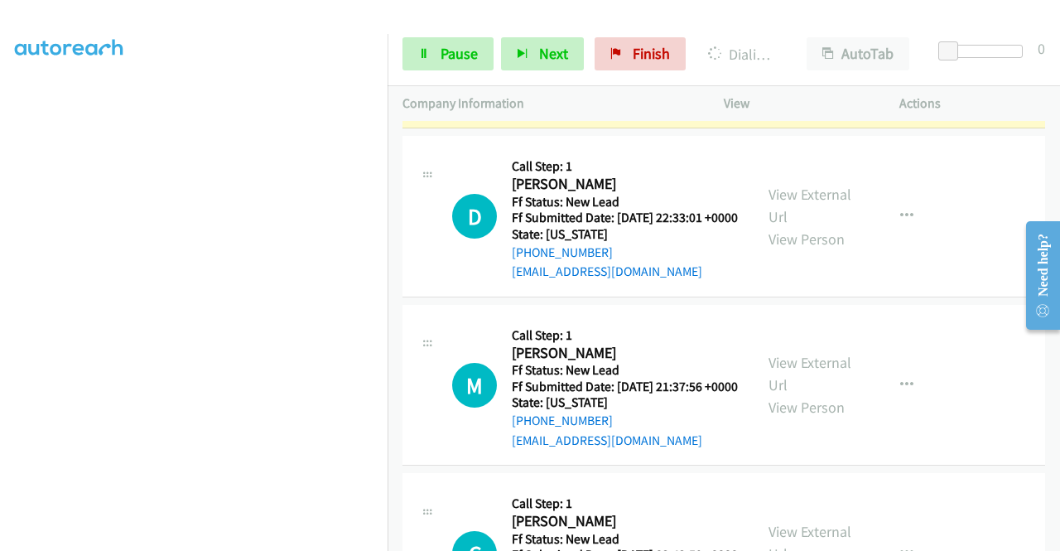
scroll to position [1425, 0]
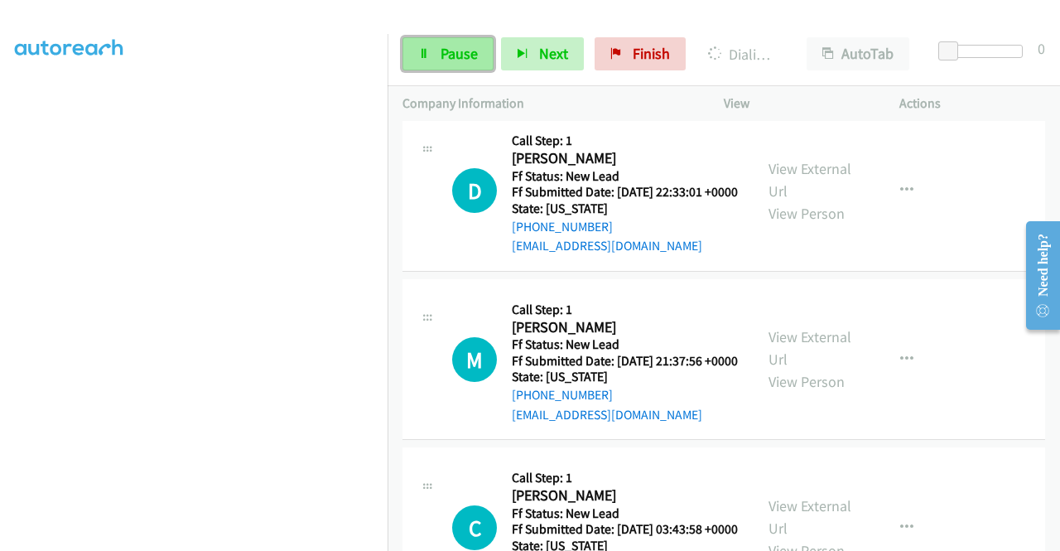
click at [422, 50] on icon at bounding box center [424, 55] width 12 height 12
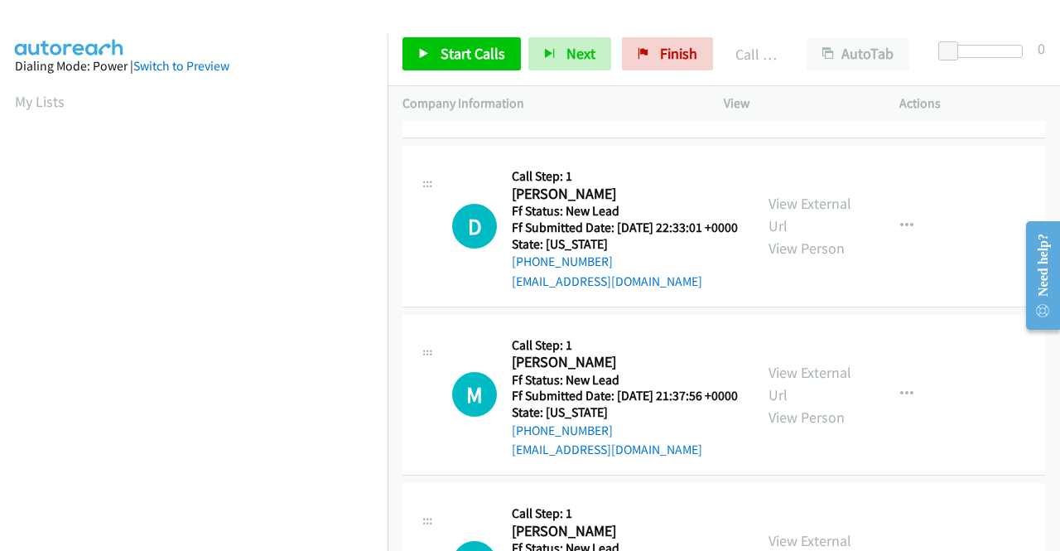
scroll to position [1442, 0]
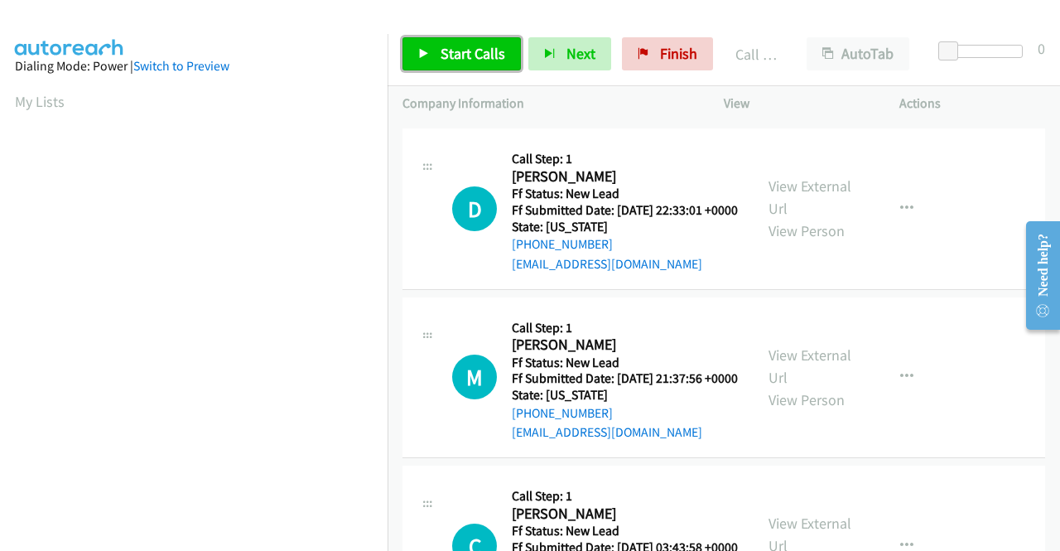
click at [459, 56] on span "Start Calls" at bounding box center [473, 53] width 65 height 19
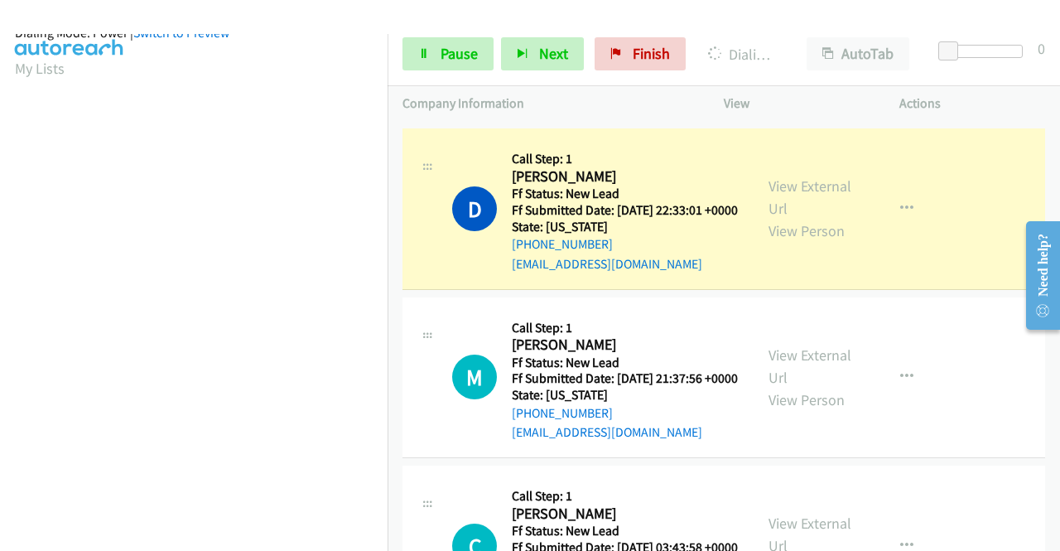
scroll to position [378, 0]
click at [478, 57] on link "Pause" at bounding box center [447, 53] width 91 height 33
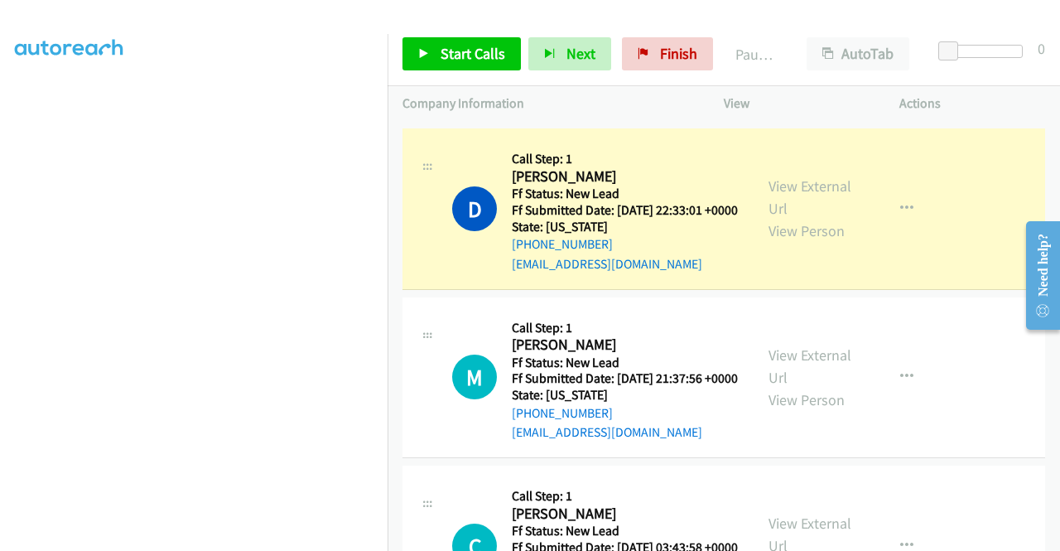
scroll to position [0, 0]
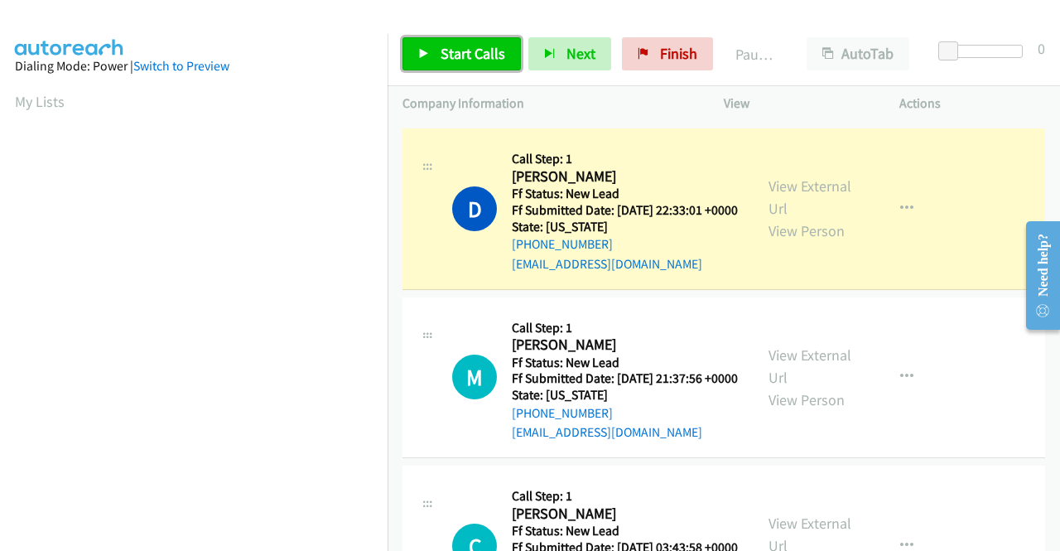
click at [479, 55] on span "Start Calls" at bounding box center [473, 53] width 65 height 19
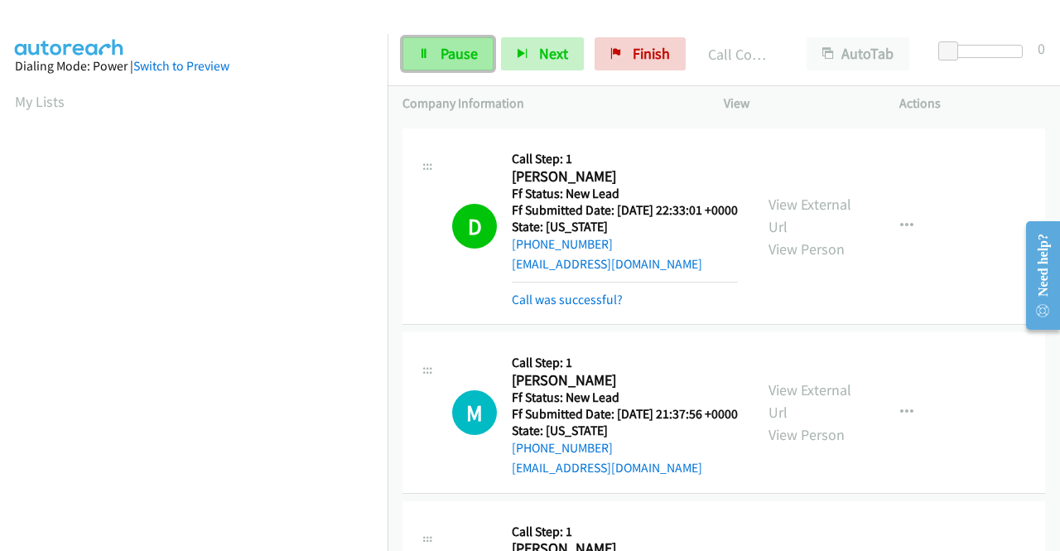
click at [459, 51] on span "Pause" at bounding box center [459, 53] width 37 height 19
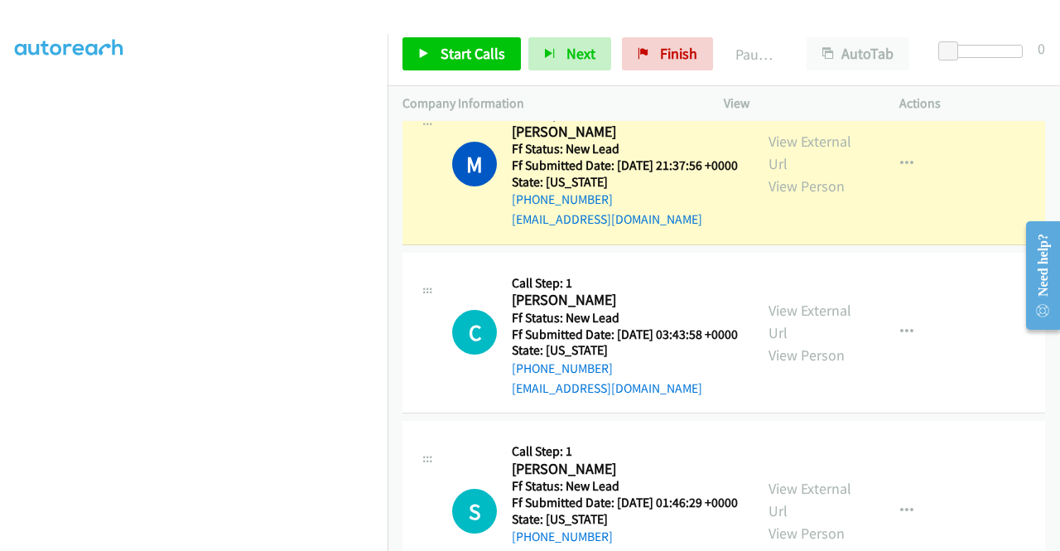
scroll to position [378, 0]
click at [224, 536] on section at bounding box center [194, 158] width 358 height 792
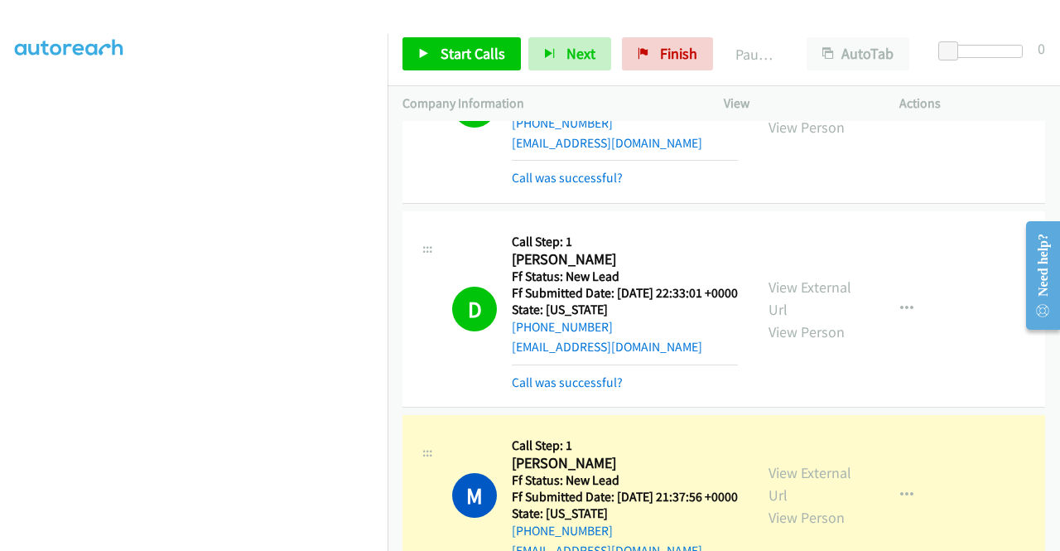
scroll to position [0, 0]
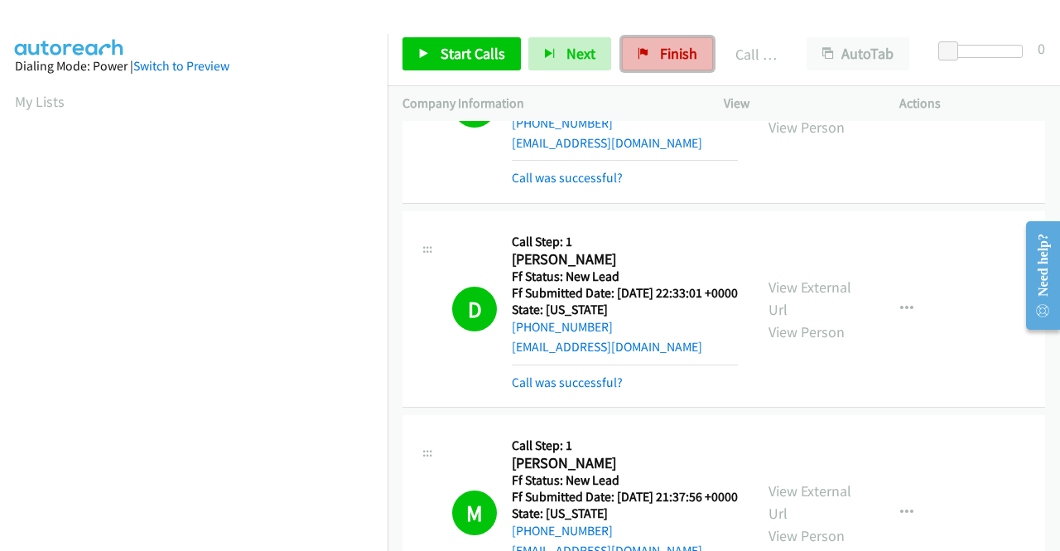
click at [668, 38] on link "Finish" at bounding box center [667, 53] width 91 height 33
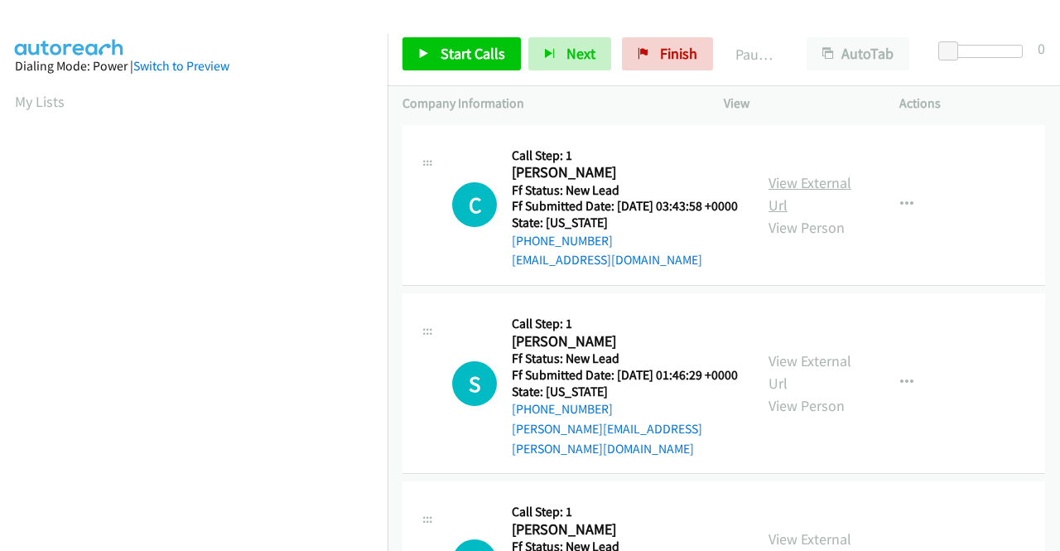
click at [802, 188] on link "View External Url" at bounding box center [809, 193] width 83 height 41
click at [836, 371] on link "View External Url" at bounding box center [809, 371] width 83 height 41
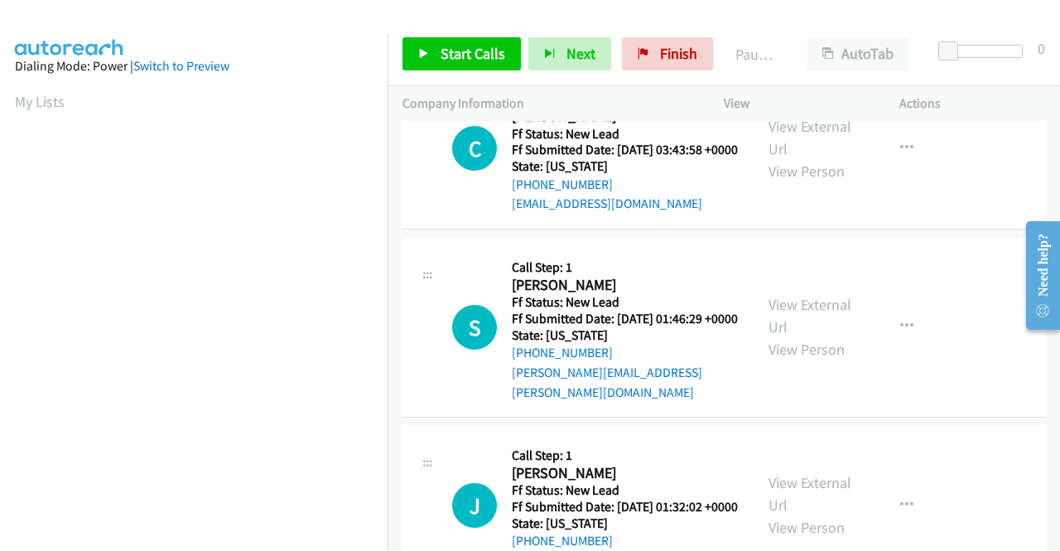
scroll to position [83, 0]
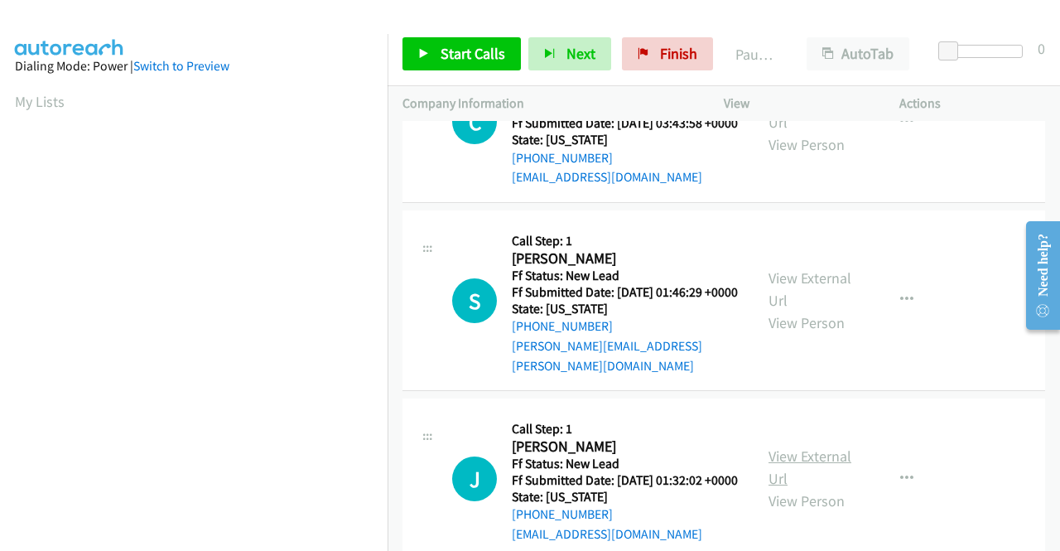
click at [814, 469] on link "View External Url" at bounding box center [809, 466] width 83 height 41
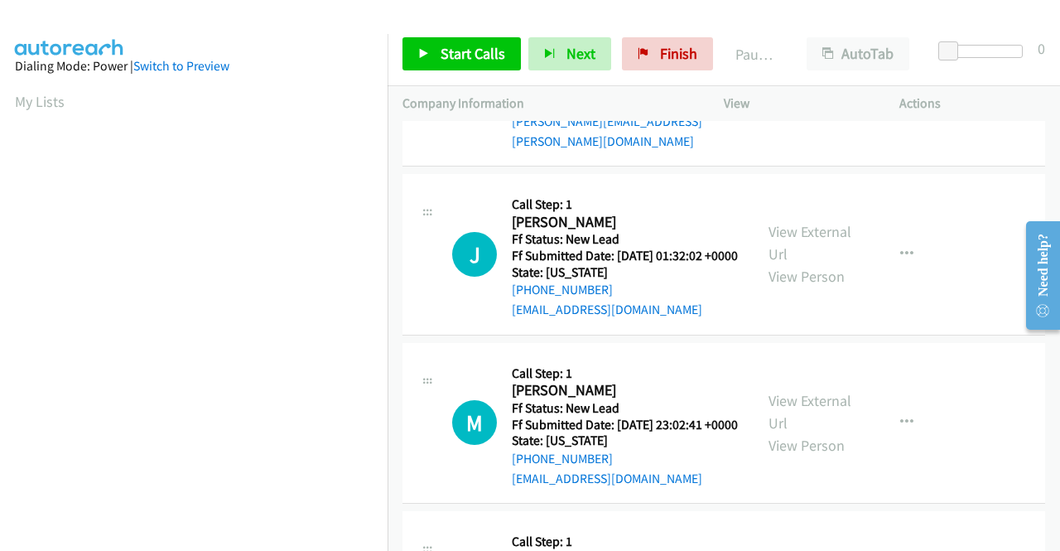
scroll to position [414, 0]
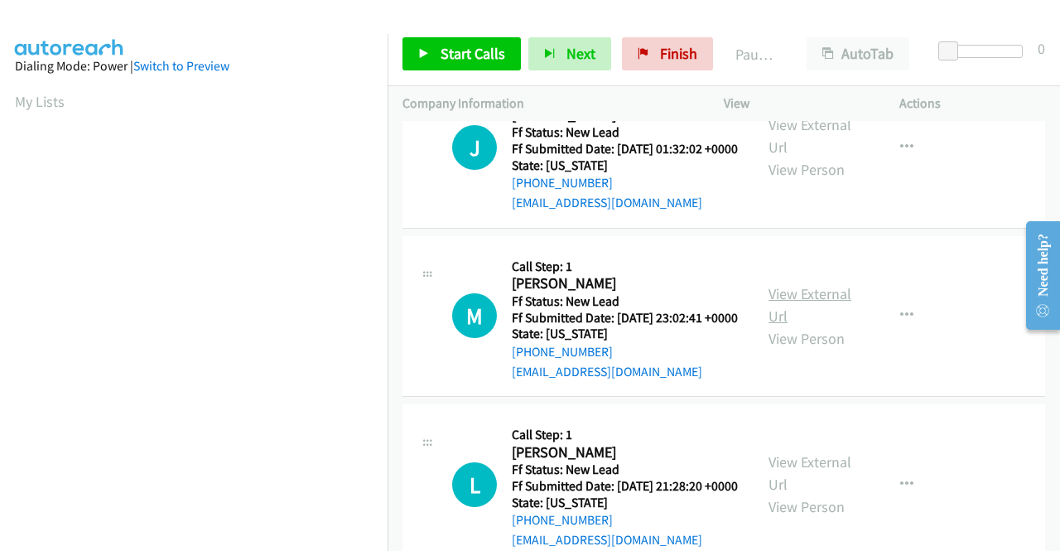
click at [797, 325] on link "View External Url" at bounding box center [809, 304] width 83 height 41
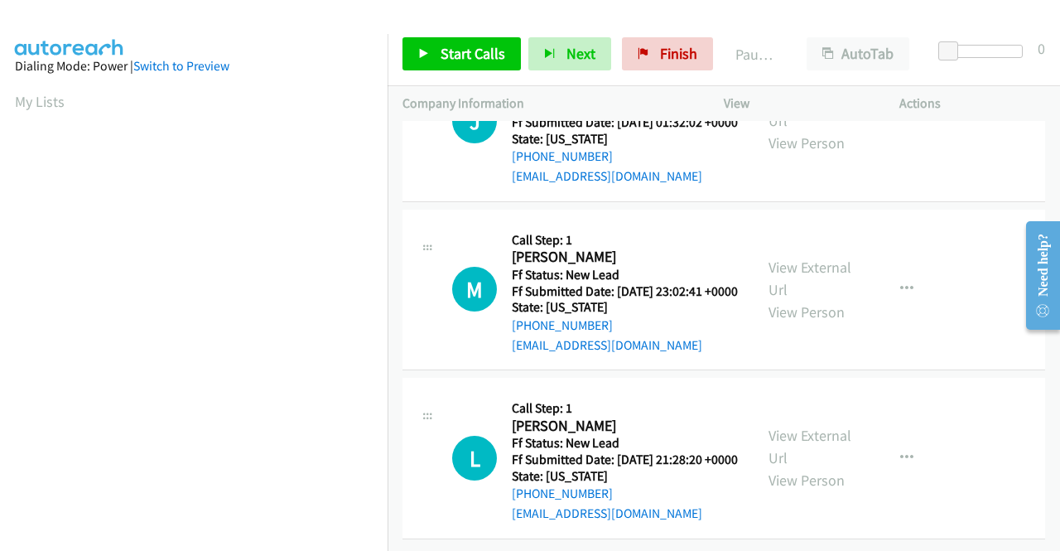
scroll to position [513, 0]
click at [802, 426] on link "View External Url" at bounding box center [809, 446] width 83 height 41
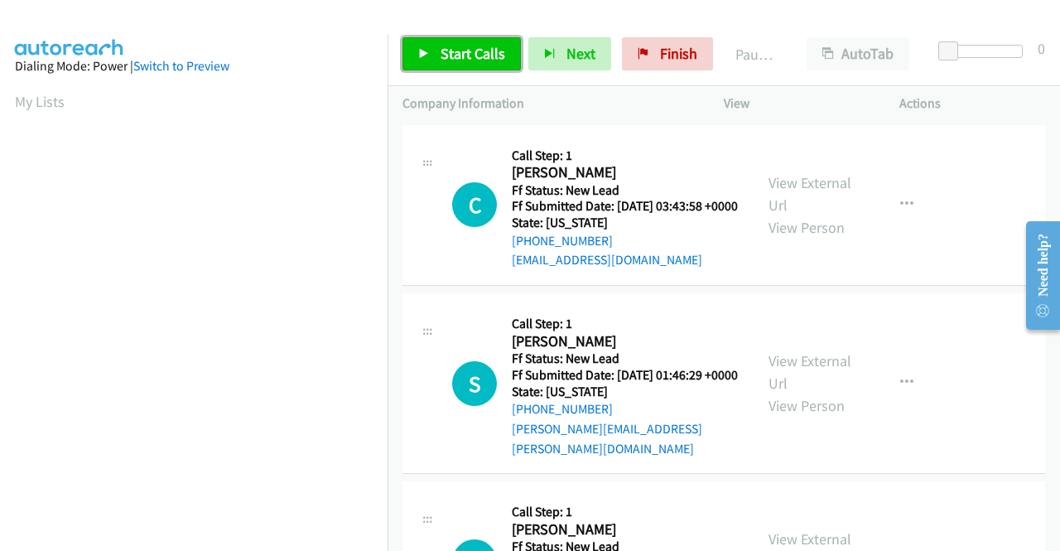
click at [466, 50] on span "Start Calls" at bounding box center [473, 53] width 65 height 19
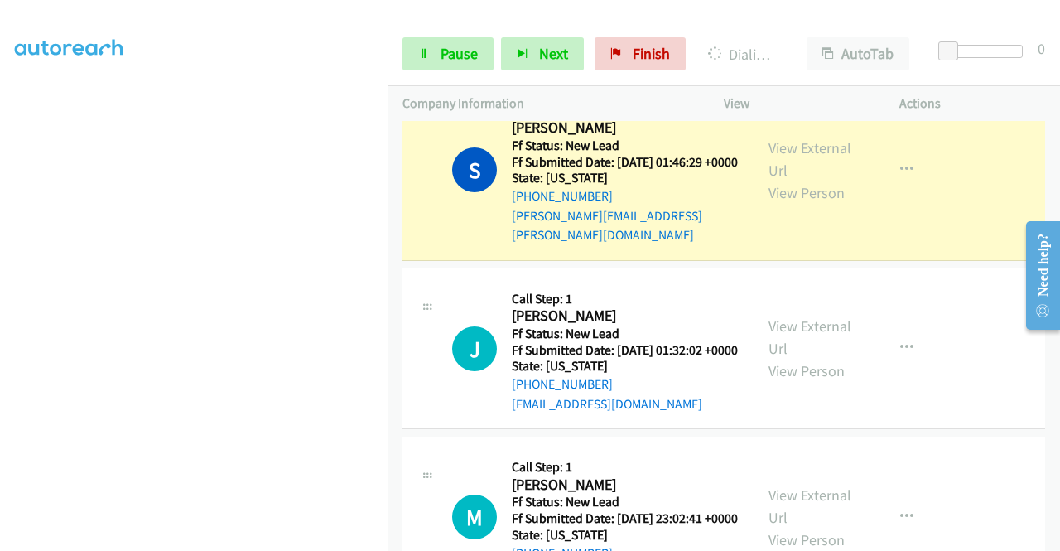
scroll to position [378, 0]
click at [156, 538] on section at bounding box center [194, 158] width 358 height 792
click at [446, 52] on span "Pause" at bounding box center [459, 53] width 37 height 19
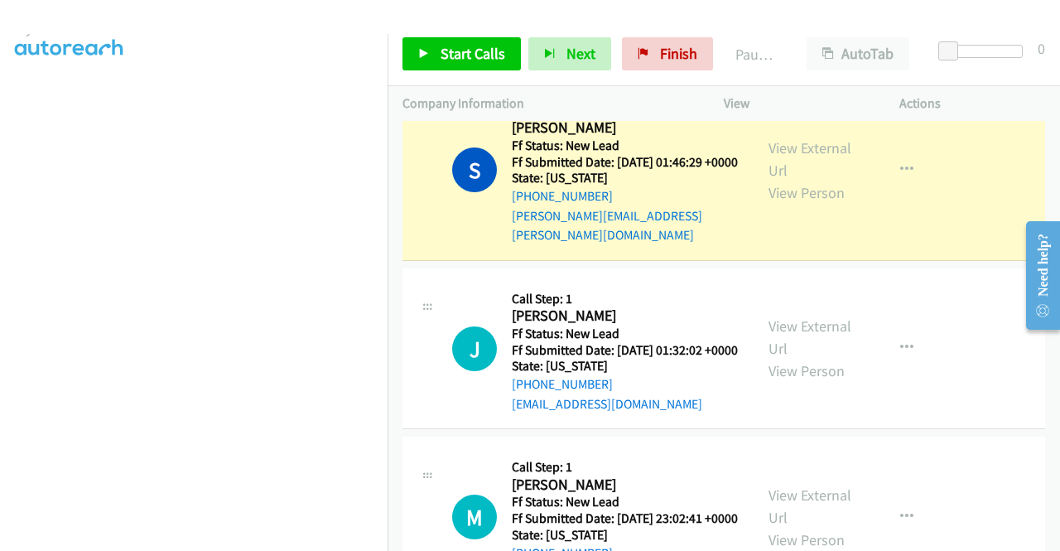
scroll to position [0, 0]
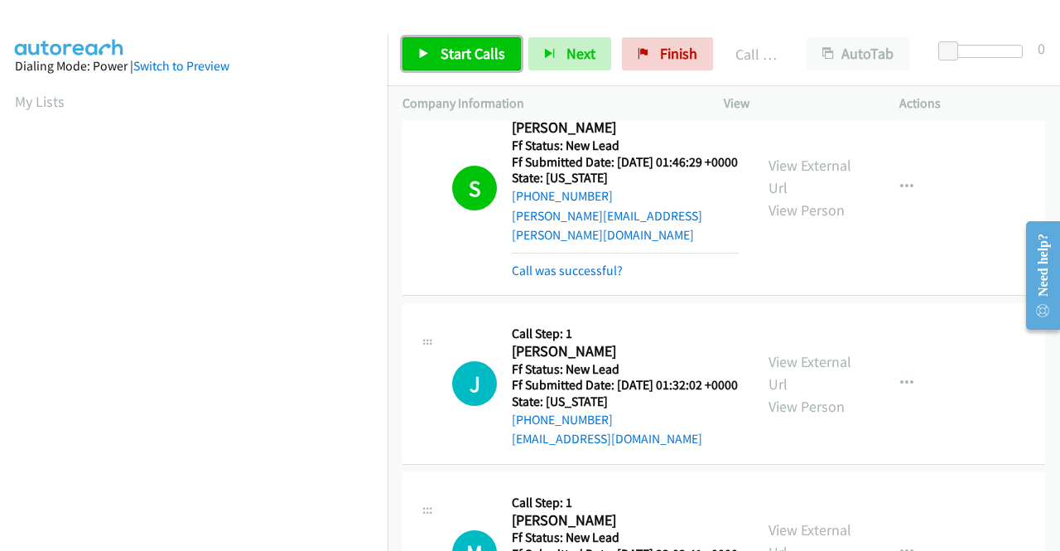
click at [442, 42] on link "Start Calls" at bounding box center [461, 53] width 118 height 33
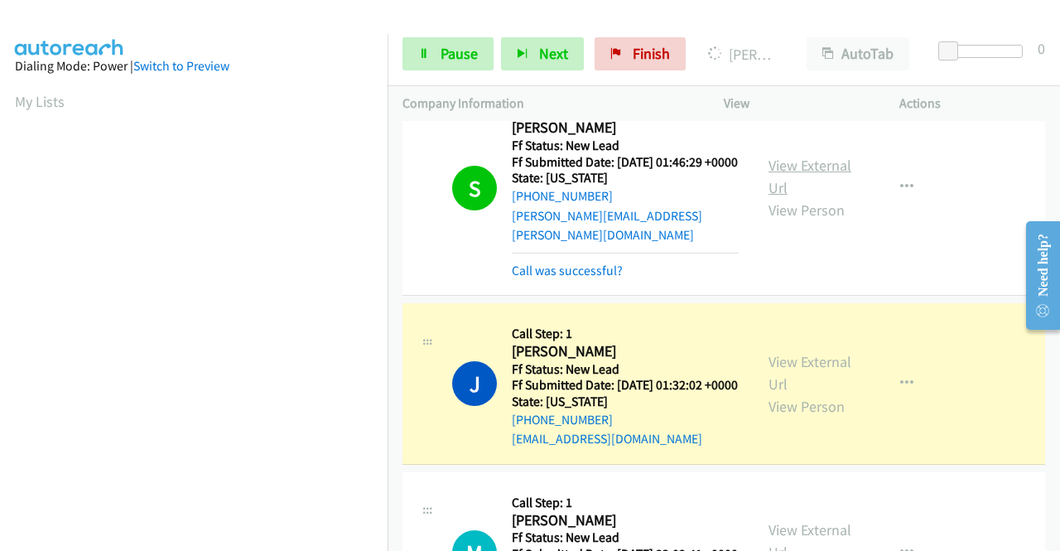
click at [831, 182] on link "View External Url" at bounding box center [809, 176] width 83 height 41
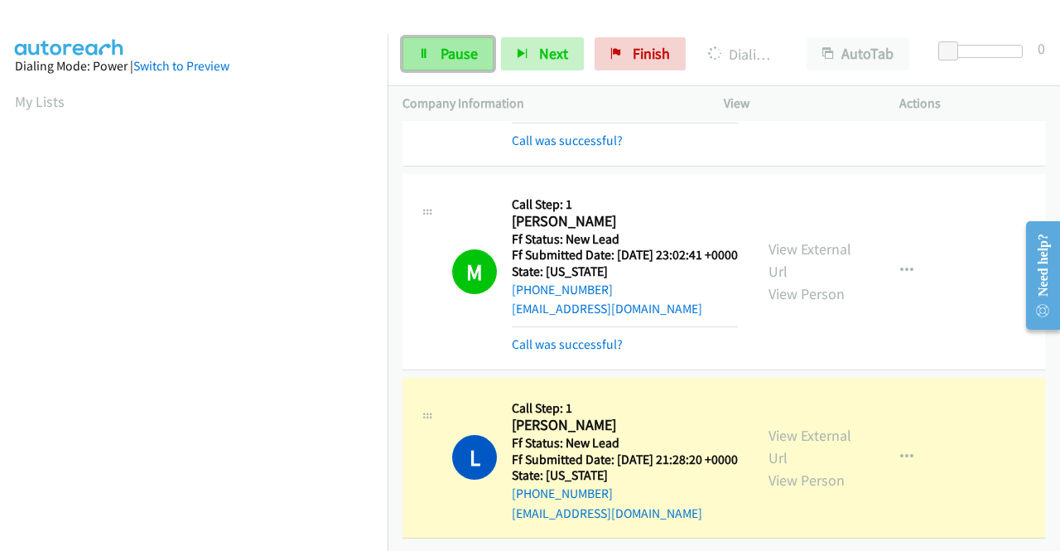
click at [454, 49] on span "Pause" at bounding box center [459, 53] width 37 height 19
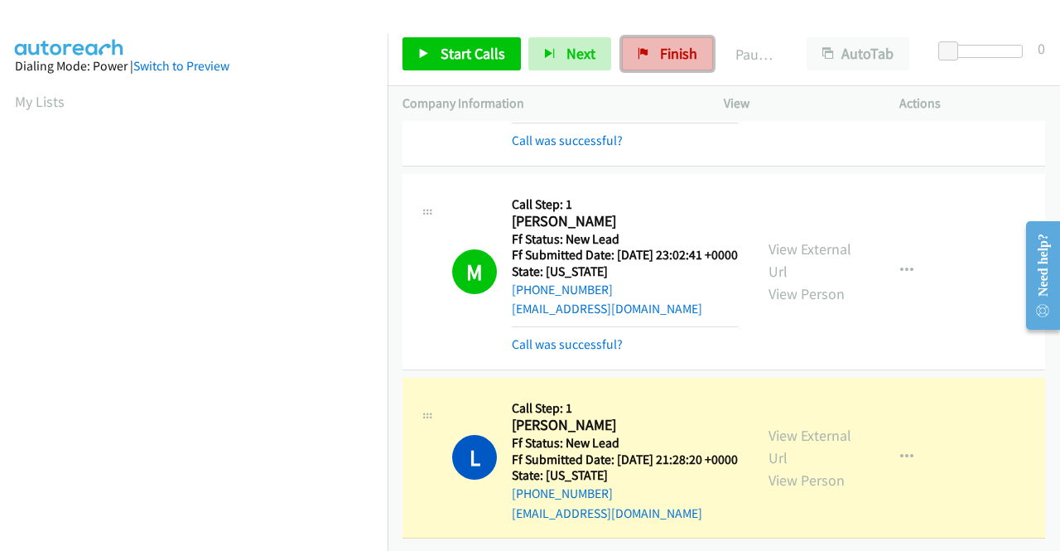
click at [651, 44] on link "Finish" at bounding box center [667, 53] width 91 height 33
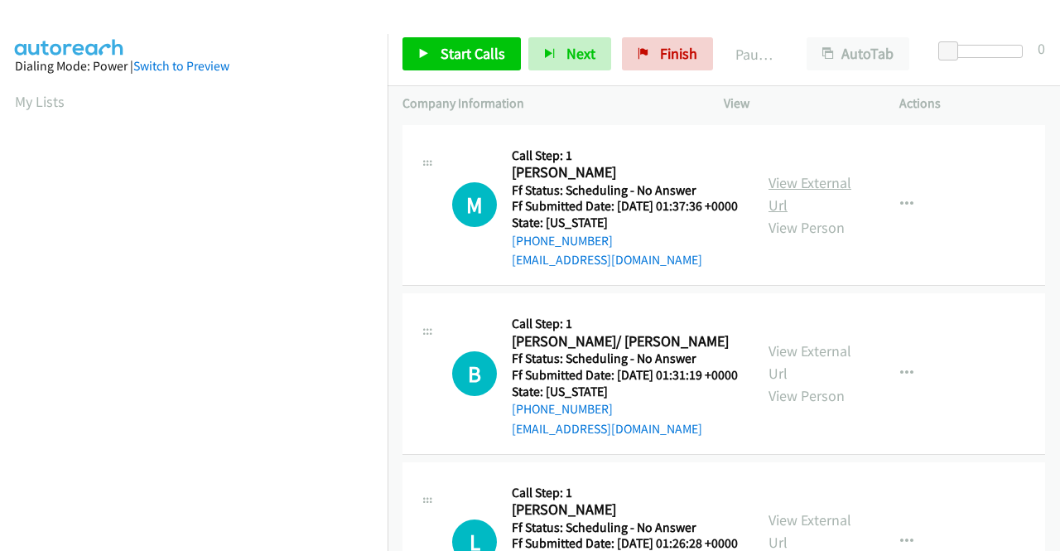
click at [821, 188] on link "View External Url" at bounding box center [809, 193] width 83 height 41
click at [777, 374] on link "View External Url" at bounding box center [809, 361] width 83 height 41
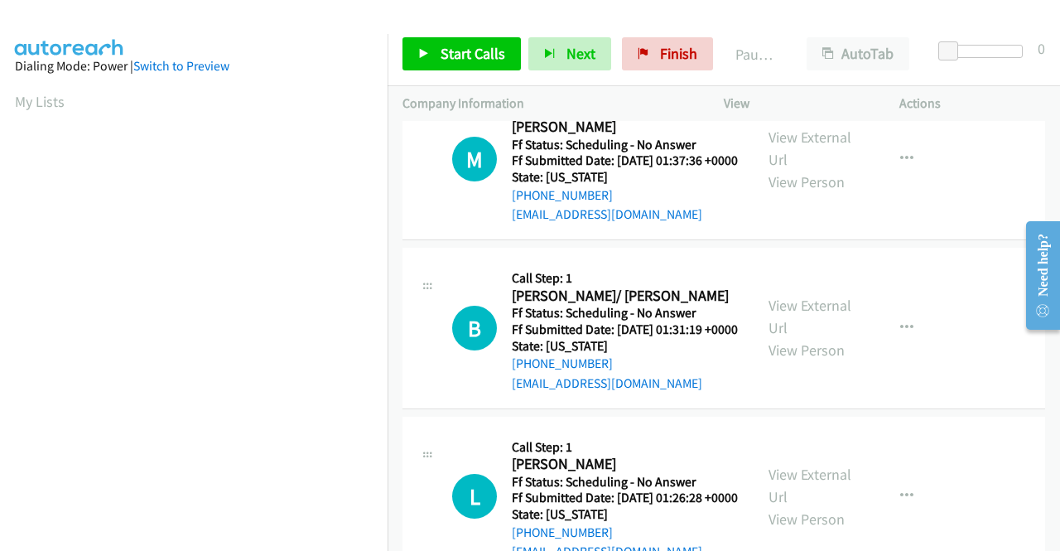
scroll to position [83, 0]
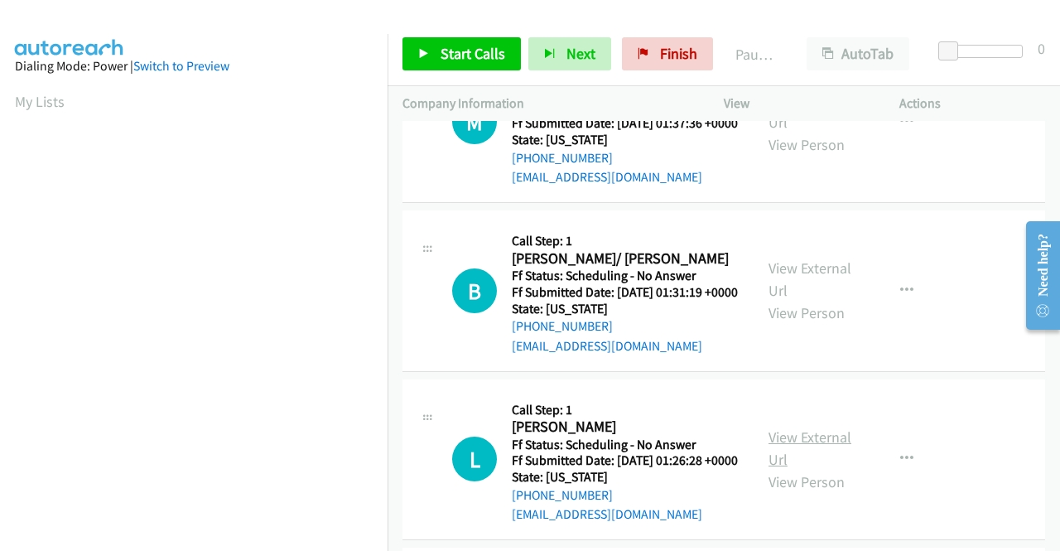
click at [811, 469] on link "View External Url" at bounding box center [809, 447] width 83 height 41
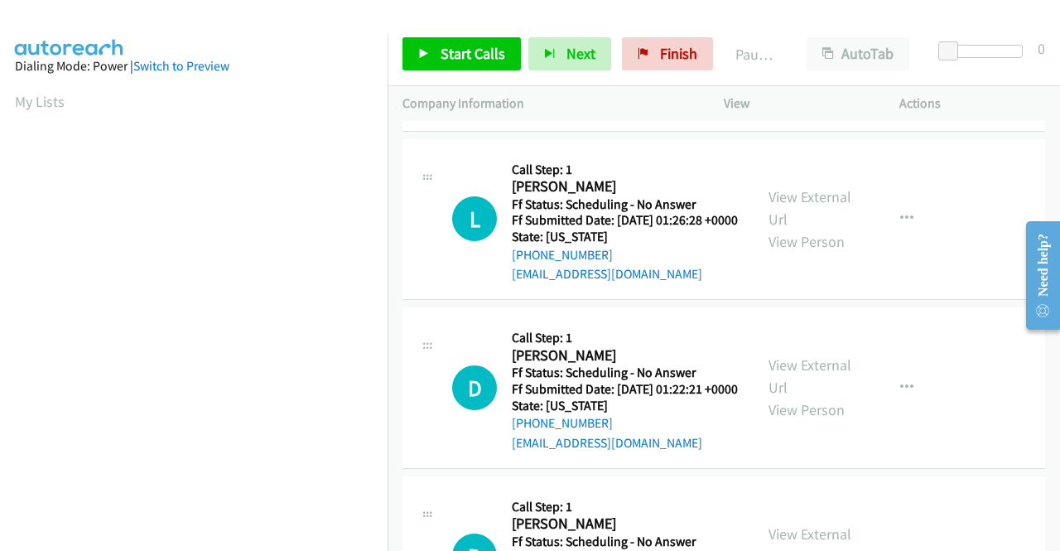
scroll to position [331, 0]
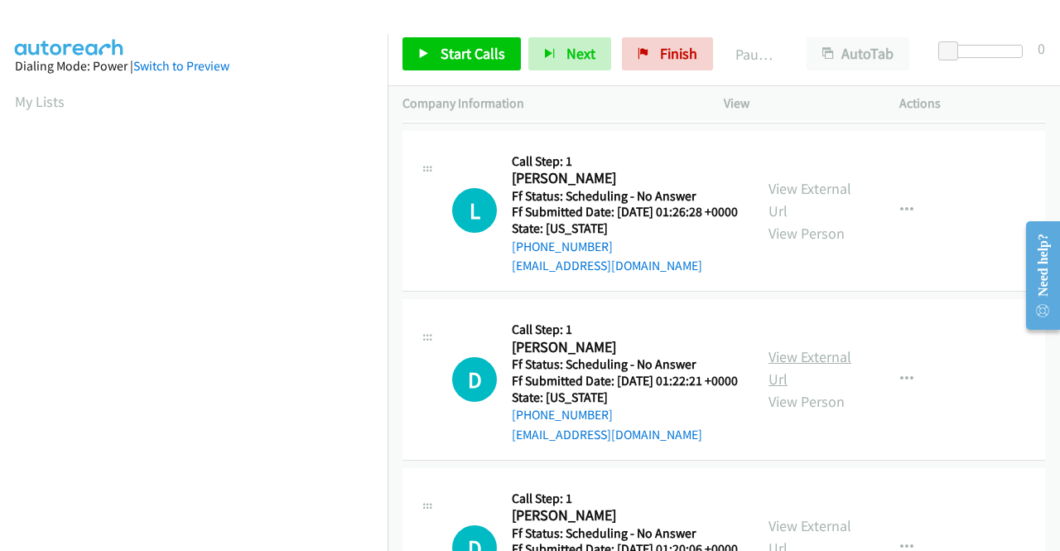
click at [792, 388] on link "View External Url" at bounding box center [809, 367] width 83 height 41
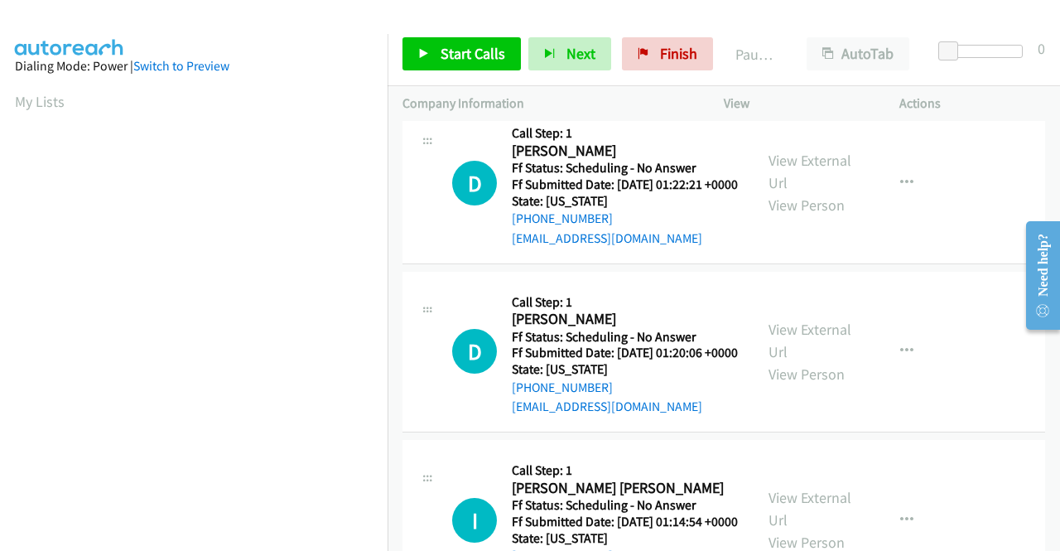
scroll to position [580, 0]
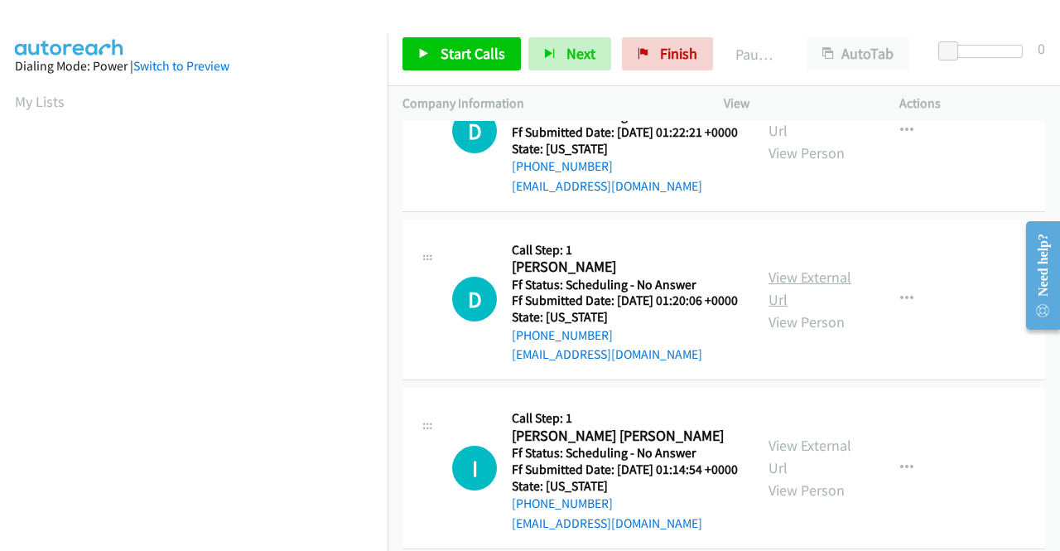
click at [832, 309] on link "View External Url" at bounding box center [809, 287] width 83 height 41
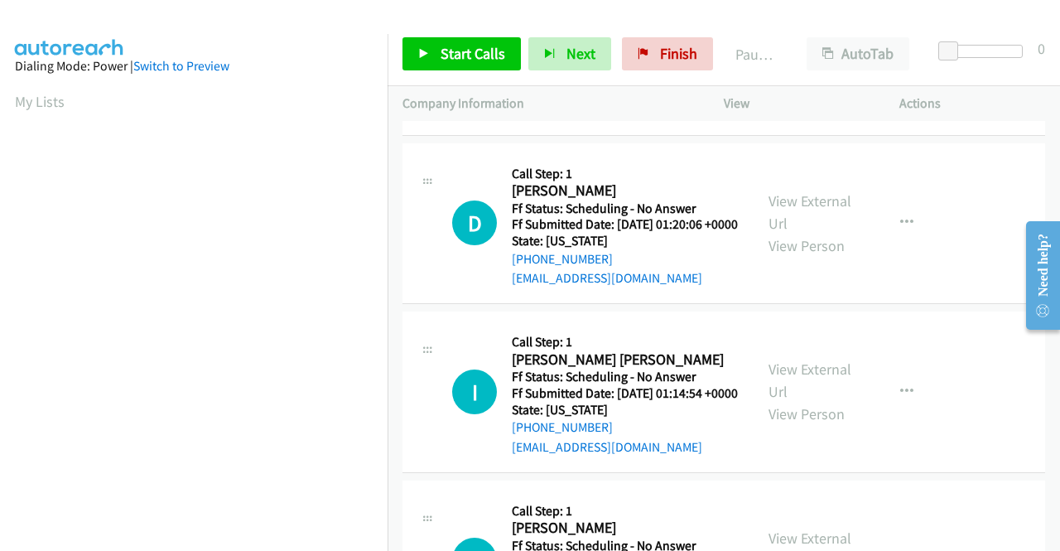
scroll to position [745, 0]
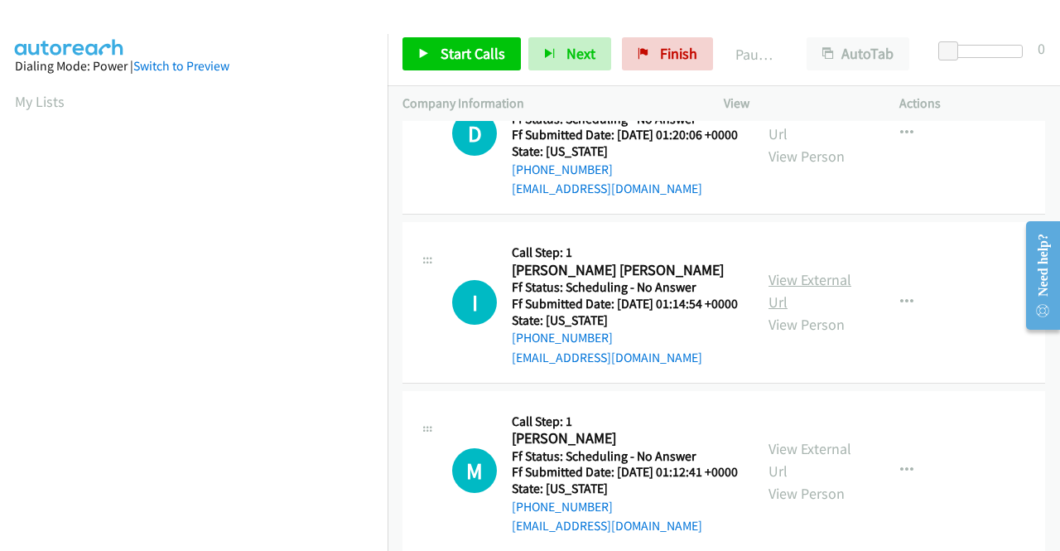
click at [812, 311] on link "View External Url" at bounding box center [809, 290] width 83 height 41
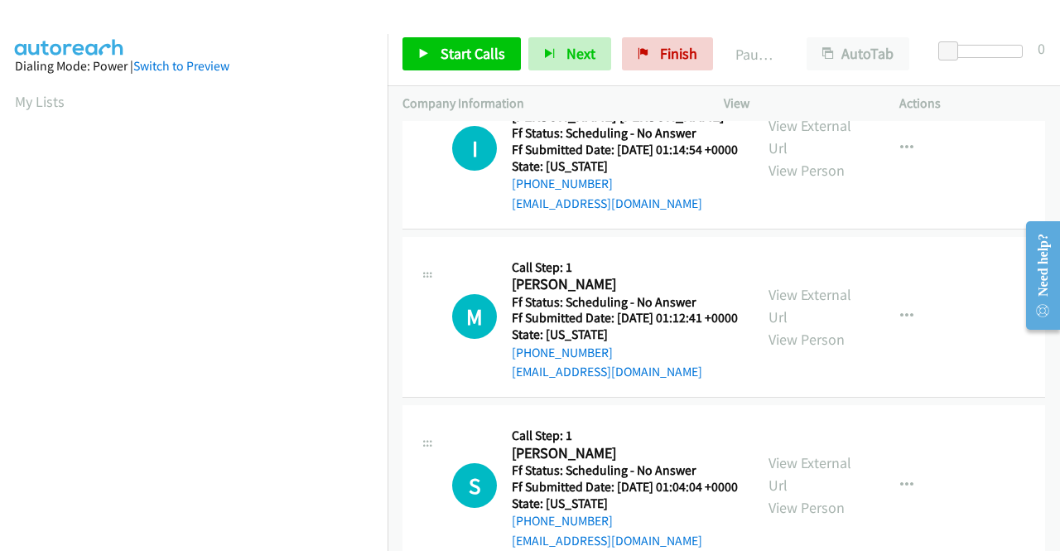
scroll to position [911, 0]
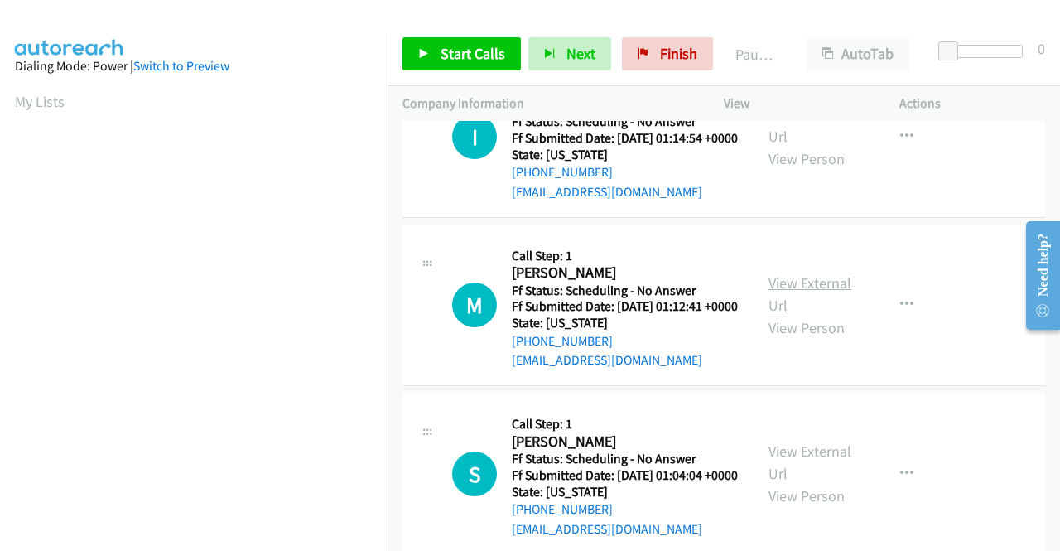
click at [802, 315] on link "View External Url" at bounding box center [809, 293] width 83 height 41
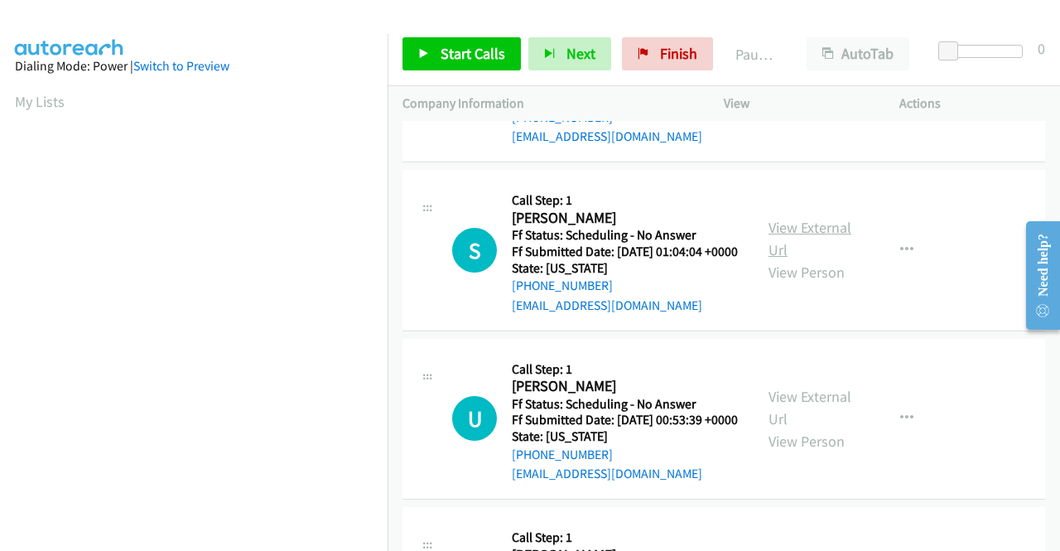
scroll to position [1159, 0]
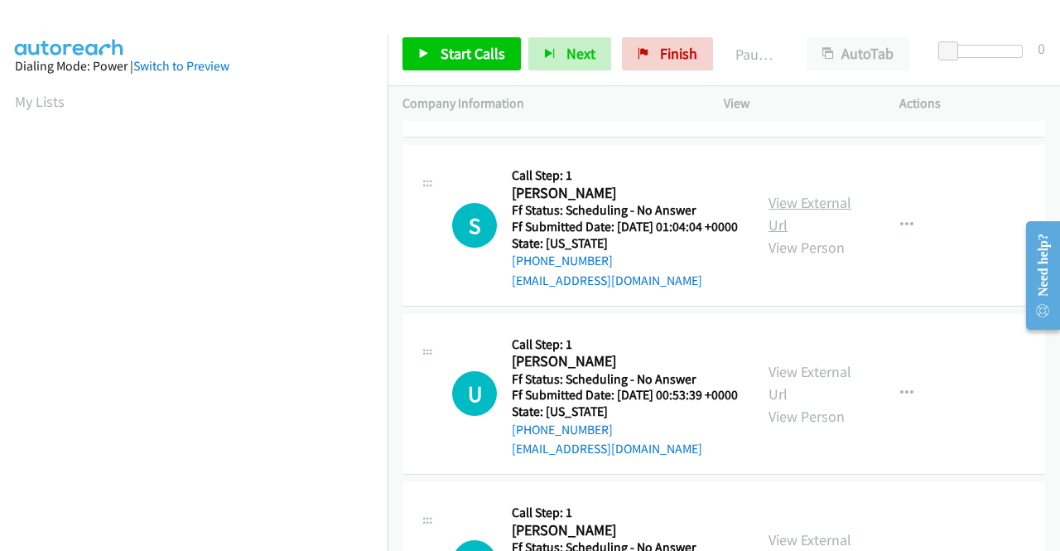
click at [785, 234] on link "View External Url" at bounding box center [809, 213] width 83 height 41
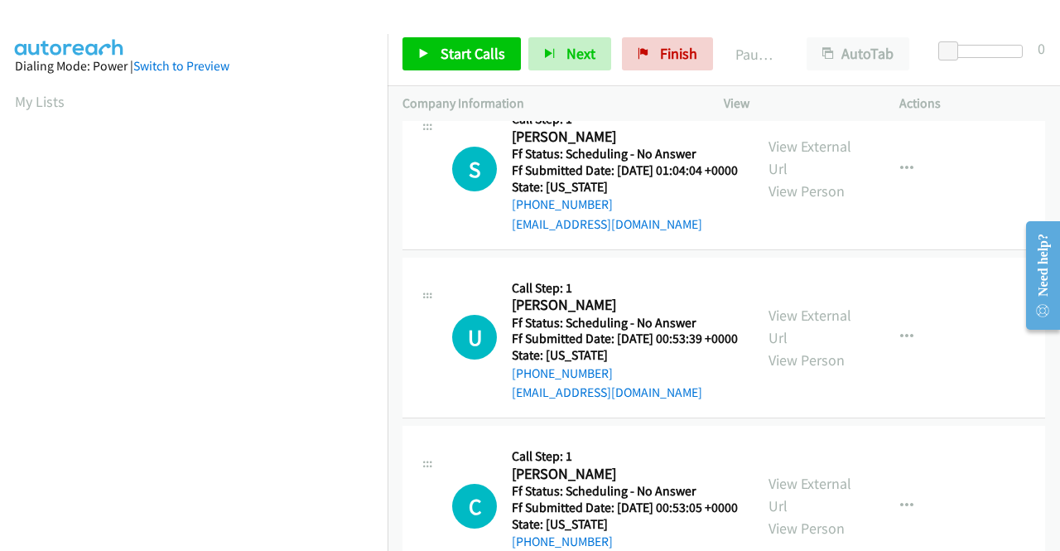
scroll to position [1242, 0]
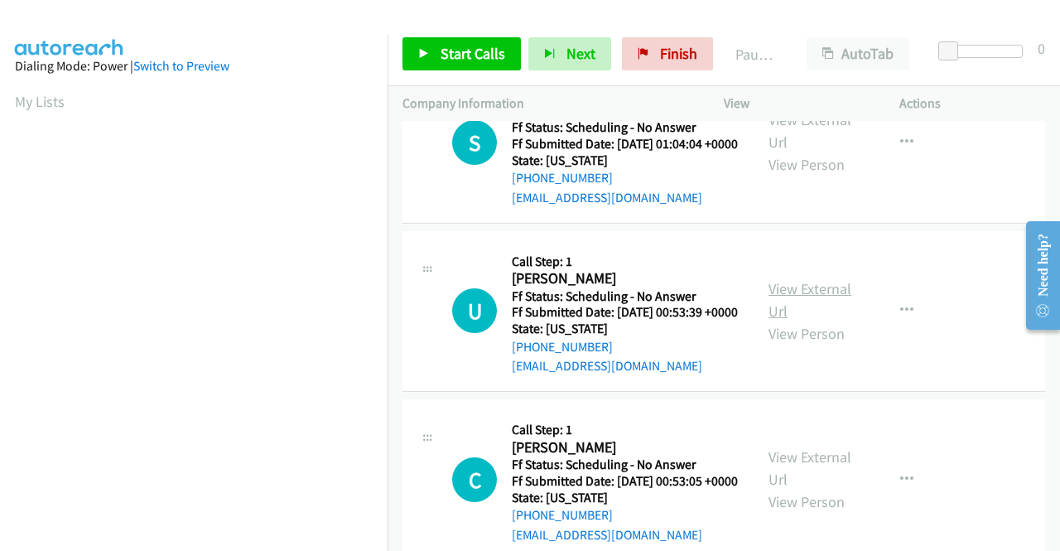
click at [788, 320] on link "View External Url" at bounding box center [809, 299] width 83 height 41
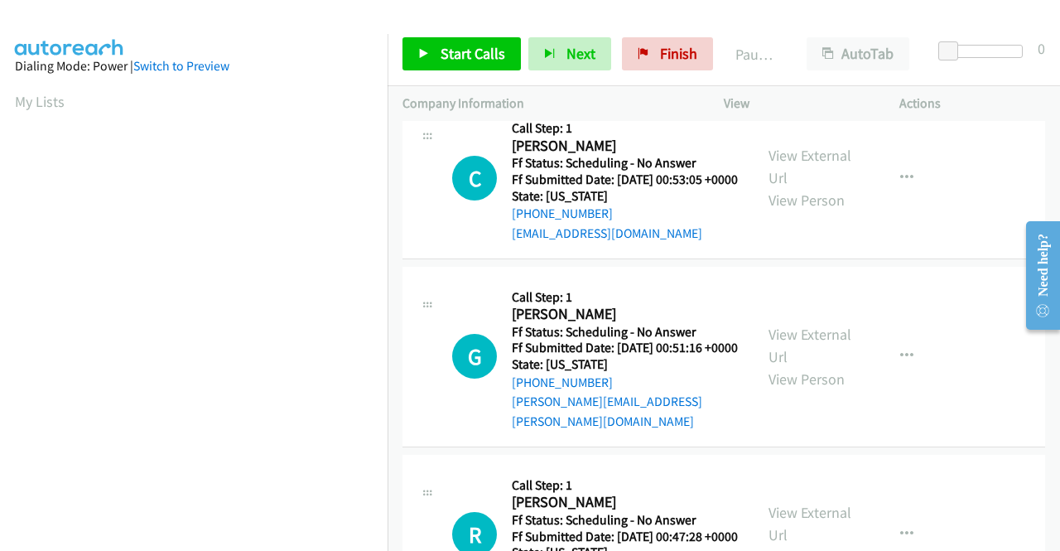
scroll to position [1573, 0]
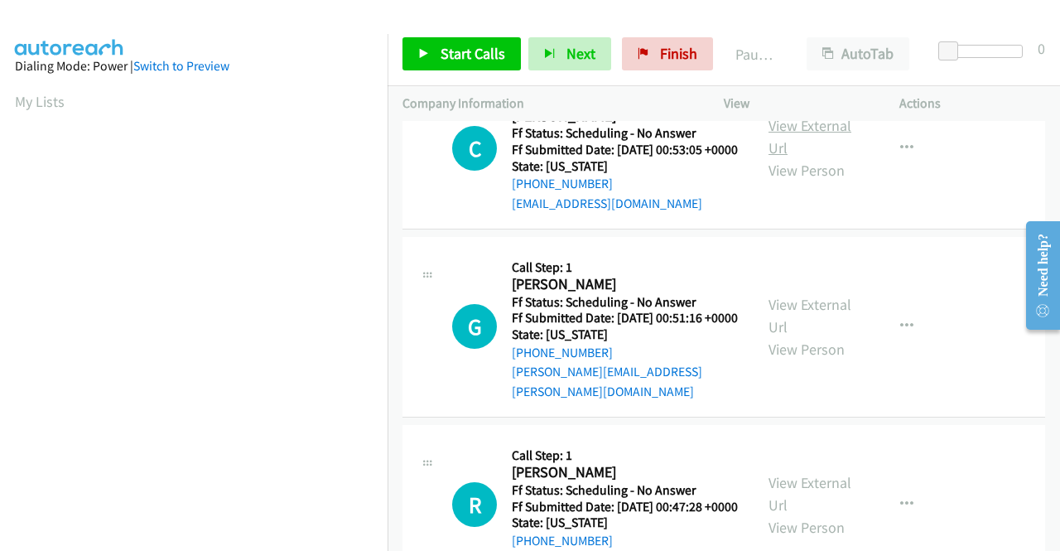
click at [792, 157] on link "View External Url" at bounding box center [809, 136] width 83 height 41
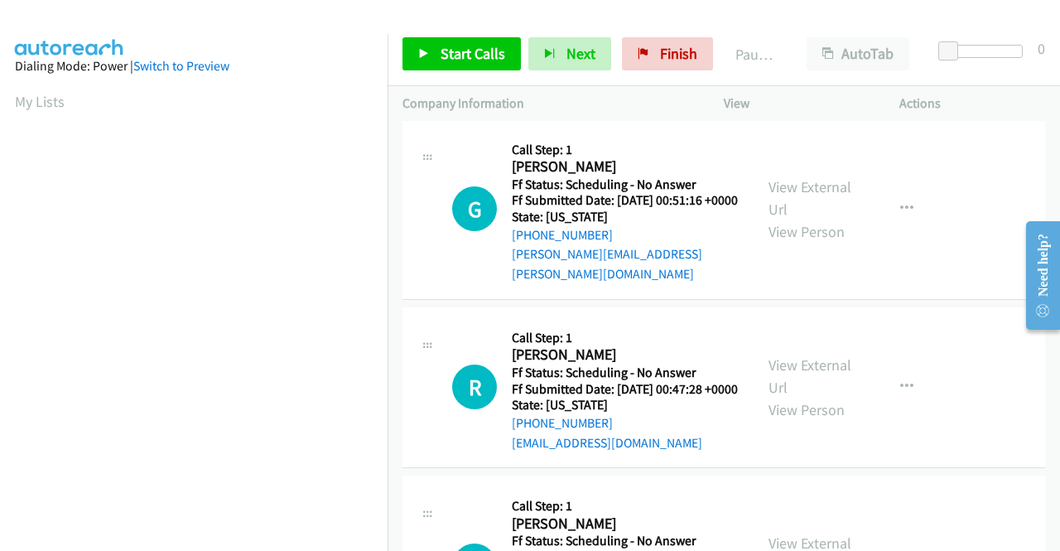
scroll to position [1739, 0]
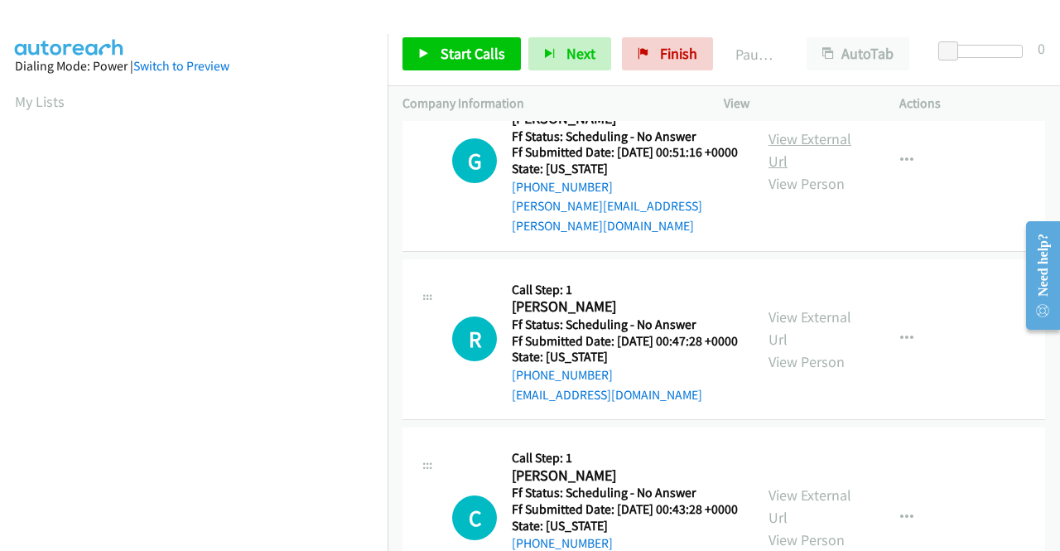
click at [806, 171] on link "View External Url" at bounding box center [809, 149] width 83 height 41
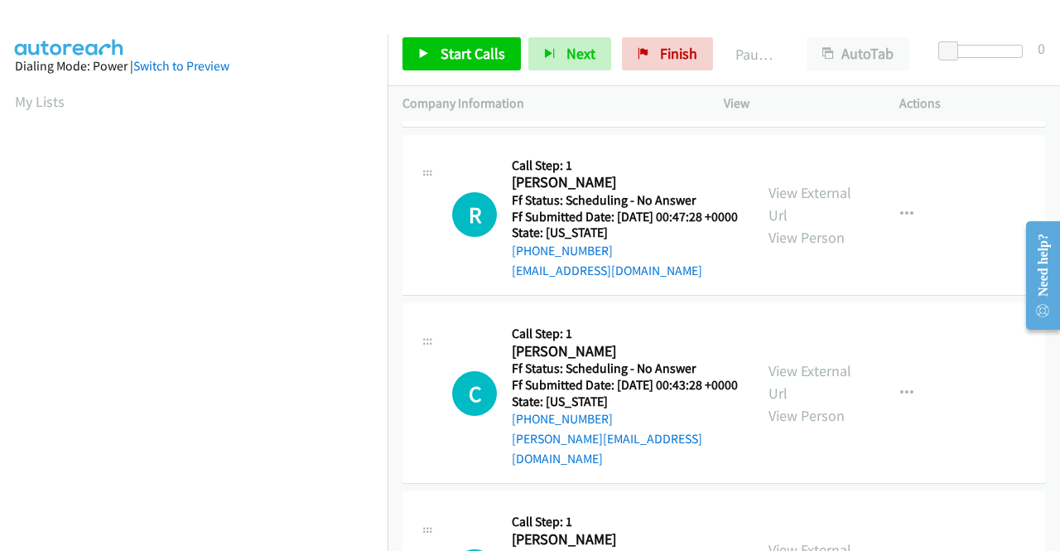
scroll to position [1904, 0]
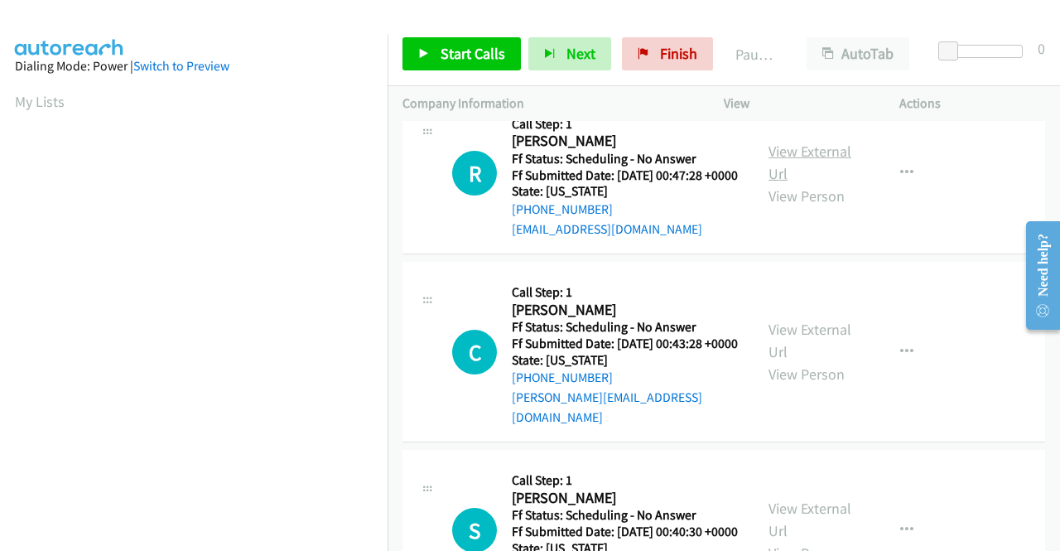
click at [785, 183] on link "View External Url" at bounding box center [809, 162] width 83 height 41
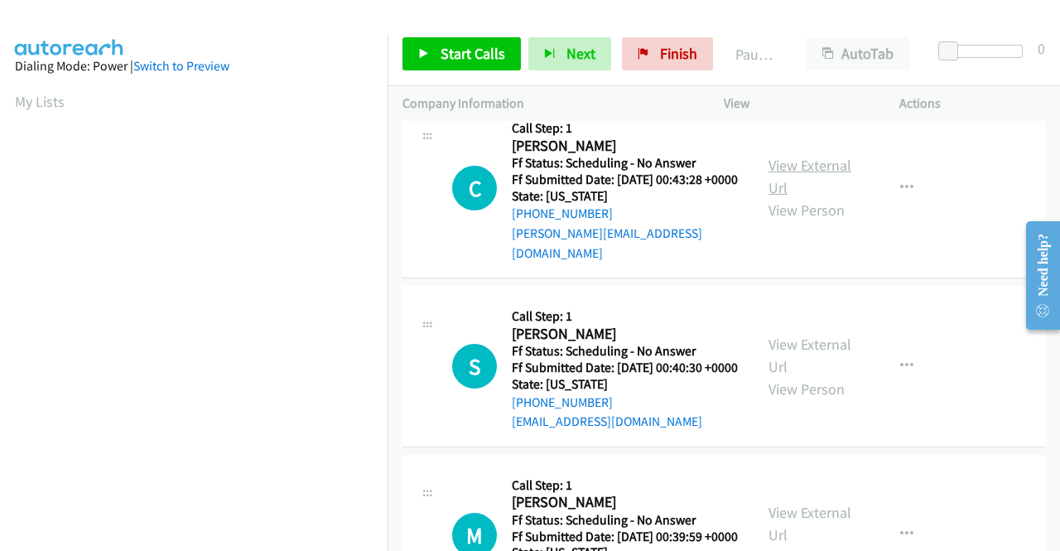
scroll to position [2070, 0]
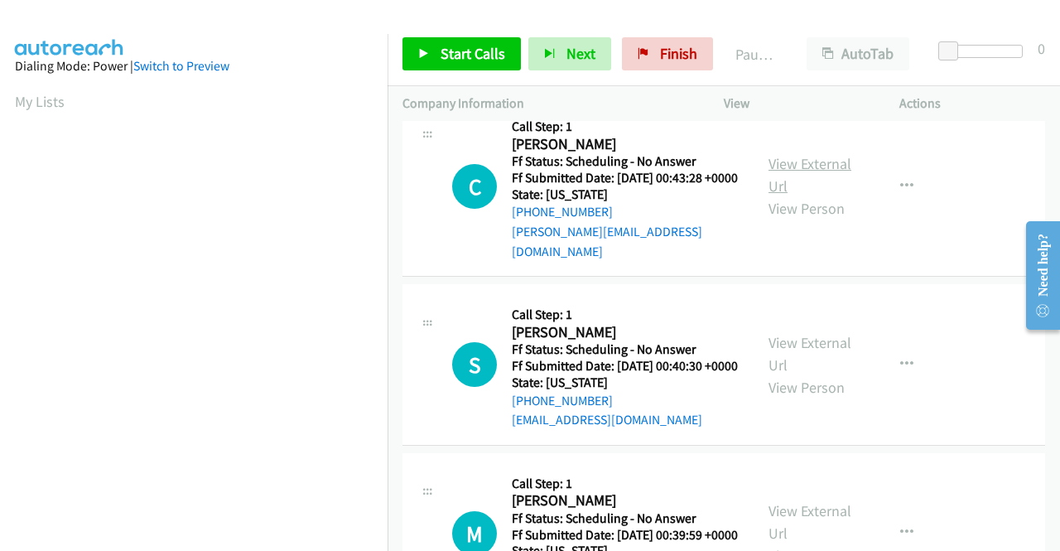
click at [818, 195] on link "View External Url" at bounding box center [809, 174] width 83 height 41
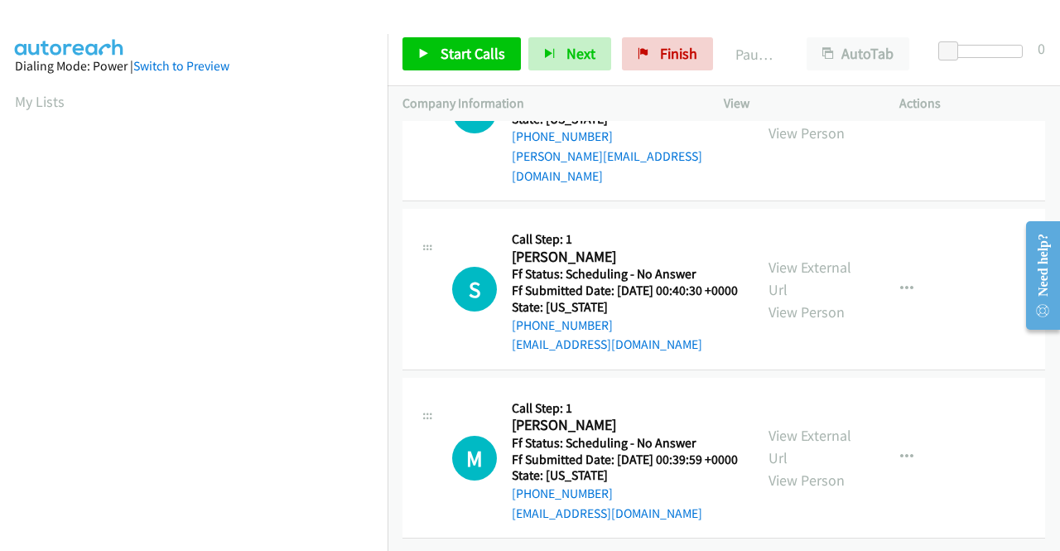
scroll to position [2236, 0]
click at [800, 299] on link "View External Url" at bounding box center [809, 278] width 83 height 41
click at [784, 426] on link "View External Url" at bounding box center [809, 446] width 83 height 41
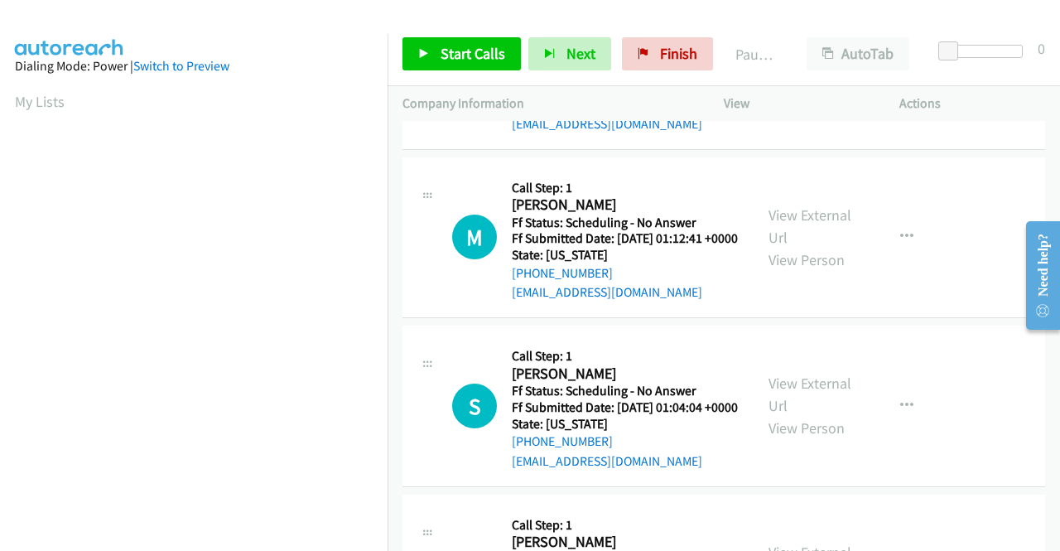
scroll to position [0, 0]
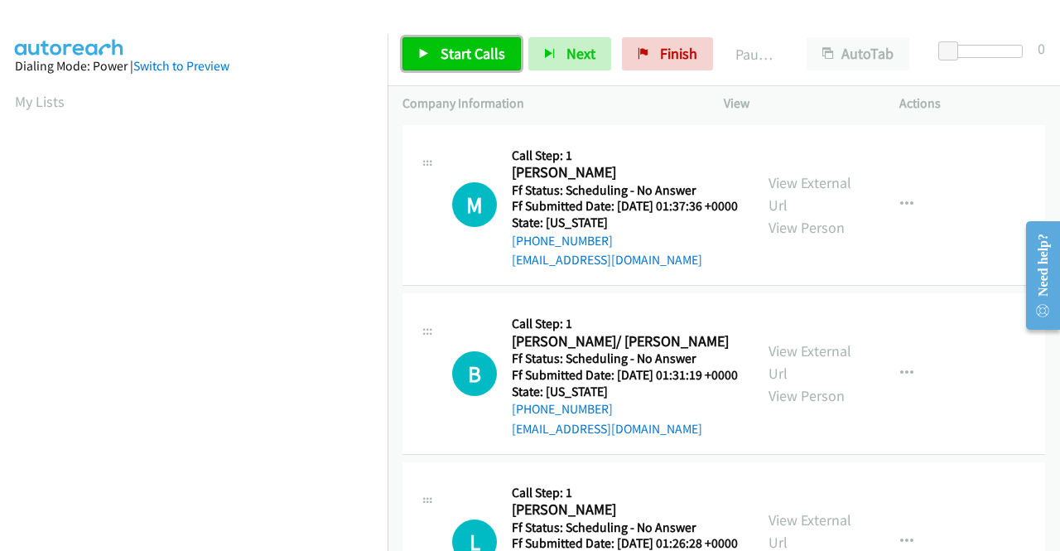
click at [467, 52] on span "Start Calls" at bounding box center [473, 53] width 65 height 19
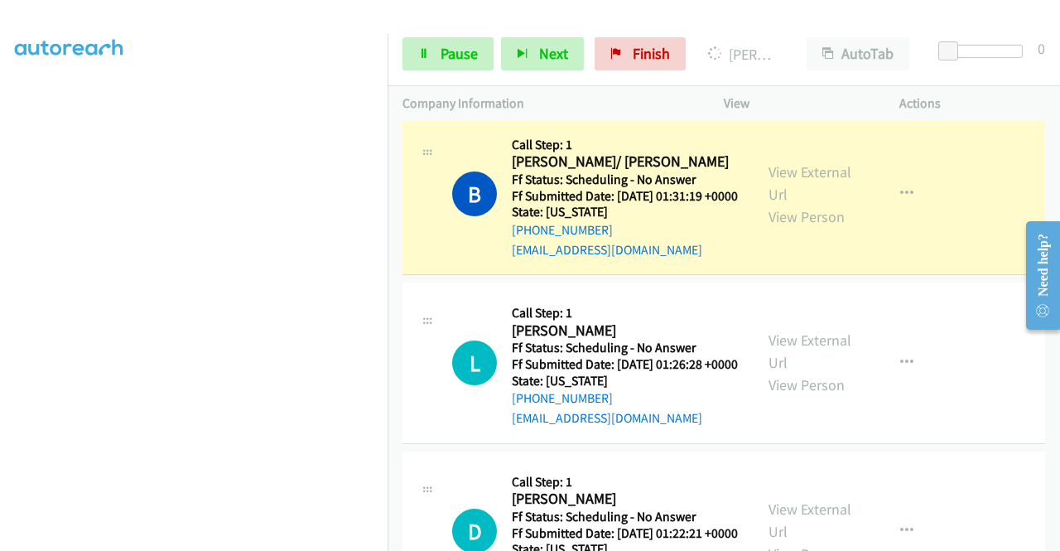
scroll to position [248, 0]
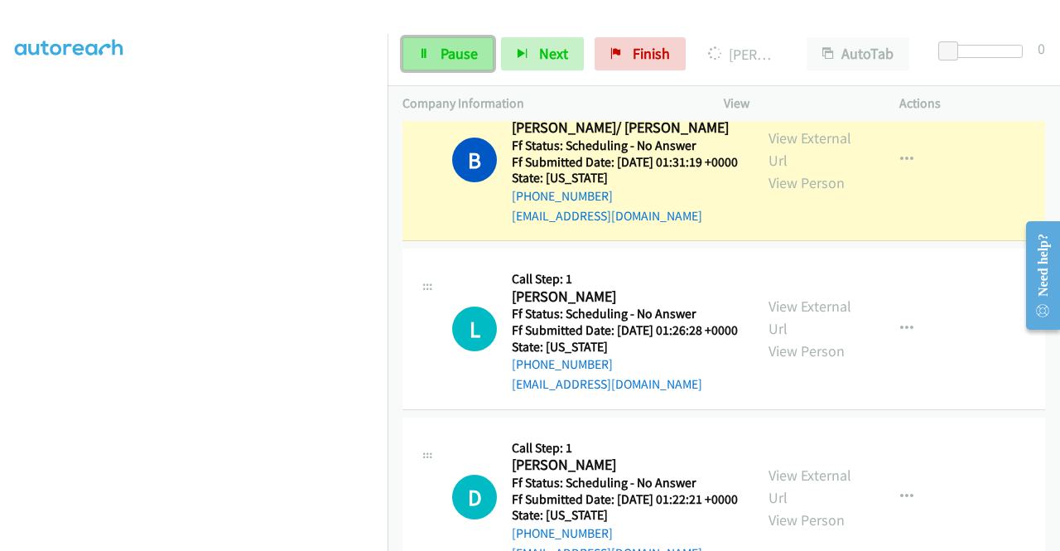
click at [478, 48] on link "Pause" at bounding box center [447, 53] width 91 height 33
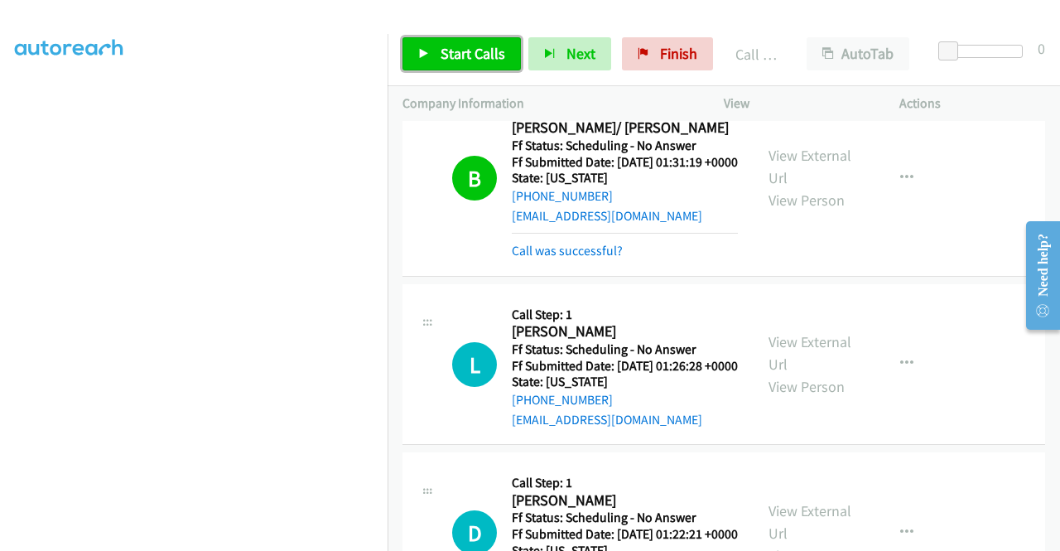
click at [453, 47] on span "Start Calls" at bounding box center [473, 53] width 65 height 19
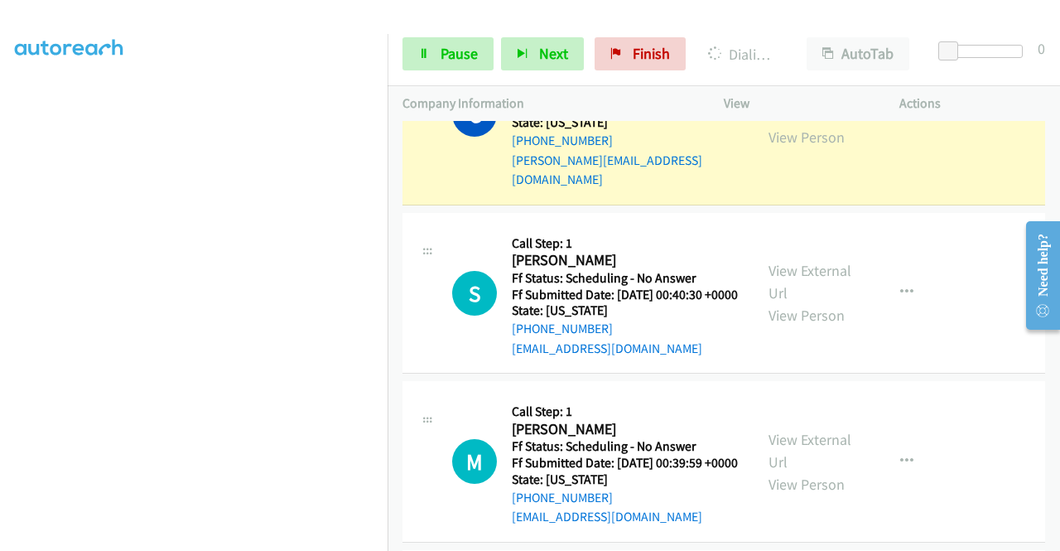
scroll to position [2567, 0]
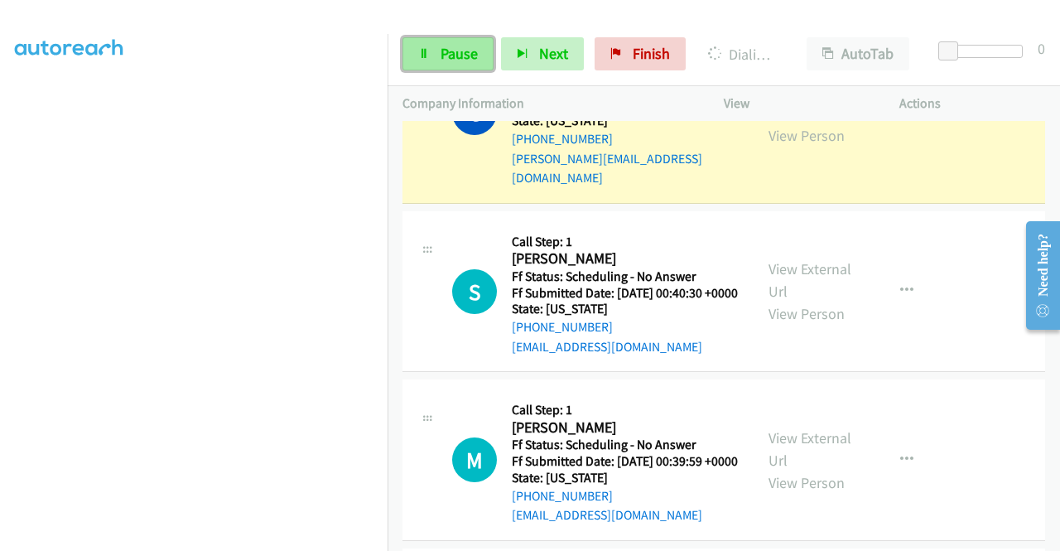
click at [449, 59] on span "Pause" at bounding box center [459, 53] width 37 height 19
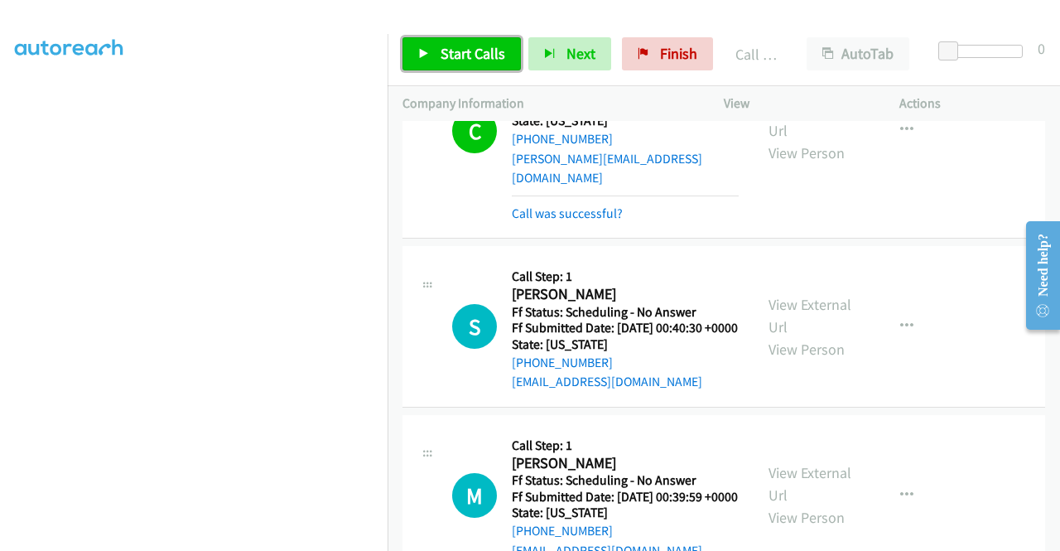
click at [451, 59] on span "Start Calls" at bounding box center [473, 53] width 65 height 19
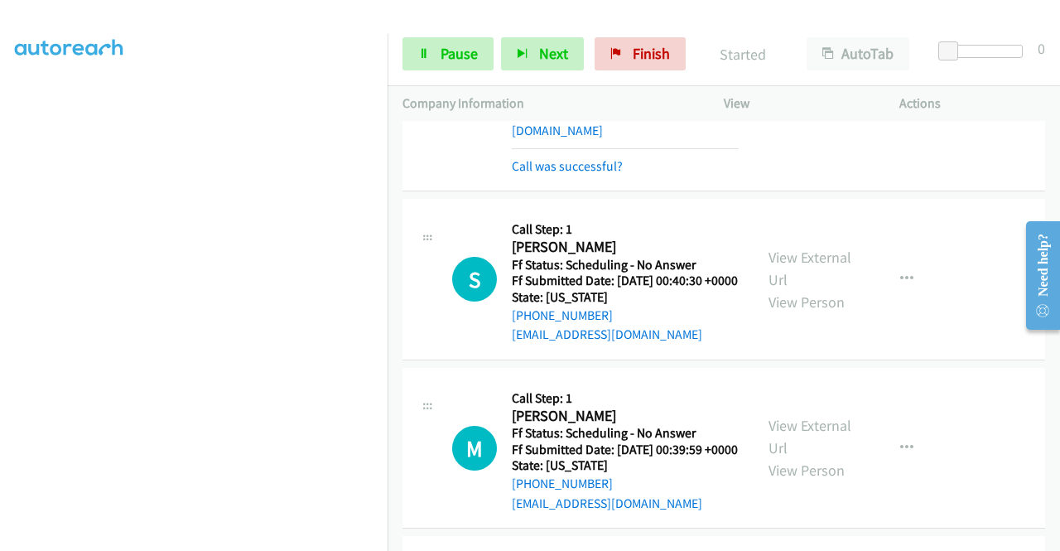
scroll to position [2650, 0]
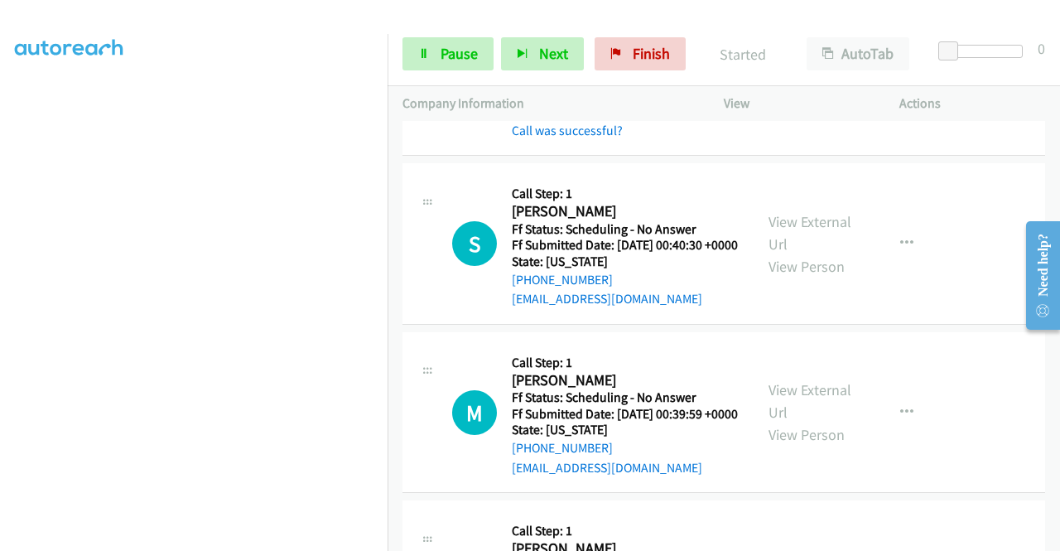
click at [614, 138] on link "Call was successful?" at bounding box center [567, 131] width 111 height 16
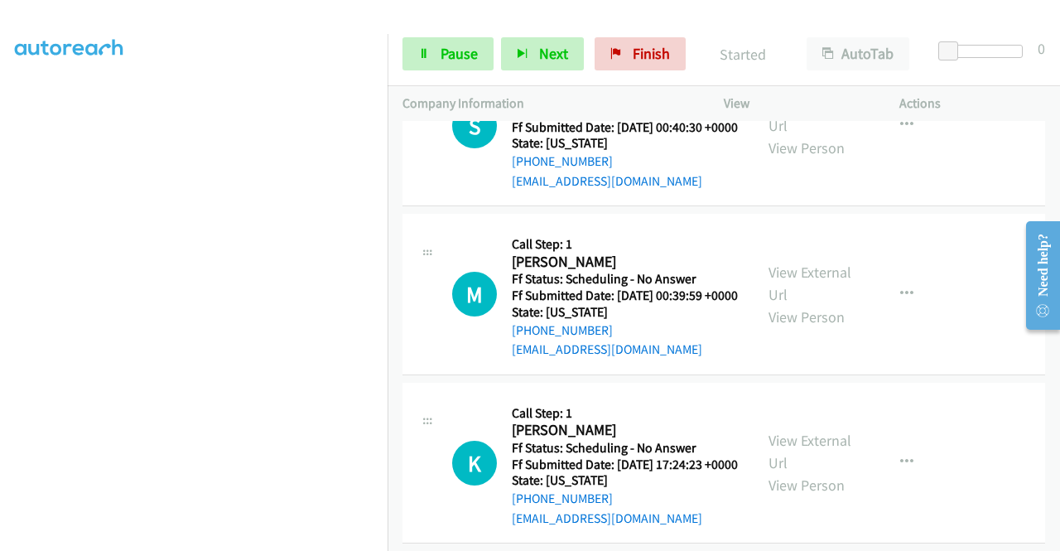
scroll to position [2815, 0]
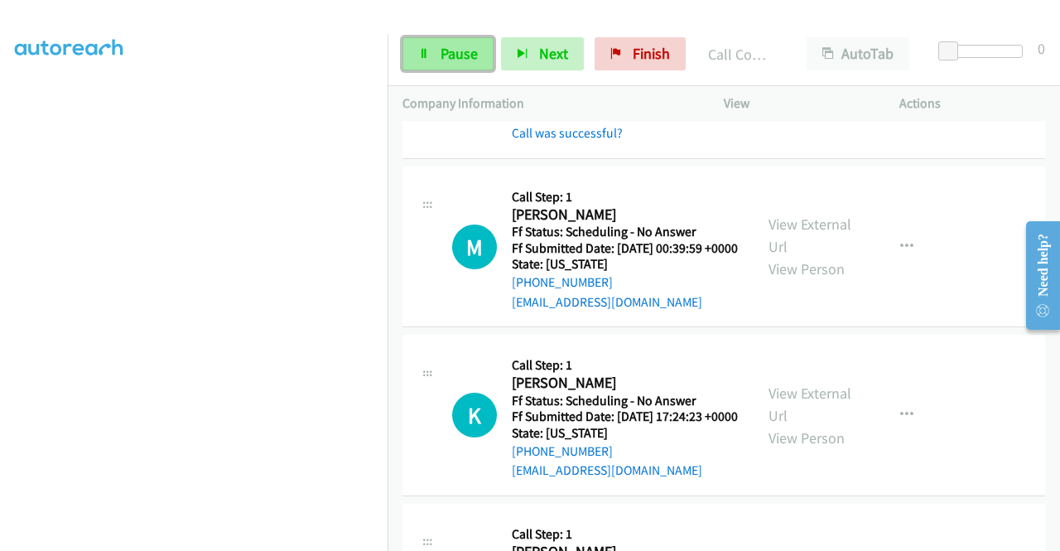
click at [438, 54] on link "Pause" at bounding box center [447, 53] width 91 height 33
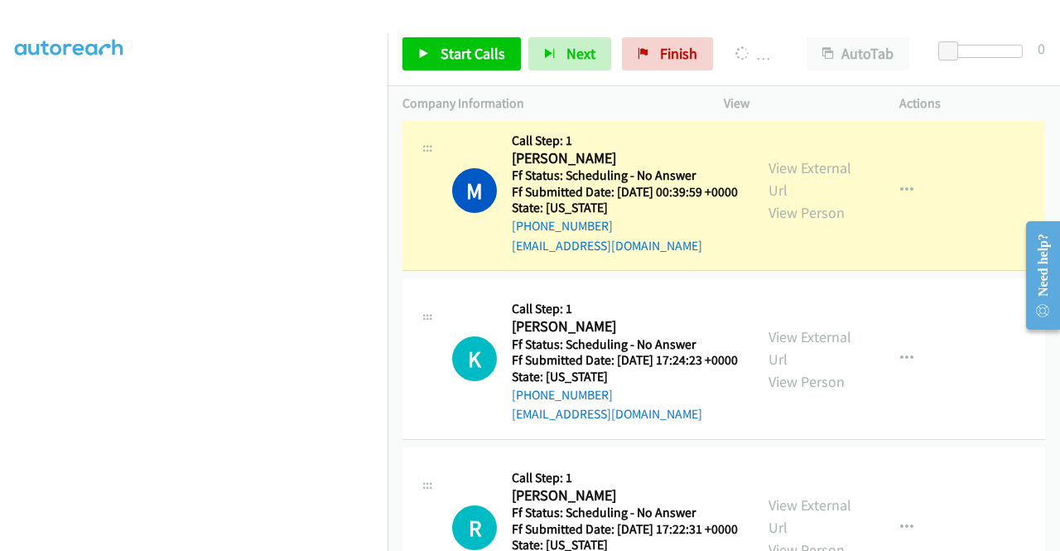
scroll to position [2898, 0]
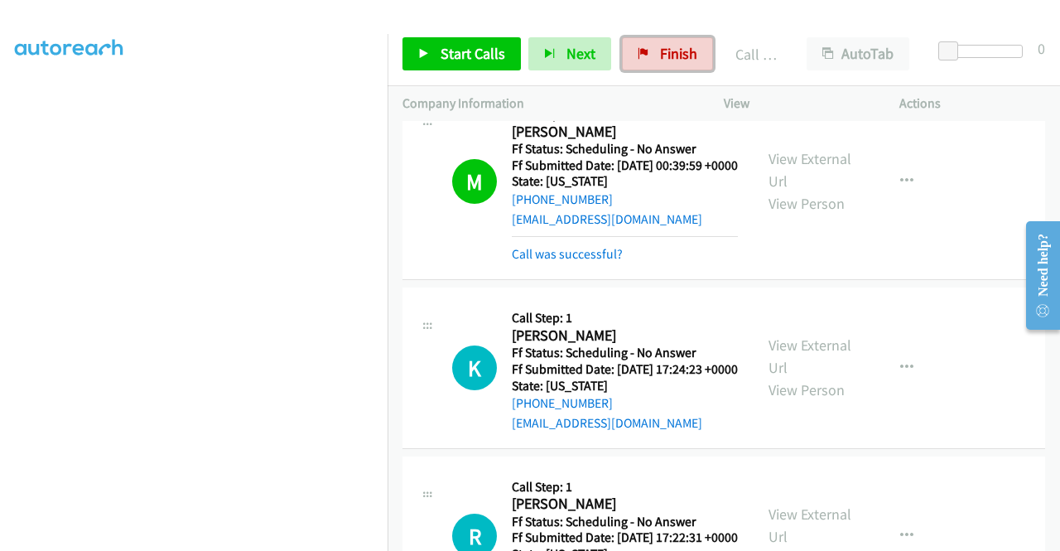
drag, startPoint x: 664, startPoint y: 55, endPoint x: 595, endPoint y: 84, distance: 75.0
click at [664, 55] on span "Finish" at bounding box center [678, 53] width 37 height 19
